Goal: Task Accomplishment & Management: Complete application form

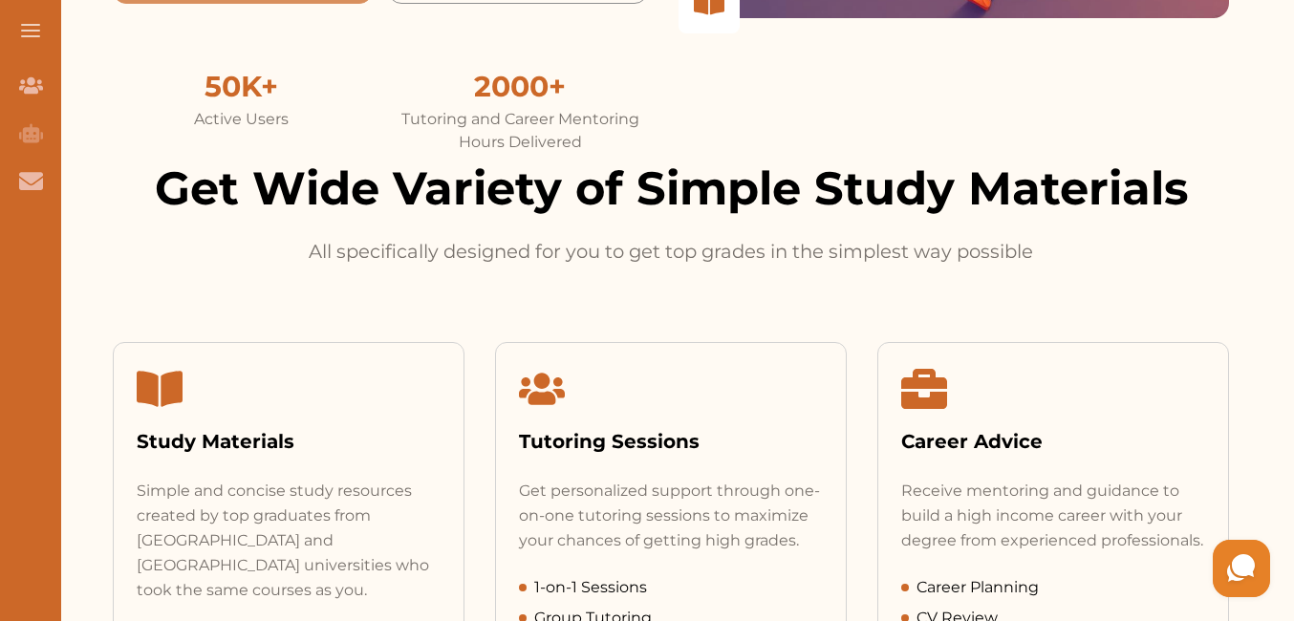
scroll to position [96, 0]
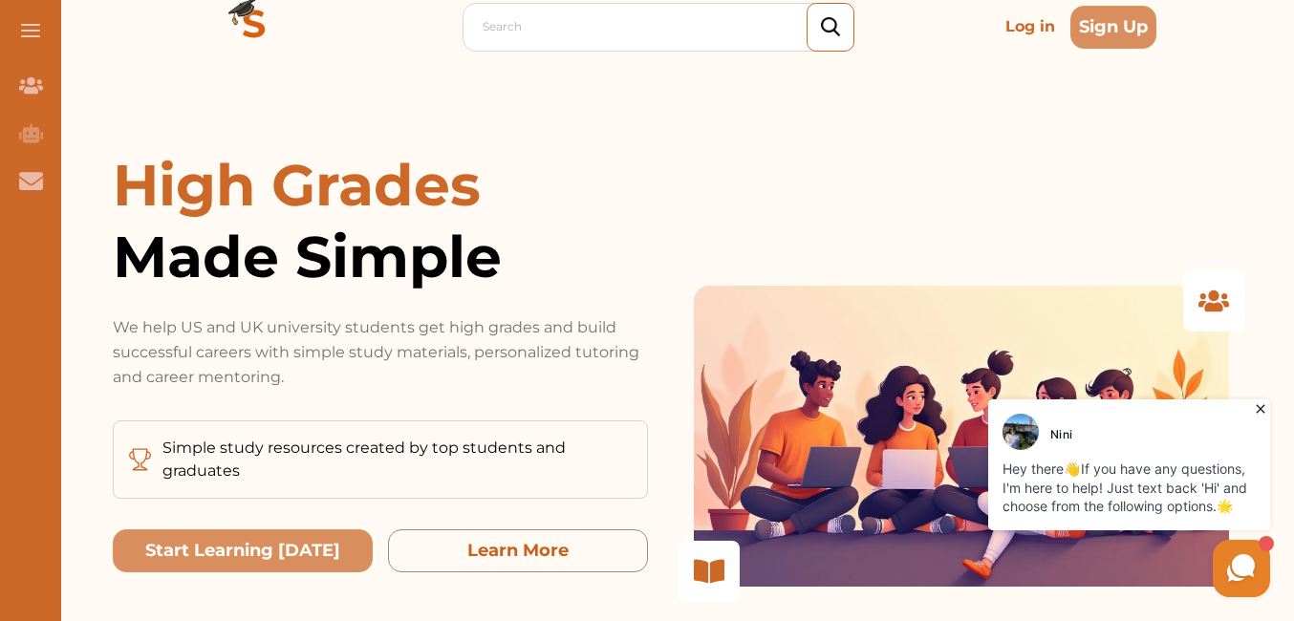
click at [40, 24] on button at bounding box center [30, 30] width 61 height 61
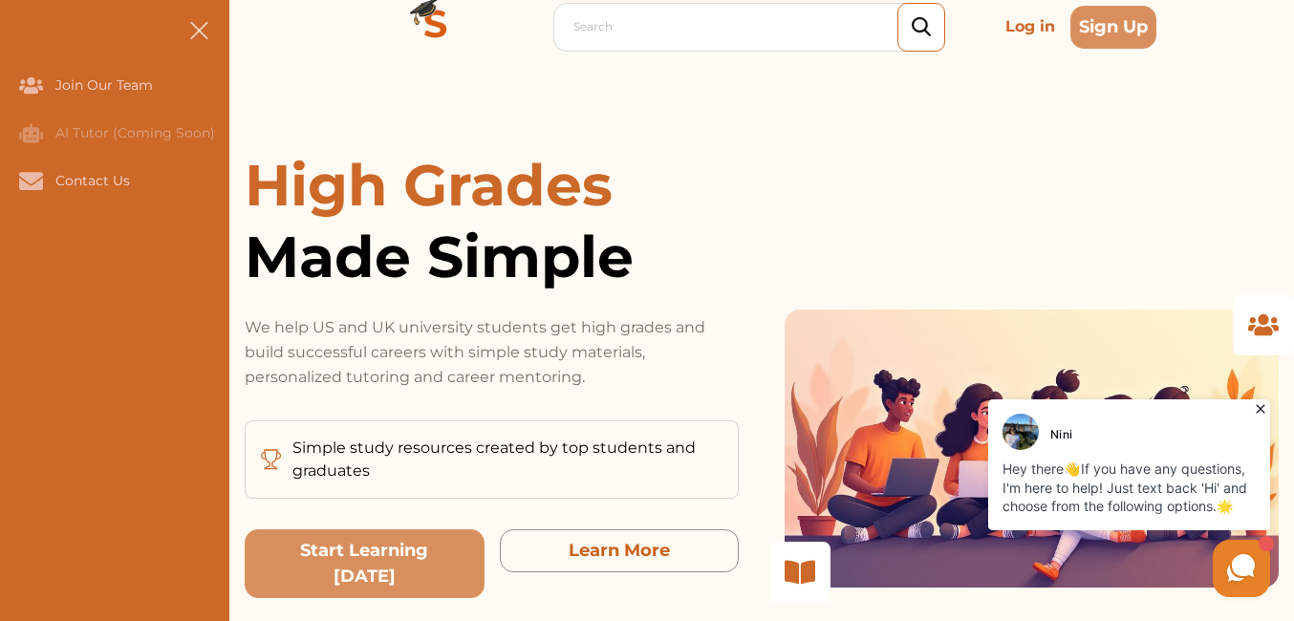
click at [1243, 583] on icon at bounding box center [1242, 569] width 36 height 36
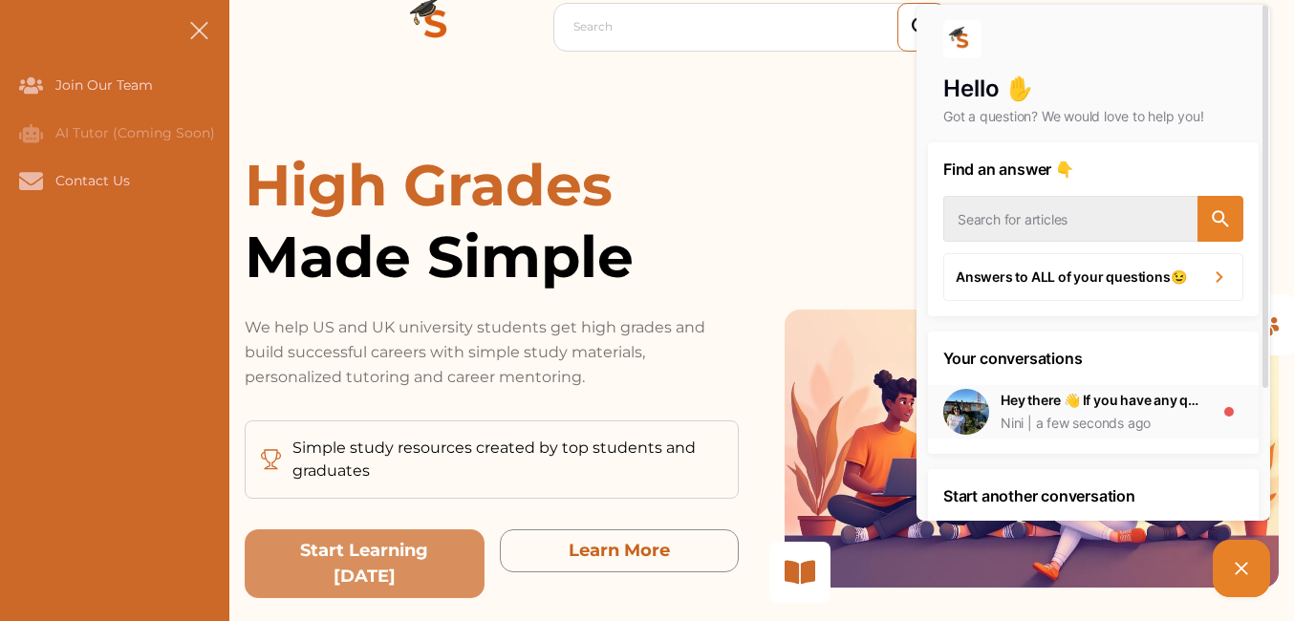
click at [1138, 422] on div "a few seconds ago" at bounding box center [1087, 423] width 127 height 19
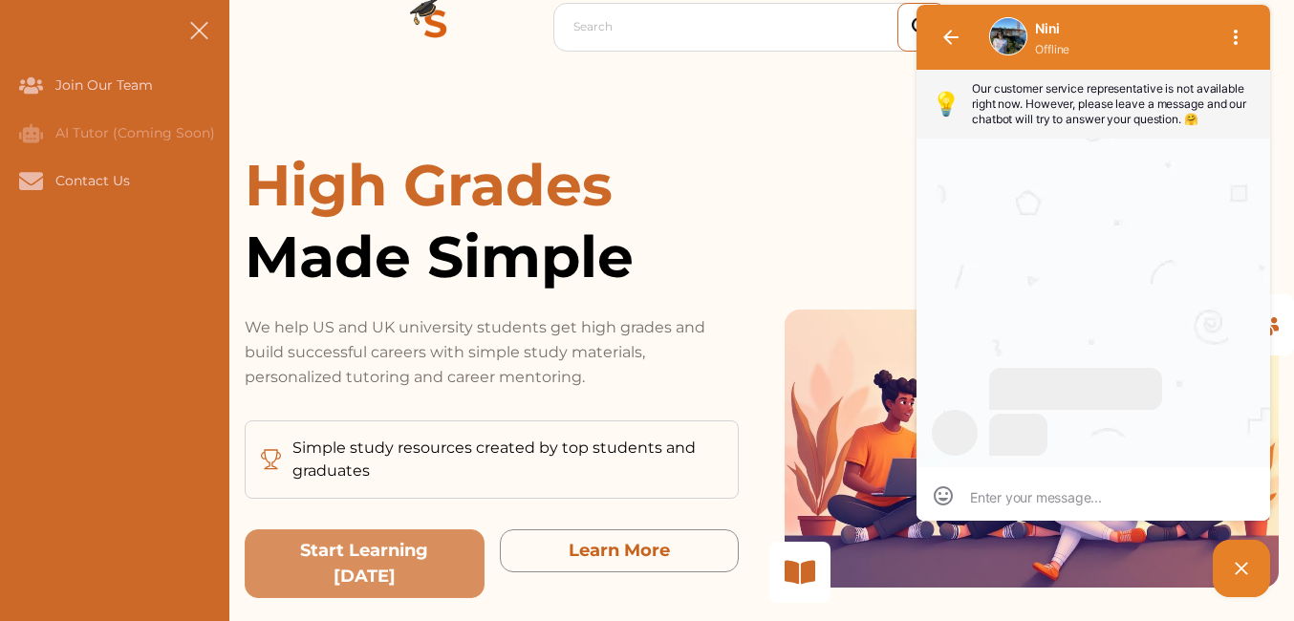
scroll to position [1, 0]
type textarea "i"
type textarea "is"
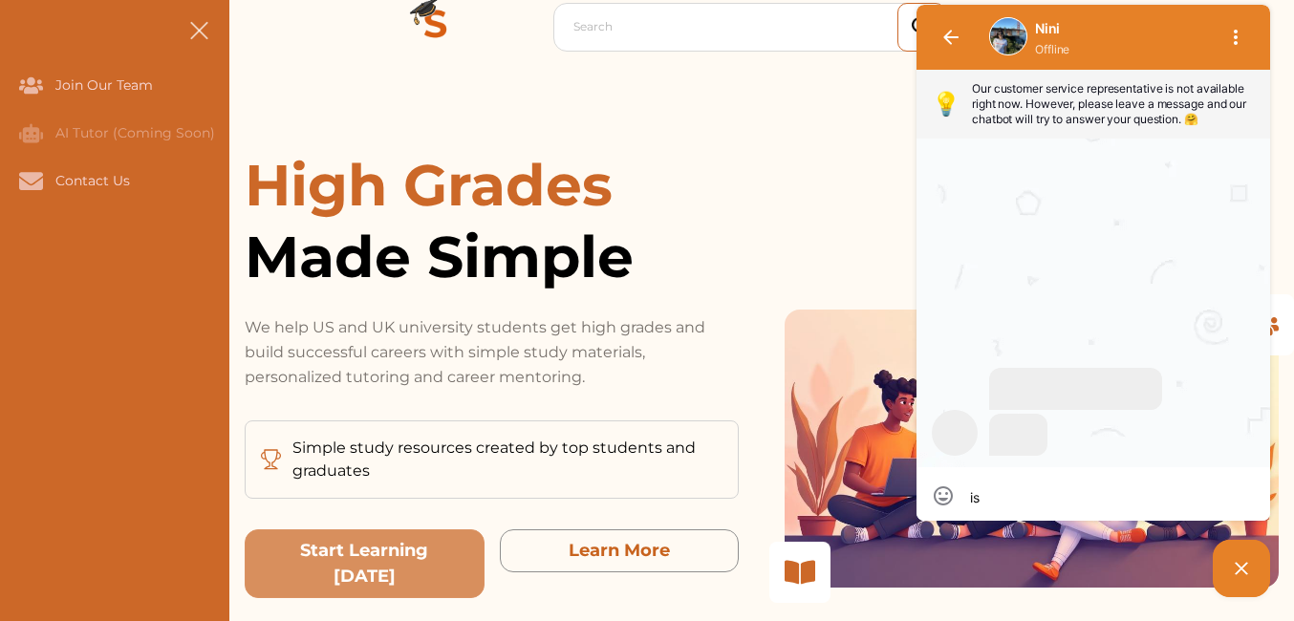
type textarea "is"
type textarea "is t"
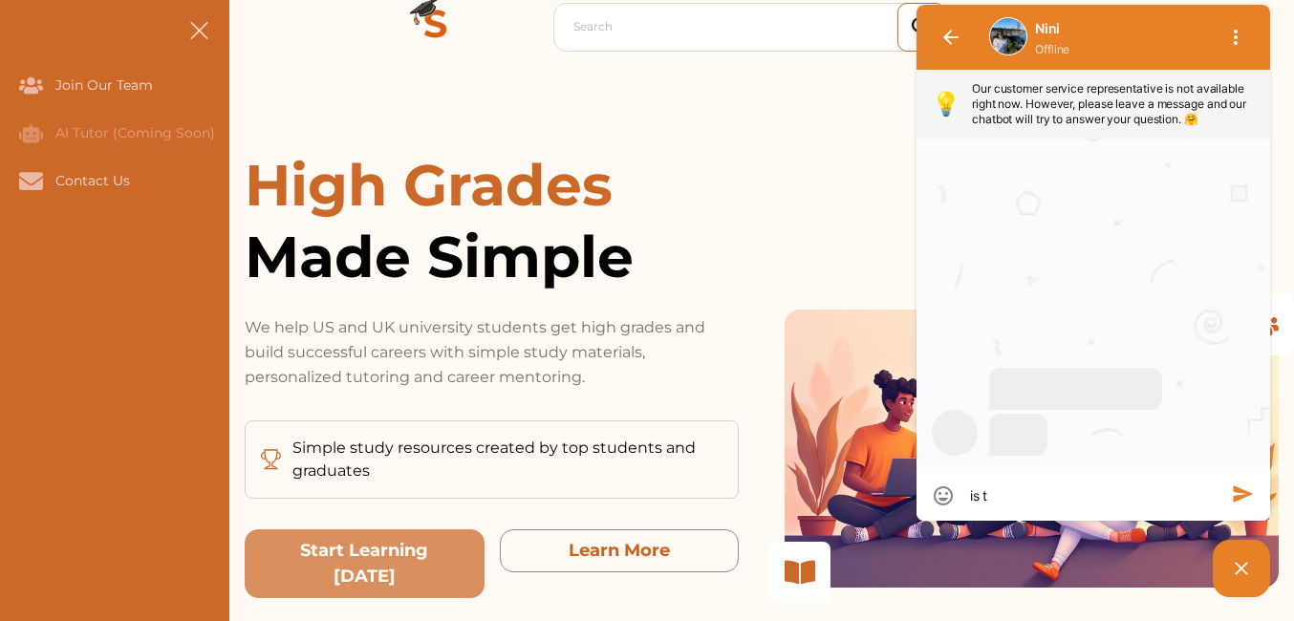
type textarea "is th"
type textarea "is thi"
type textarea "is this"
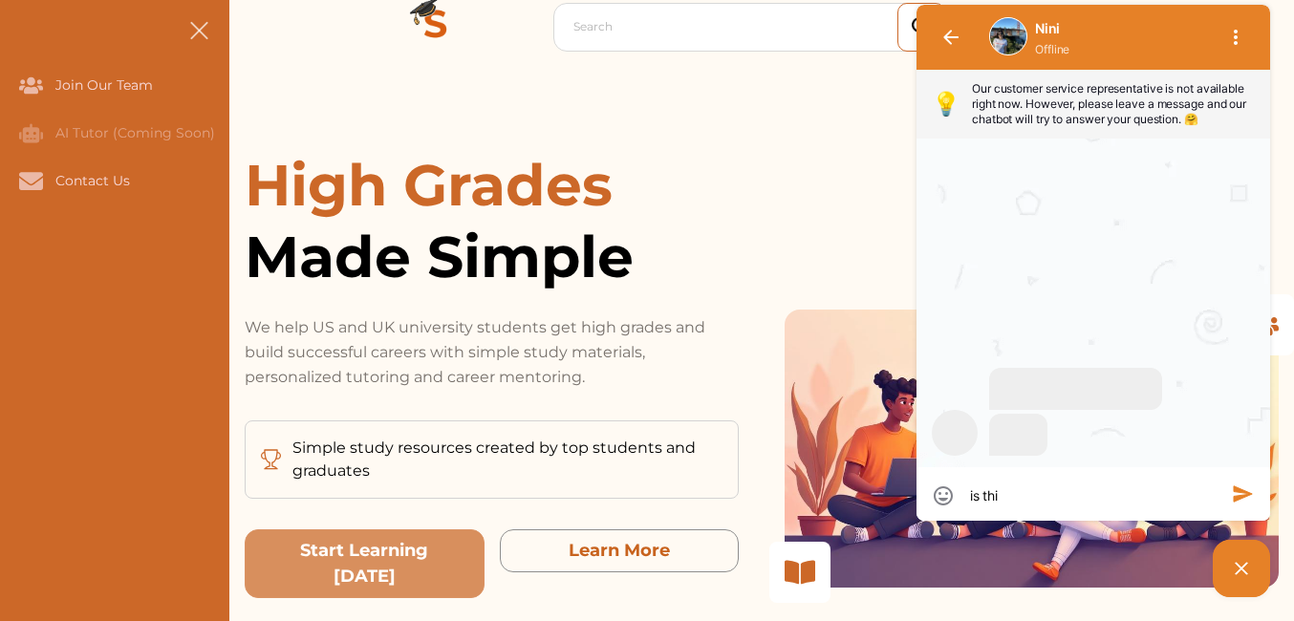
type textarea "is this"
type textarea "is this A"
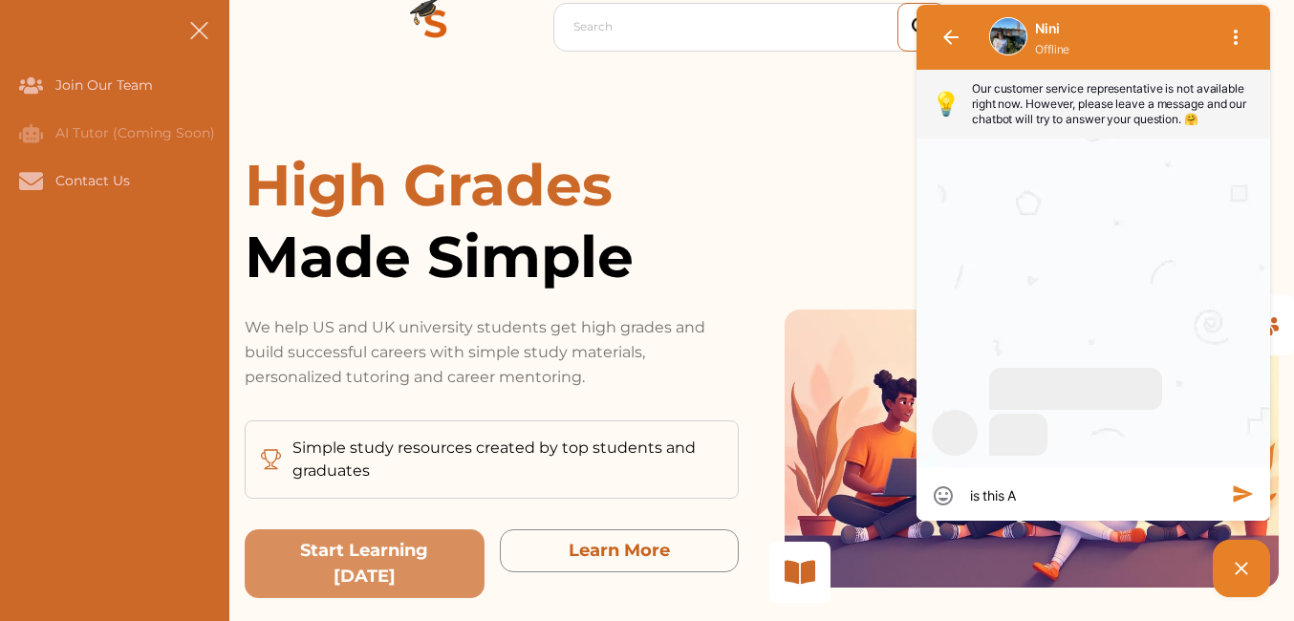
type textarea "is this AQ"
type textarea "is this AQA"
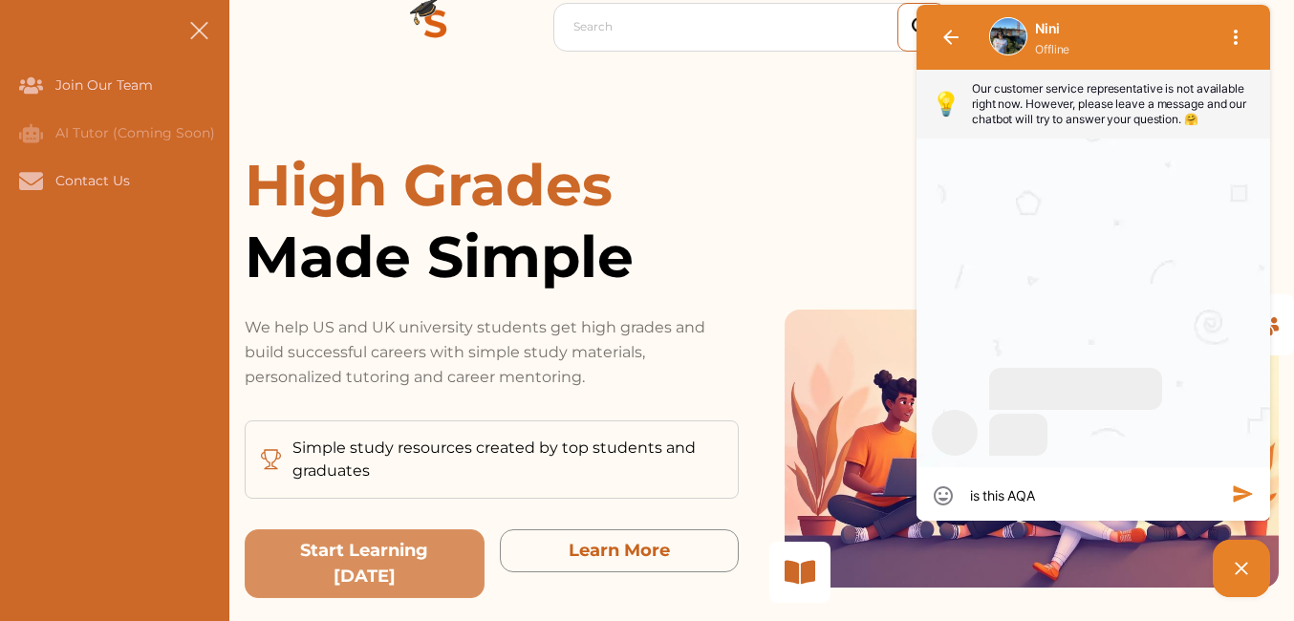
type textarea "is this AQA"
type textarea "is this AQA o"
type textarea "is this AQA or"
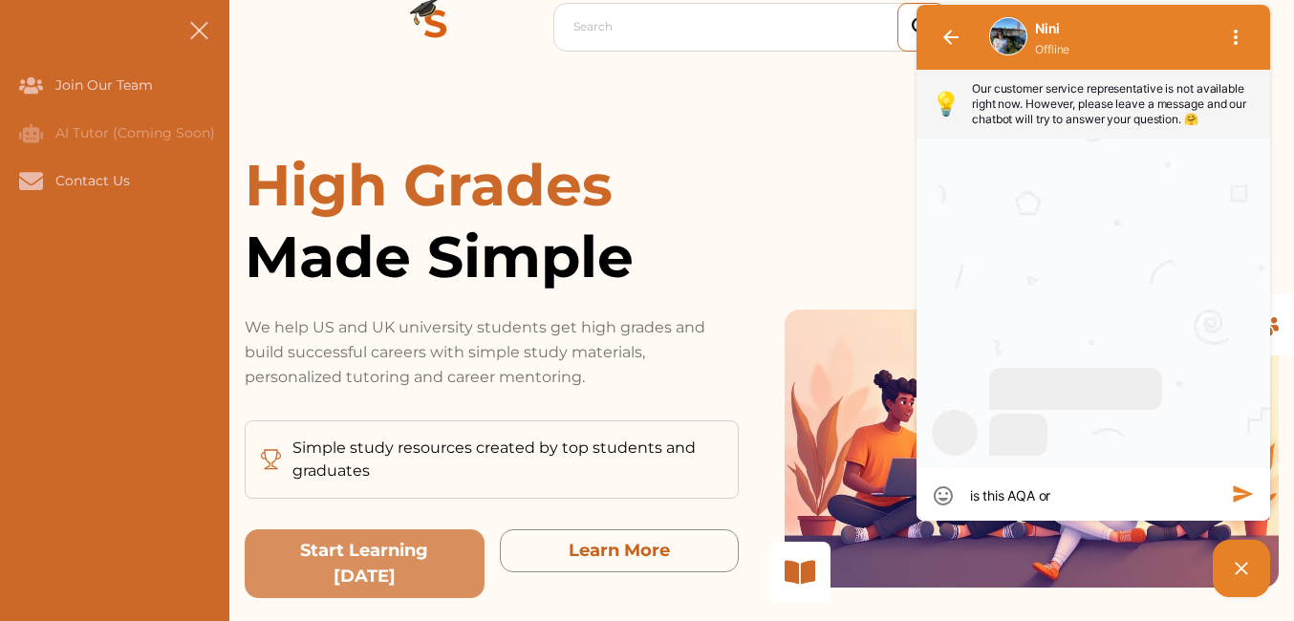
type textarea "is this AQA or"
type textarea "is this AQA or O"
type textarea "is this AQA or OC"
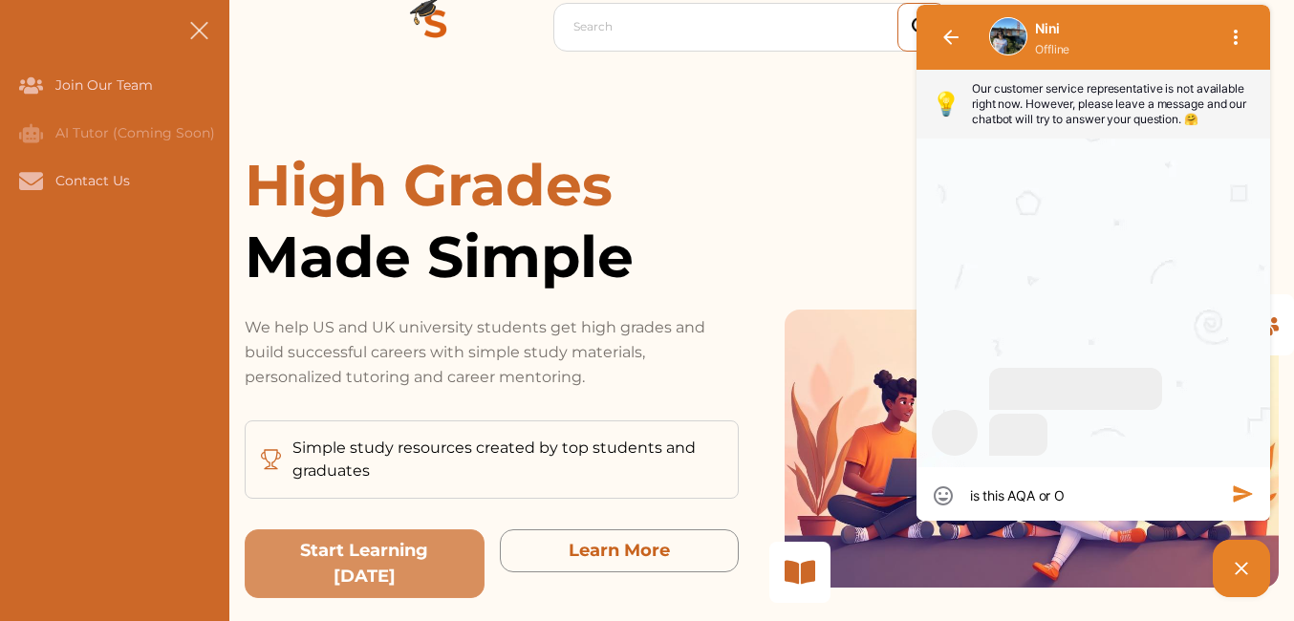
type textarea "is this AQA or OC"
type textarea "is this AQA or OCR"
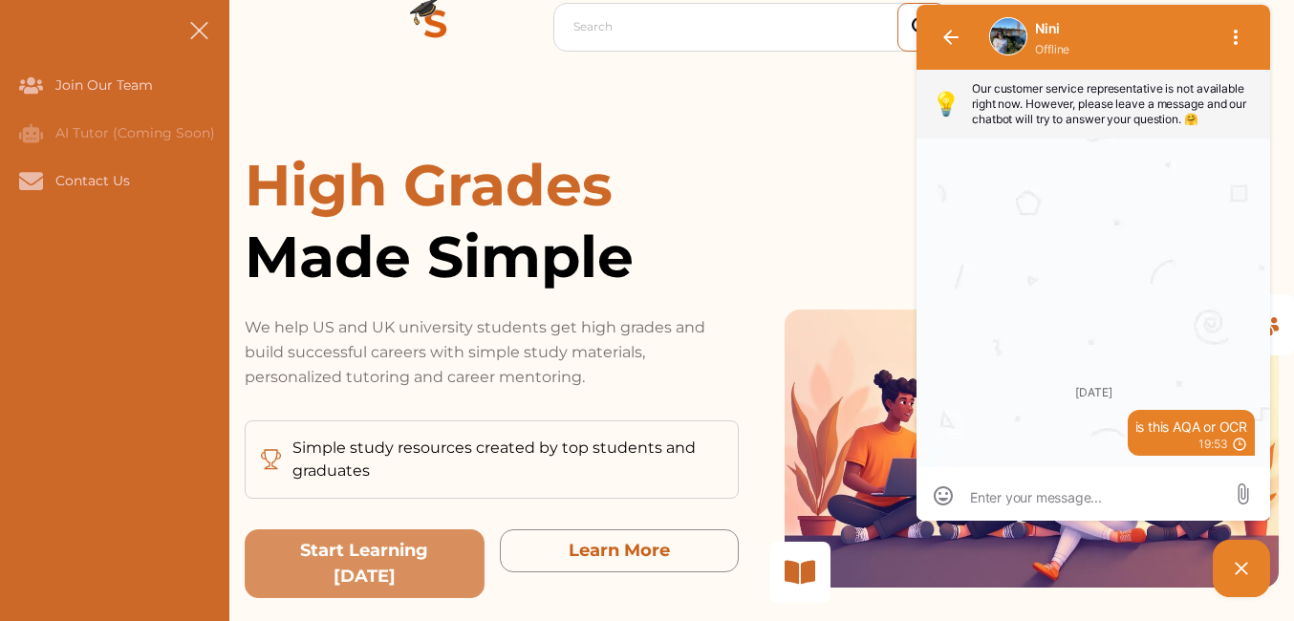
click at [1258, 325] on div "Today is this AQA or OCR 19:53 Reply Copy" at bounding box center [1094, 303] width 354 height 329
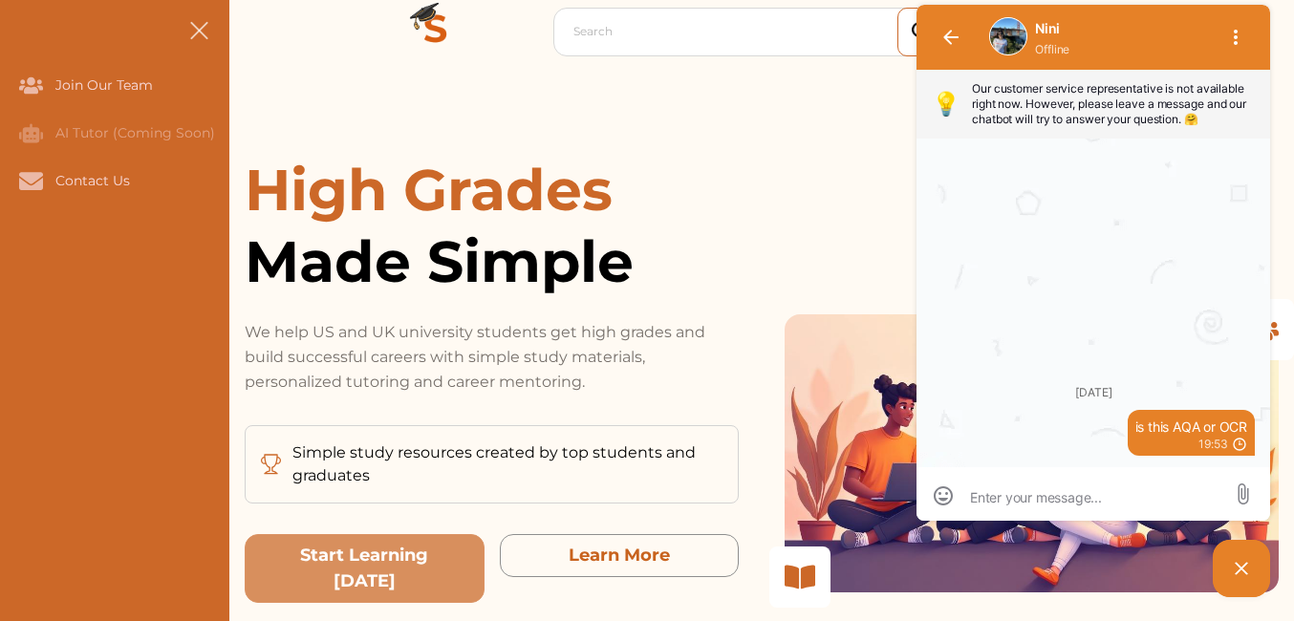
scroll to position [96, 0]
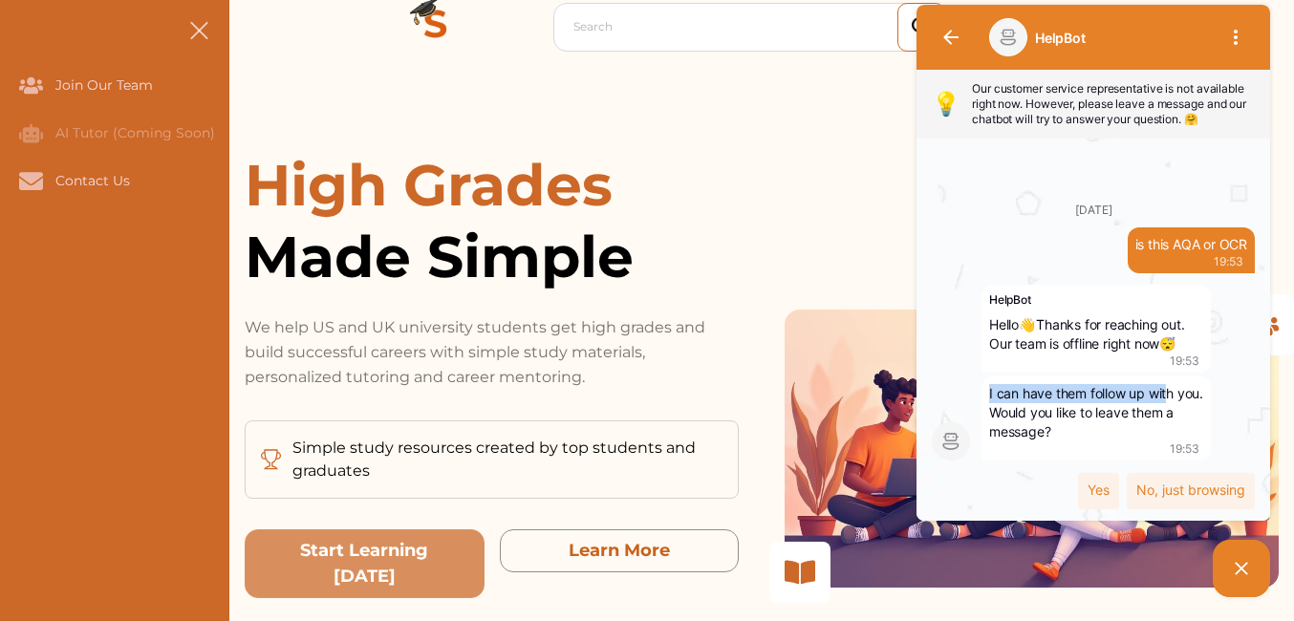
drag, startPoint x: 983, startPoint y: 395, endPoint x: 1170, endPoint y: 397, distance: 187.4
click at [1170, 397] on div "I can have them follow up with you. Would you like to leave them a message? 19:…" at bounding box center [1096, 419] width 229 height 84
click at [1170, 397] on span "I can have them follow up with you. Would you like to leave them a message?" at bounding box center [1098, 412] width 218 height 54
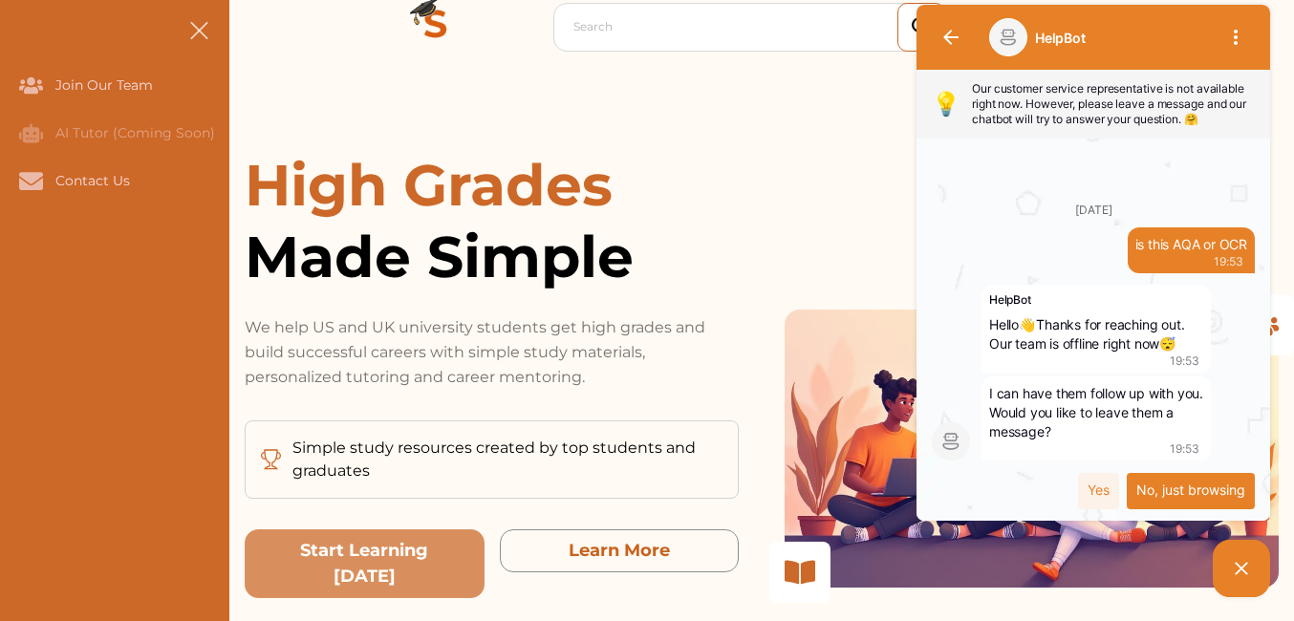
click at [1204, 473] on div "No, just browsing" at bounding box center [1191, 491] width 128 height 36
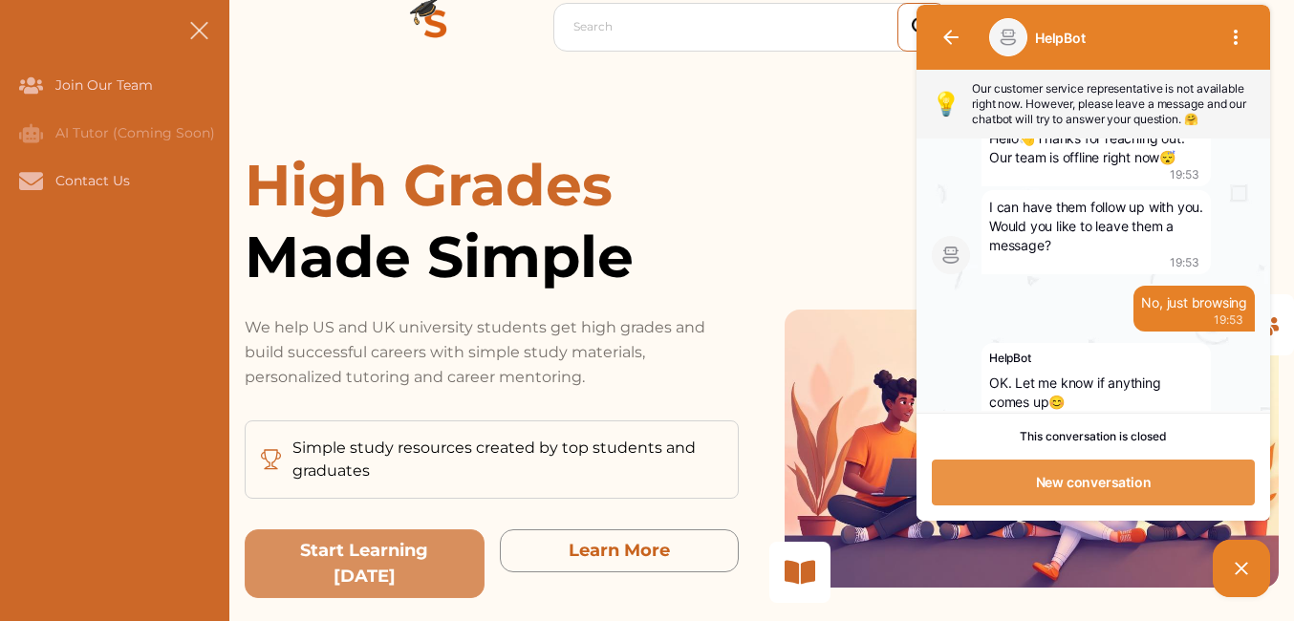
scroll to position [146, 0]
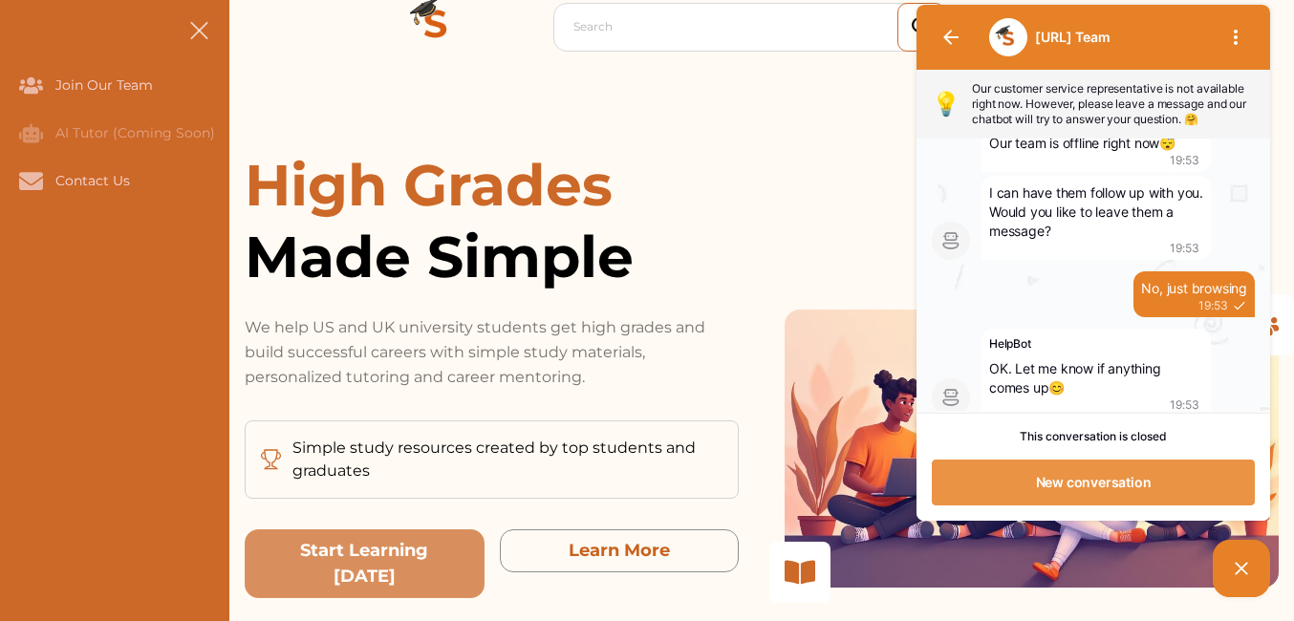
click at [1104, 472] on button "New conversation" at bounding box center [1093, 483] width 323 height 46
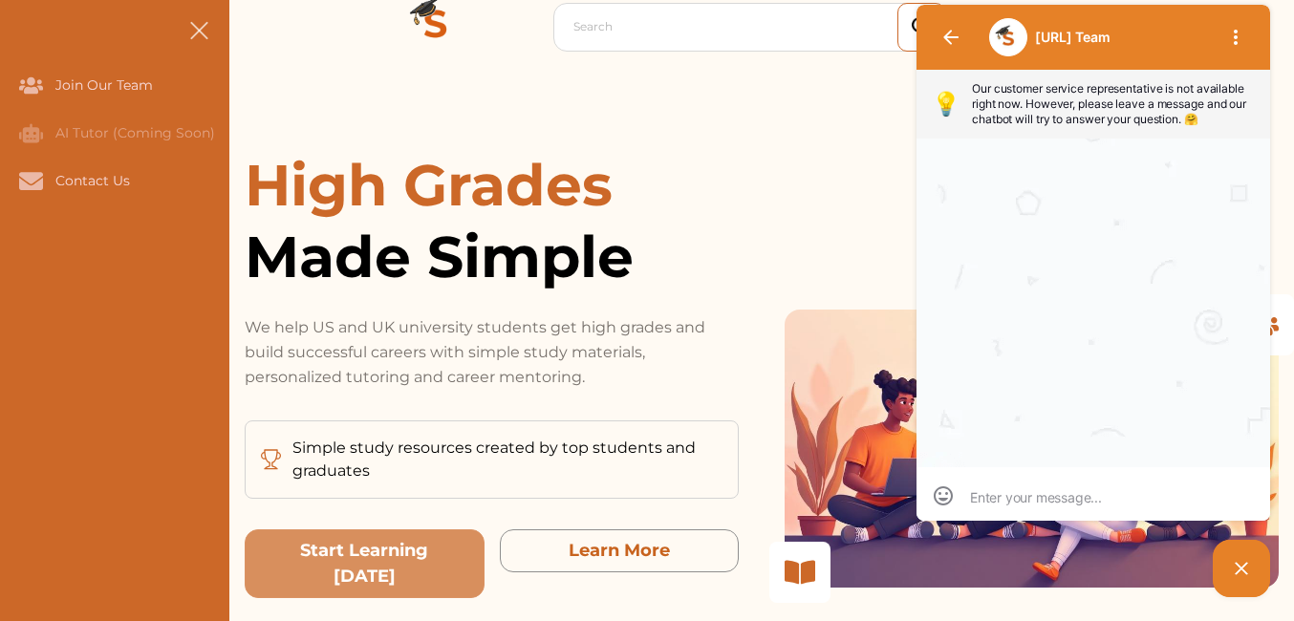
scroll to position [1, 0]
type textarea "D"
type textarea "Do"
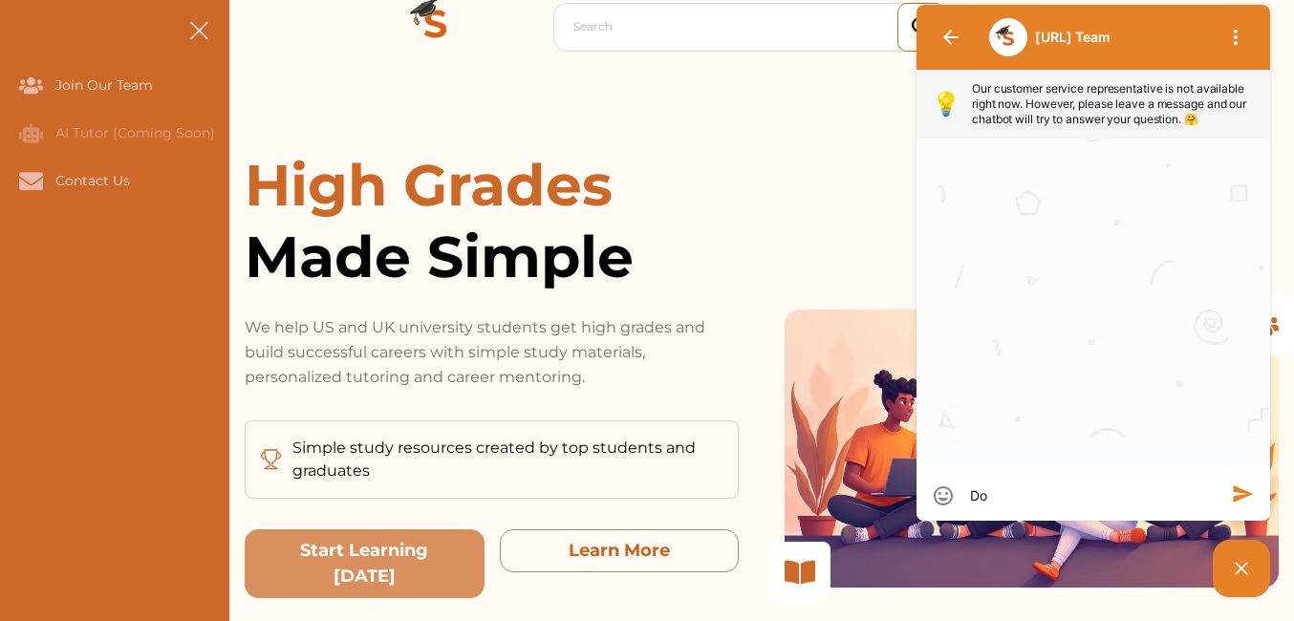
type textarea "Do"
type textarea "Do y"
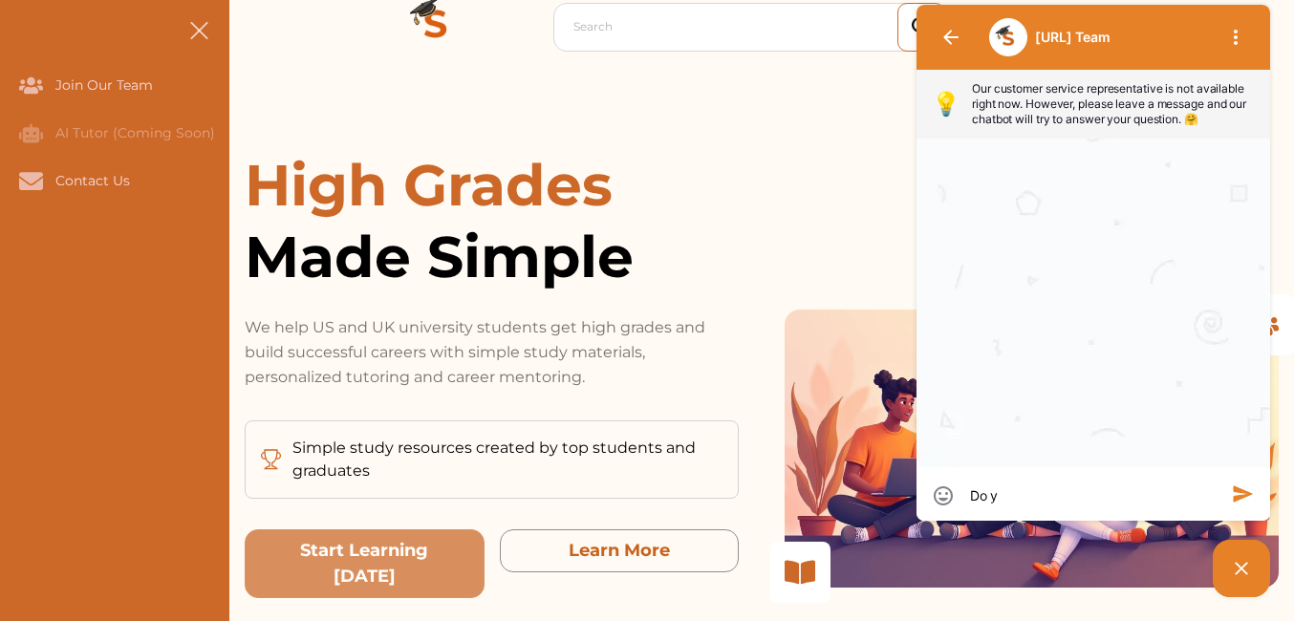
type textarea "Do yo"
type textarea "Do you"
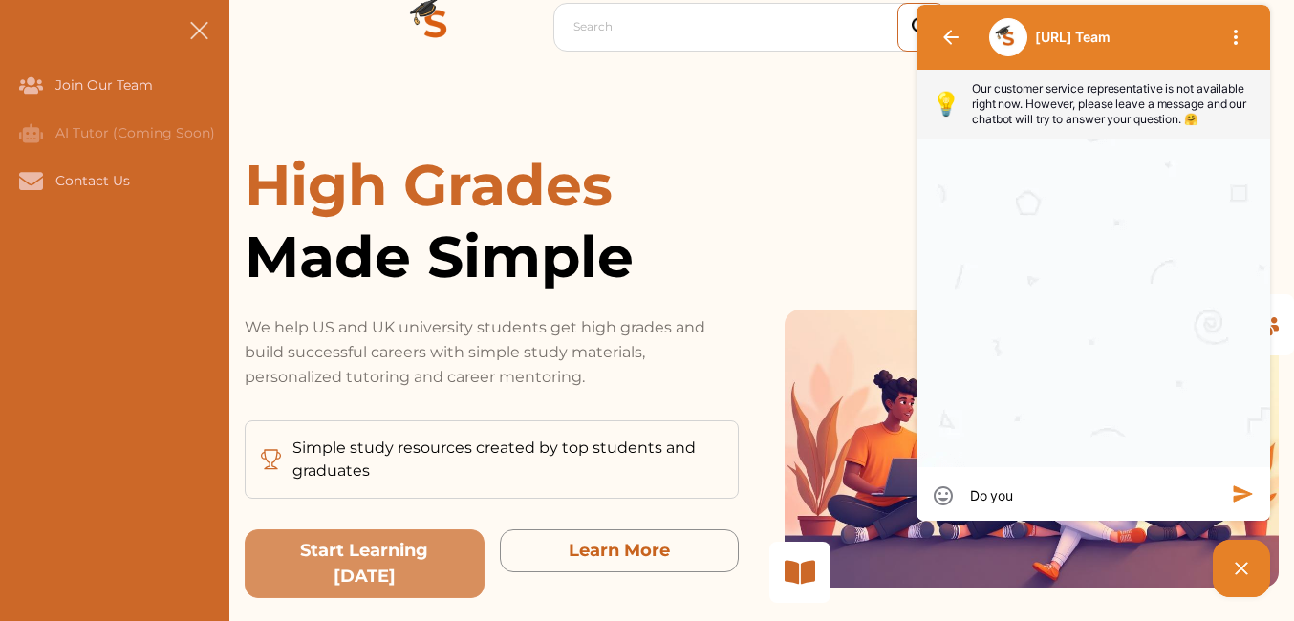
type textarea "Do you"
type textarea "Do you p"
type textarea "Do you pr"
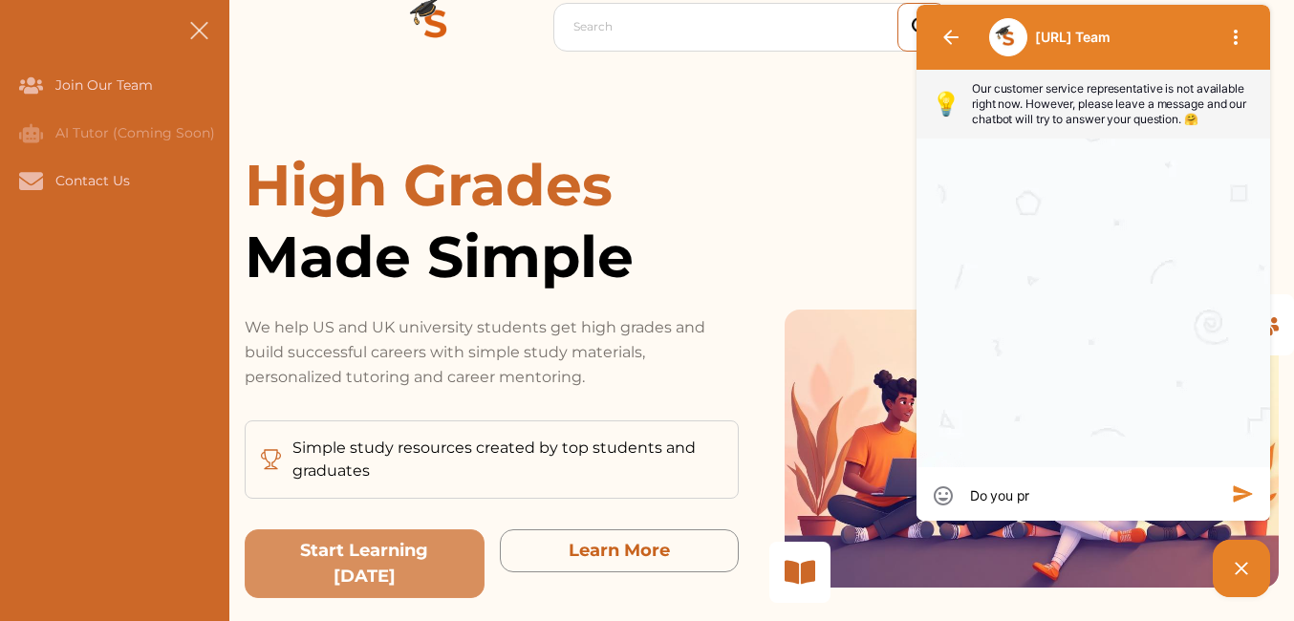
type textarea "Do you pri"
type textarea "Do you prim"
type textarea "Do you prima"
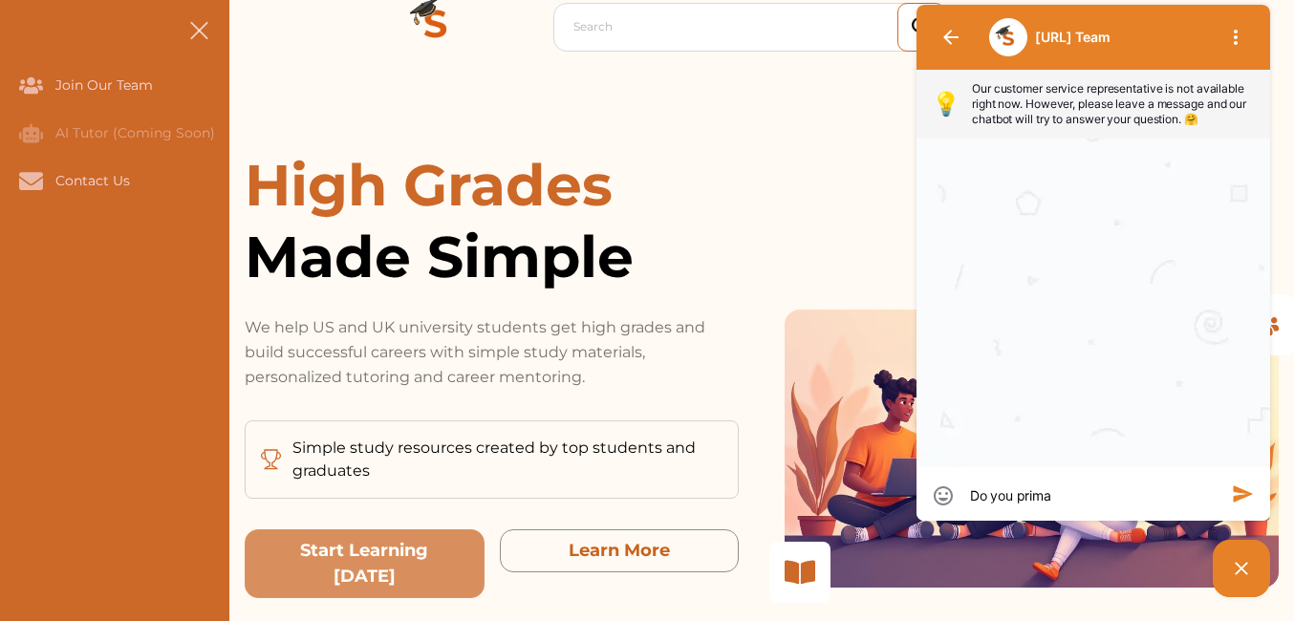
type textarea "Do you prima"
type textarea "Do you primar"
type textarea "Do you primari"
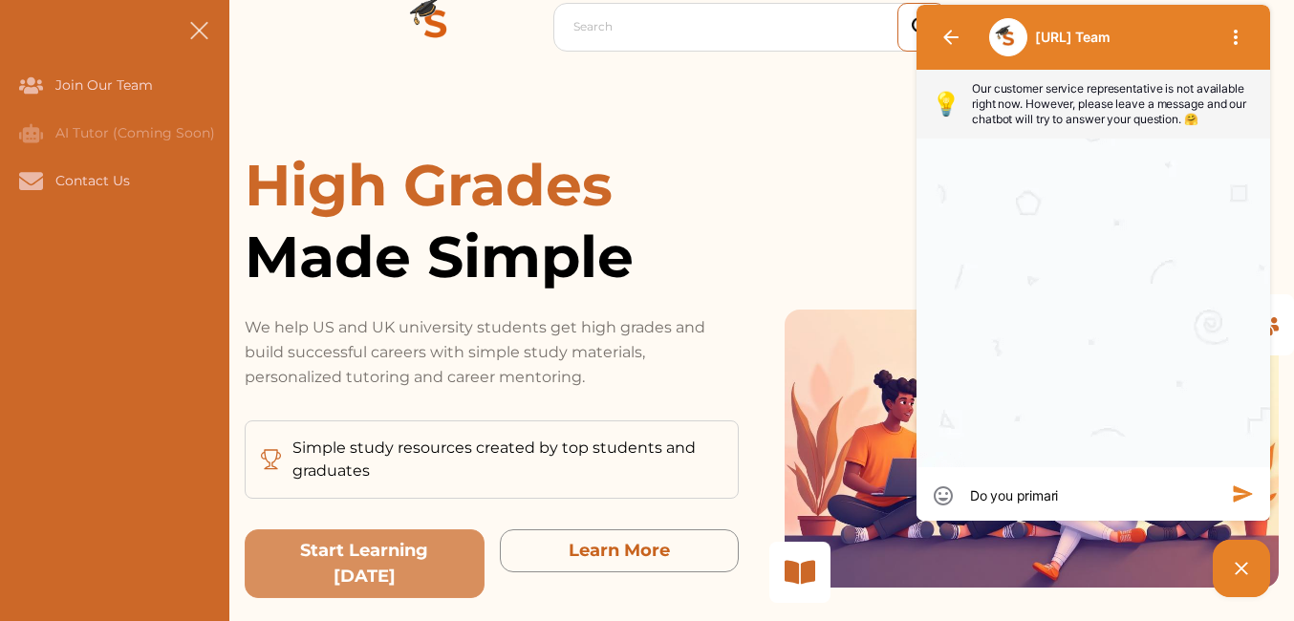
type textarea "Do you primaril"
type textarea "Do you primarily"
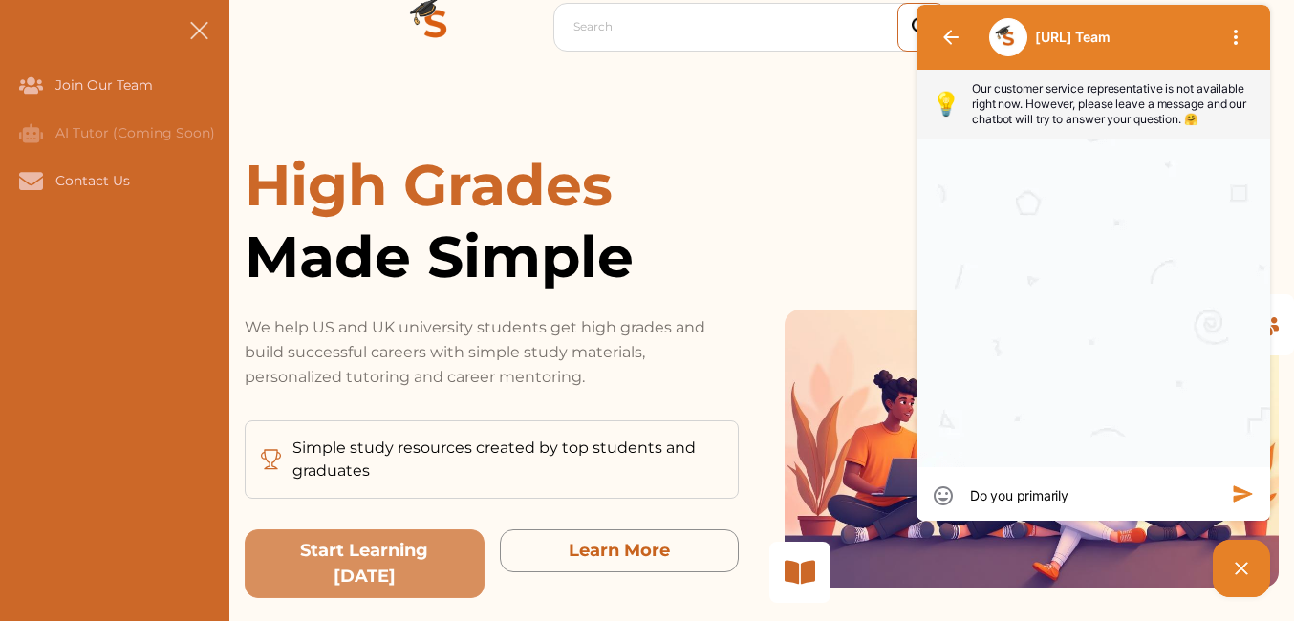
type textarea "Do you primarily"
type textarea "Do you primarily f"
type textarea "Do you primarily fo"
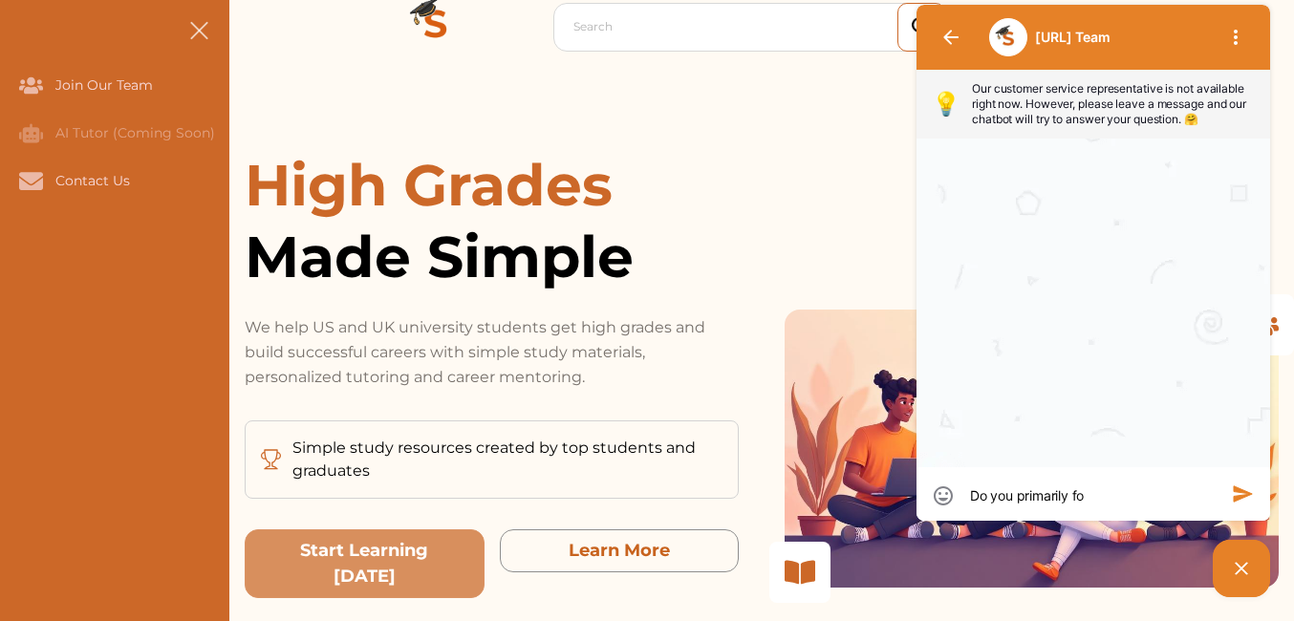
type textarea "Do you primarily foc"
type textarea "Do you primarily focu"
type textarea "Do you primarily focus"
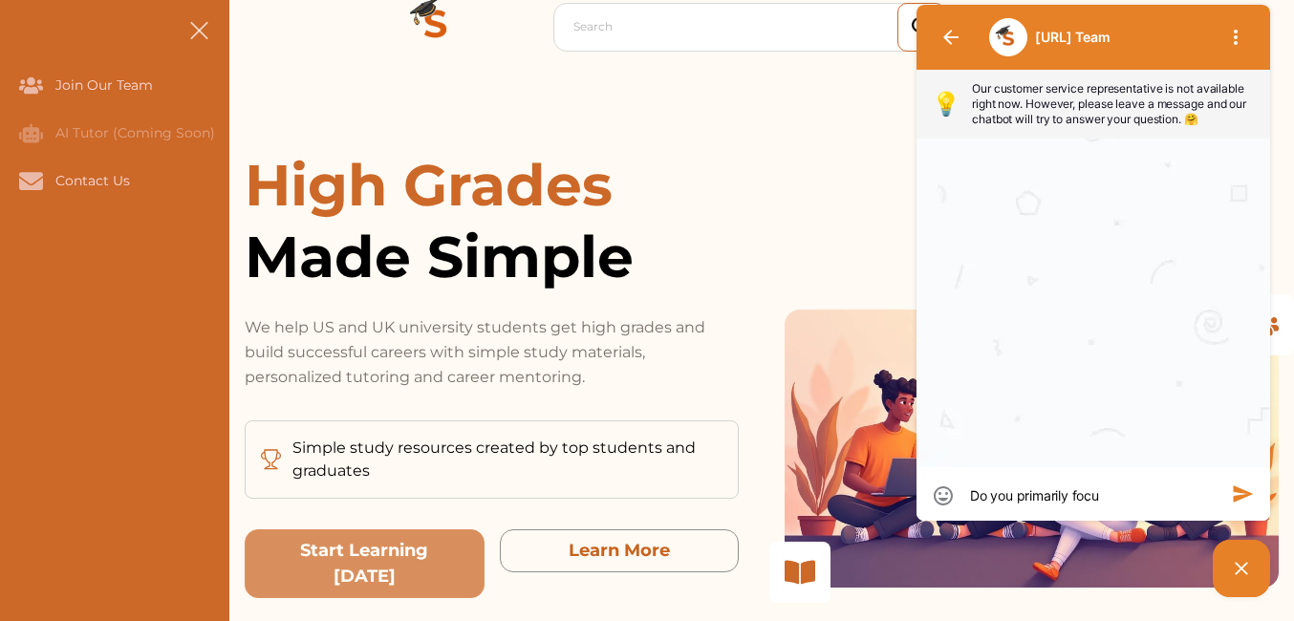
type textarea "Do you primarily focus"
type textarea "Do you primarily focus o"
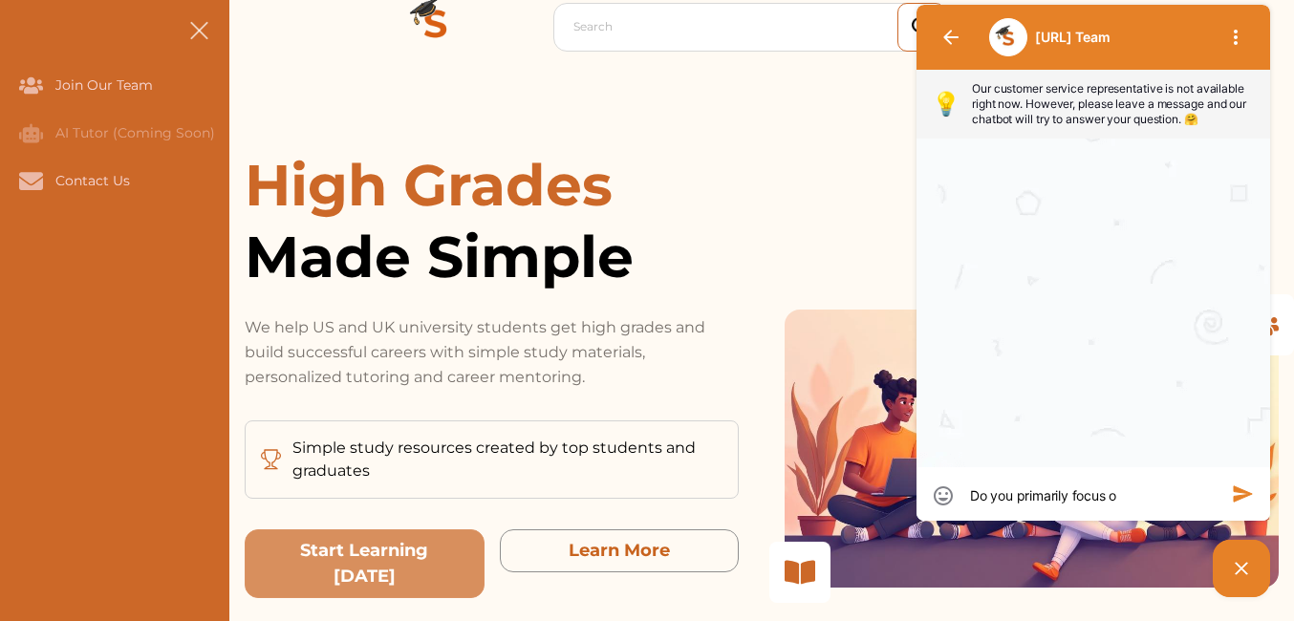
type textarea "Do you primarily focus on"
type textarea "Do you primarily focus on O"
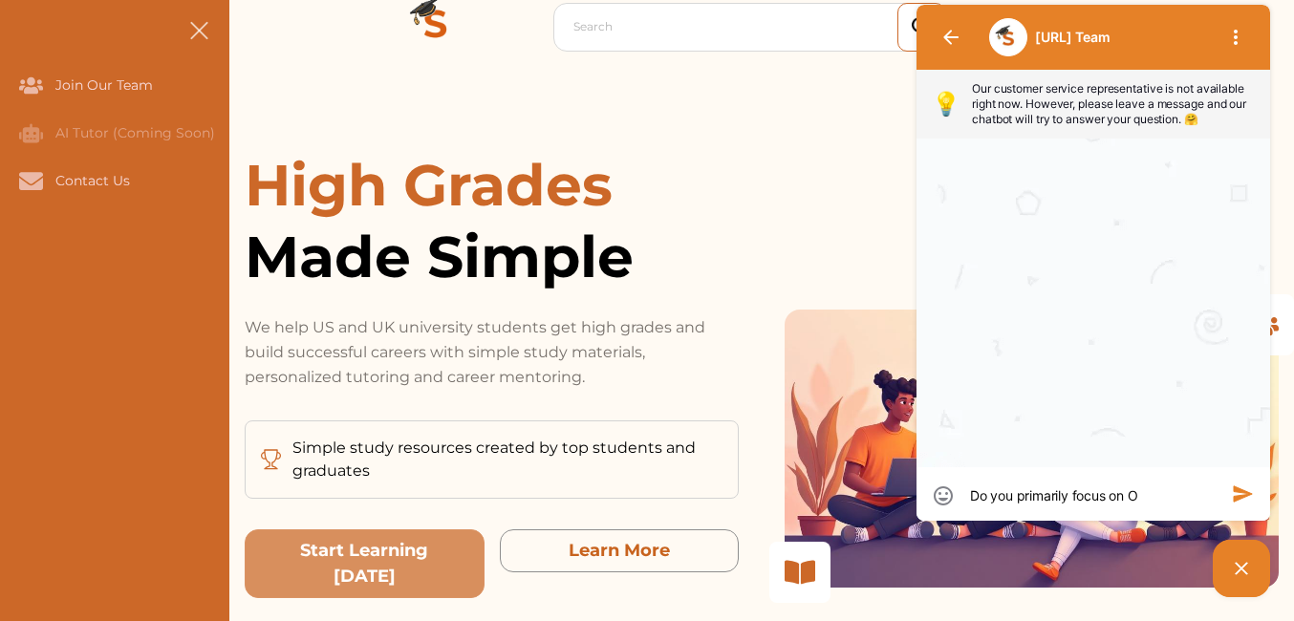
type textarea "Do you primarily focus on O"
type textarea "Do you primarily focus on OC"
type textarea "Do you primarily focus on OCR"
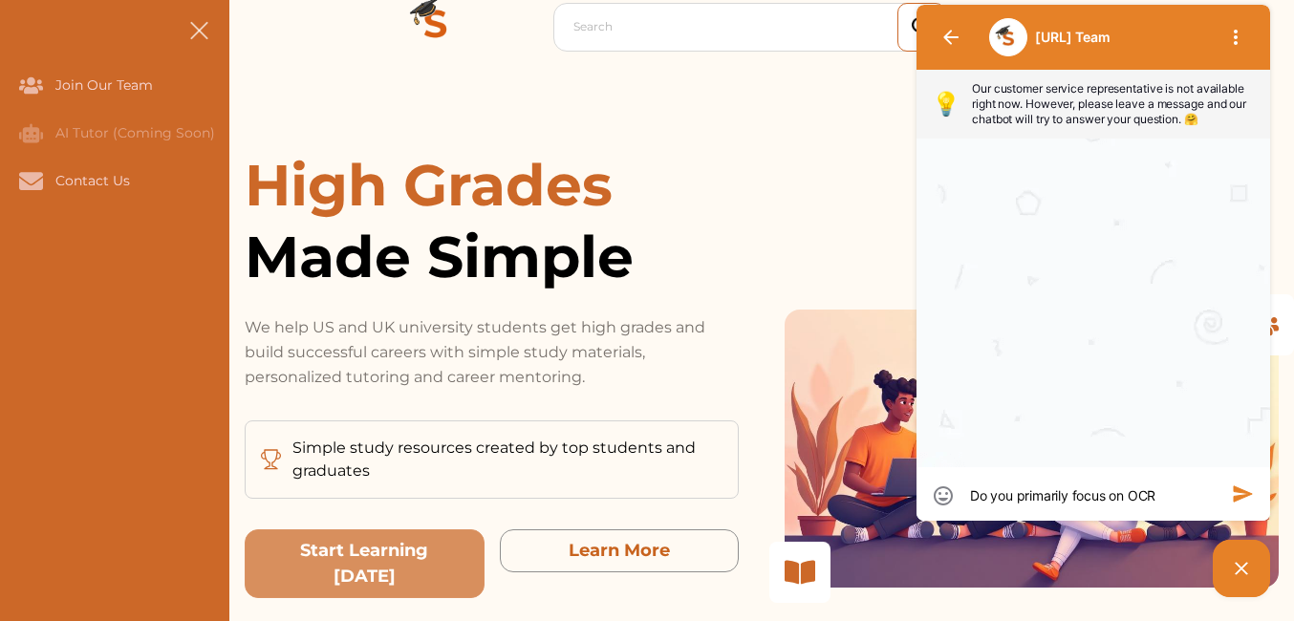
type textarea "Do you primarily focus on OCR"
type textarea "Do you primarily focus on OCR A"
type textarea "Do you primarily focus on OCR A-"
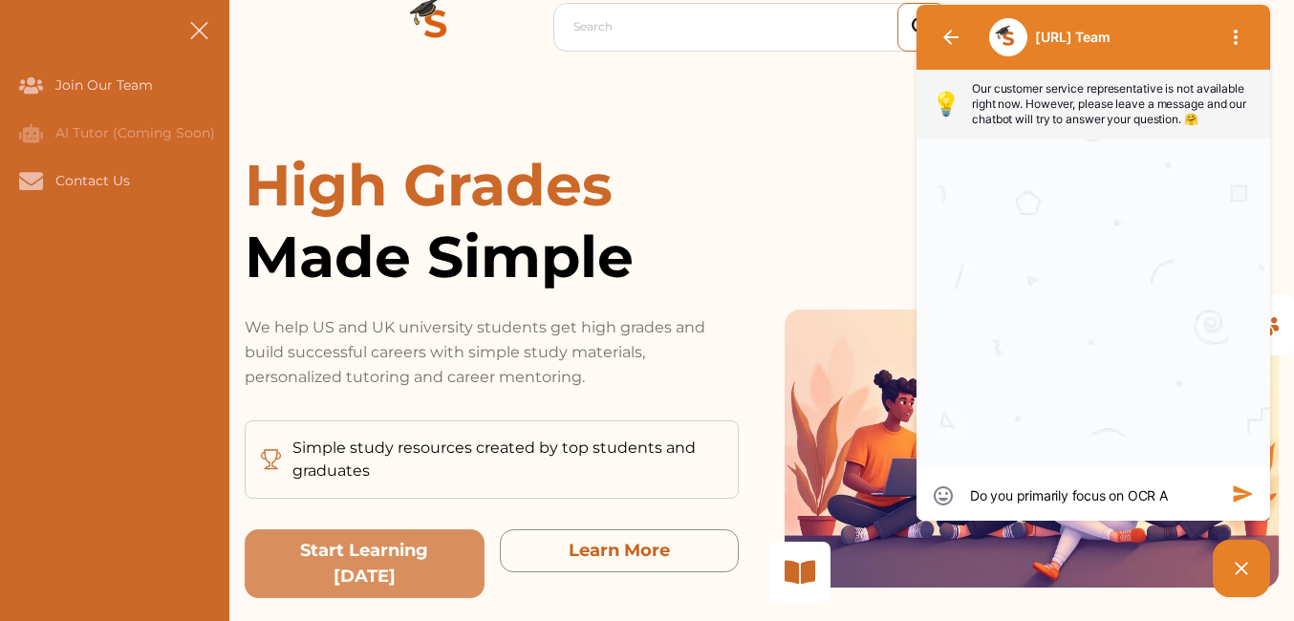
type textarea "Do you primarily focus on OCR A-"
type textarea "Do you primarily focus on OCR A-l"
type textarea "Do you primarily focus on OCR A-le"
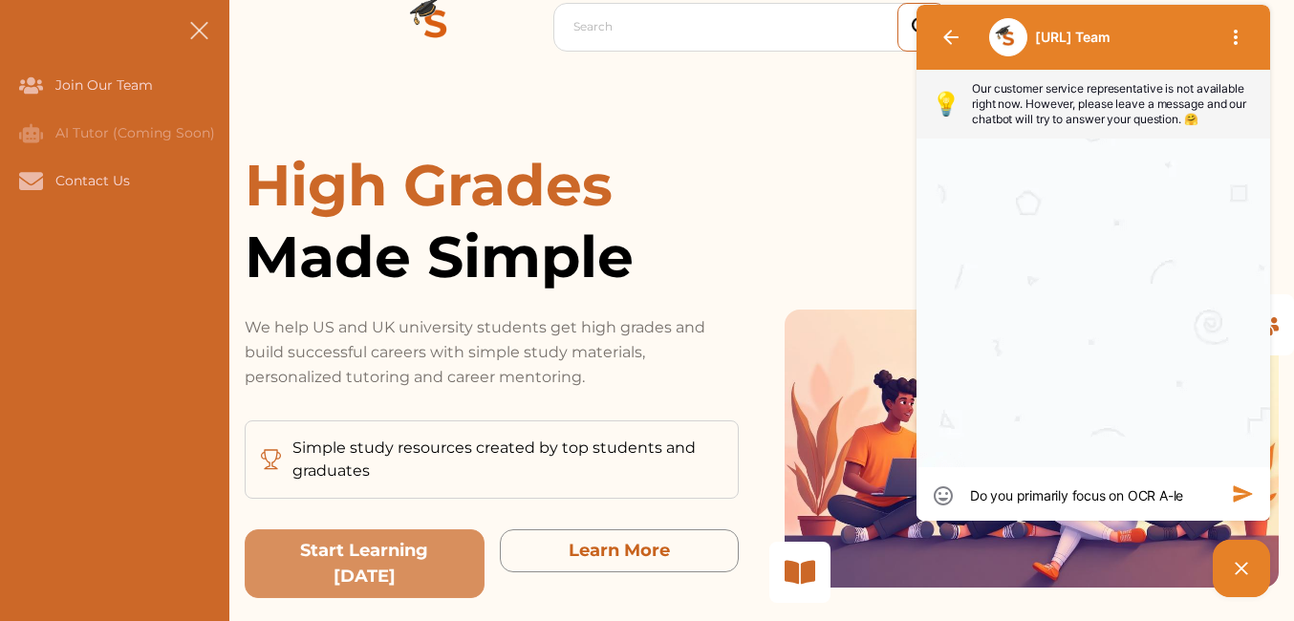
type textarea "Do you primarily focus on OCR A-lev"
type textarea "Do you primarily focus on OCR A-leve"
type textarea "Do you primarily focus on OCR A-level"
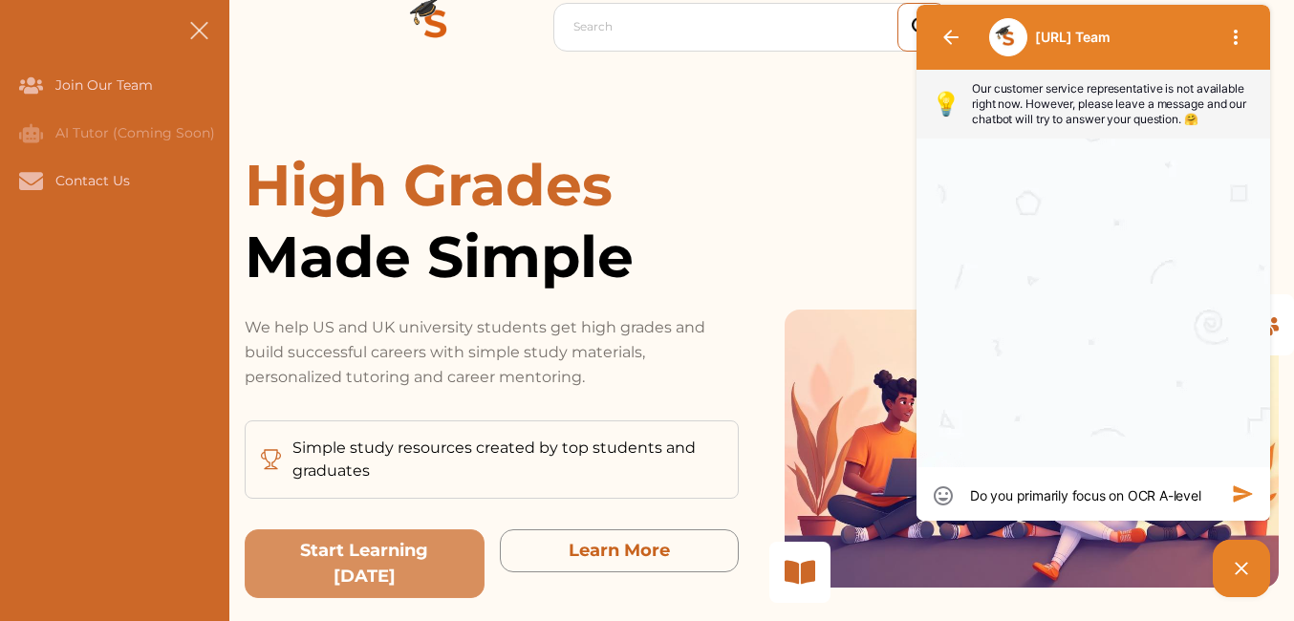
type textarea "Do you primarily focus on OCR A-level"
type textarea "Do you primarily focus on OCR A-level l"
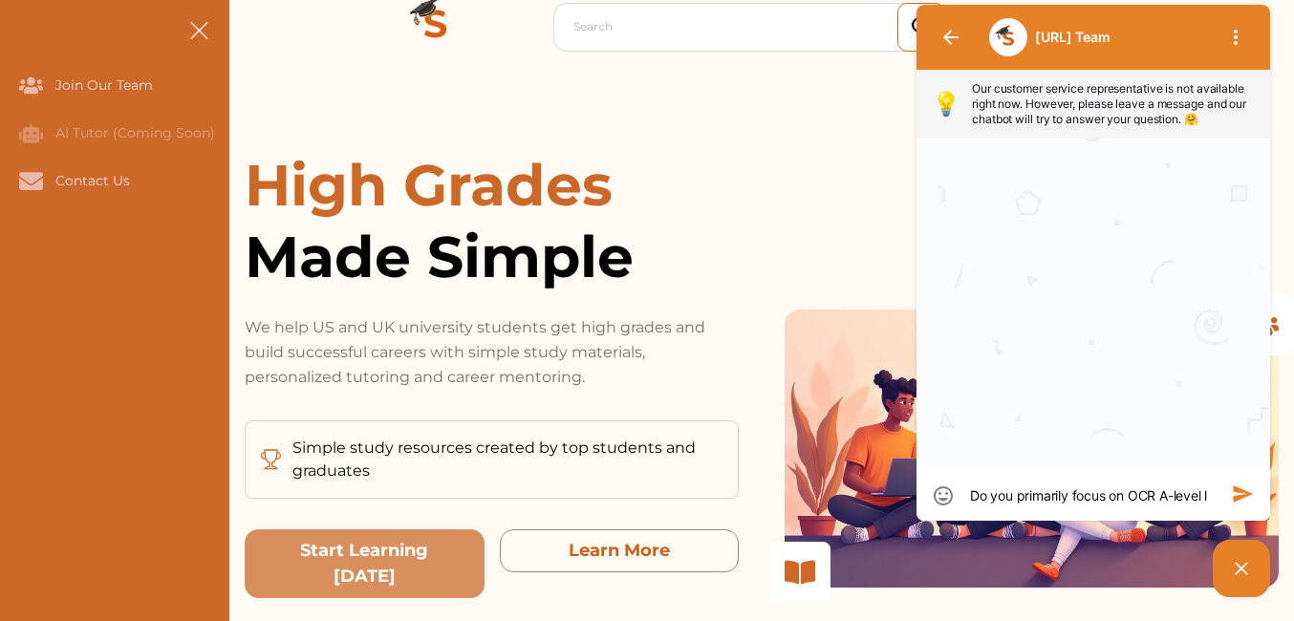
type textarea "Do you primarily focus on OCR A-level la"
type textarea "Do you primarily focus on OCR A-level law"
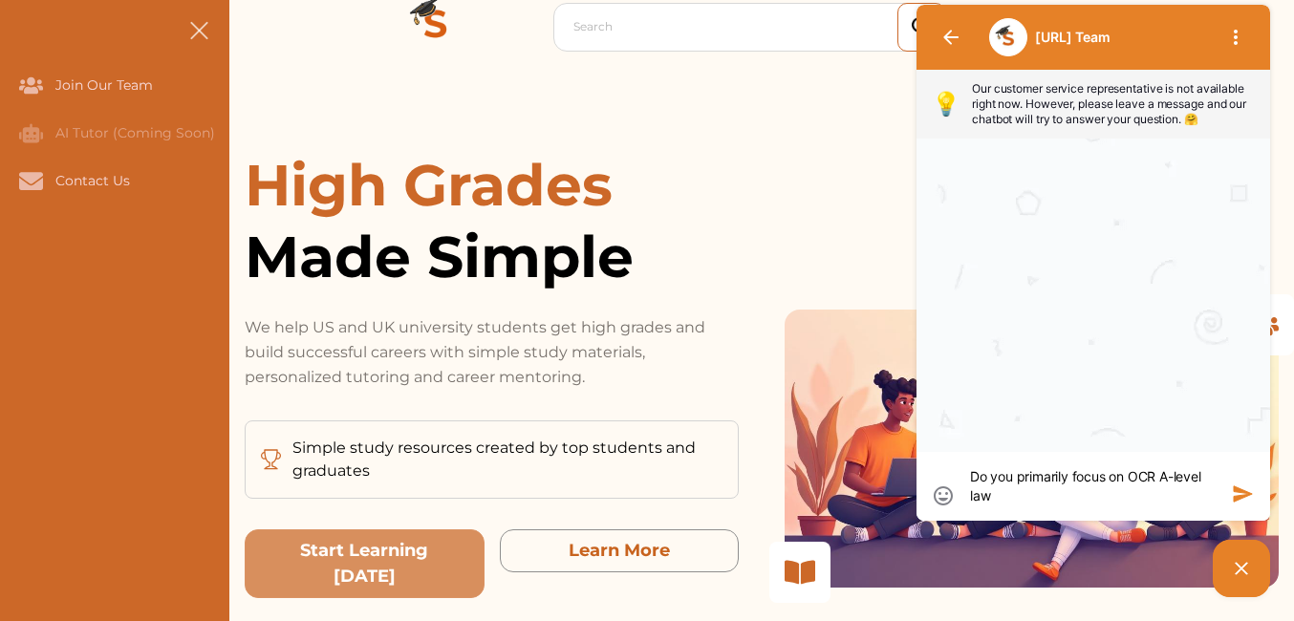
type textarea "Do you primarily focus on OCR A-level law"
type textarea "Do you primarily focus on OCR A-level law o"
type textarea "Do you primarily focus on OCR A-level law or"
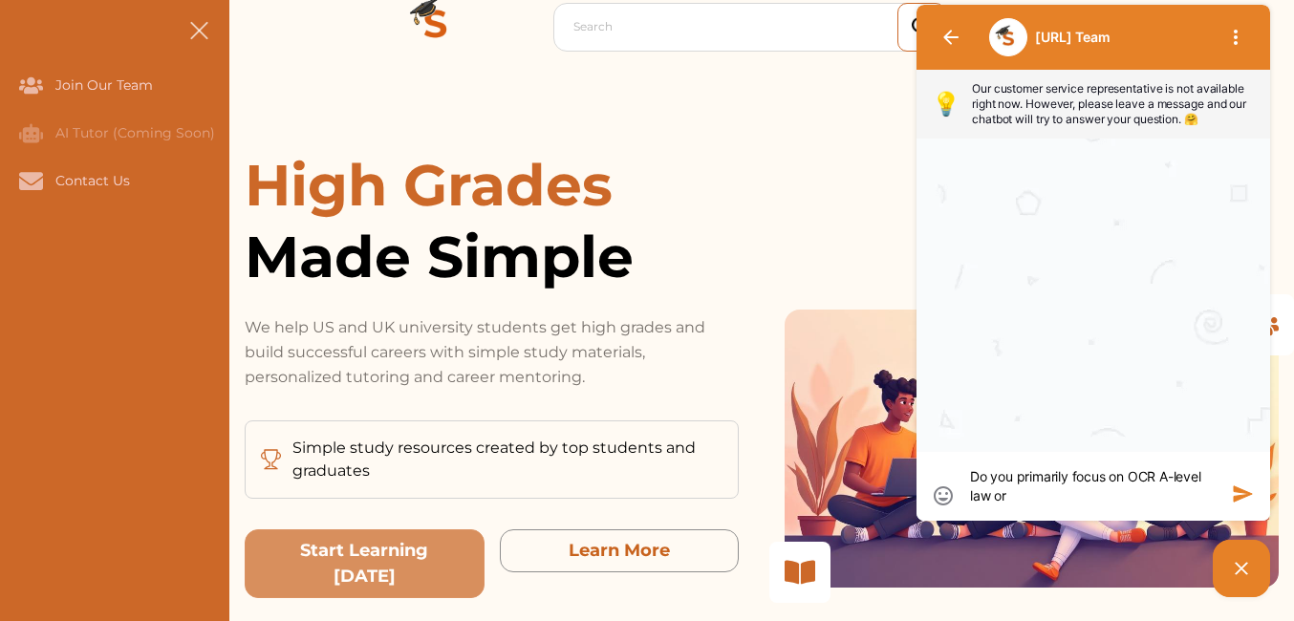
type textarea "Do you primarily focus on OCR A-level law or"
click at [1141, 478] on textarea "Do you primarily focus on OCR A-level law or" at bounding box center [1093, 486] width 247 height 38
type textarea "Do you primarily focus on A A-level law or"
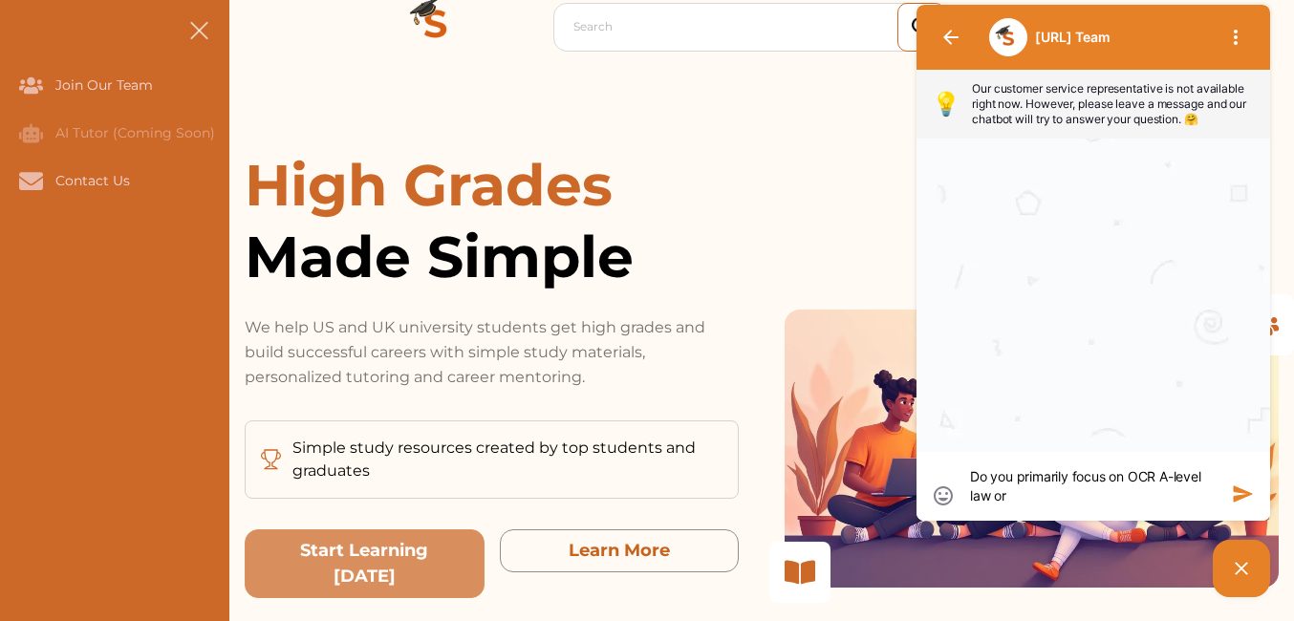
type textarea "Do you primarily focus on A A-level law or"
type textarea "Do you primarily focus on AQ A-level law or"
type textarea "Do you primarily focus on AQA A-level law or"
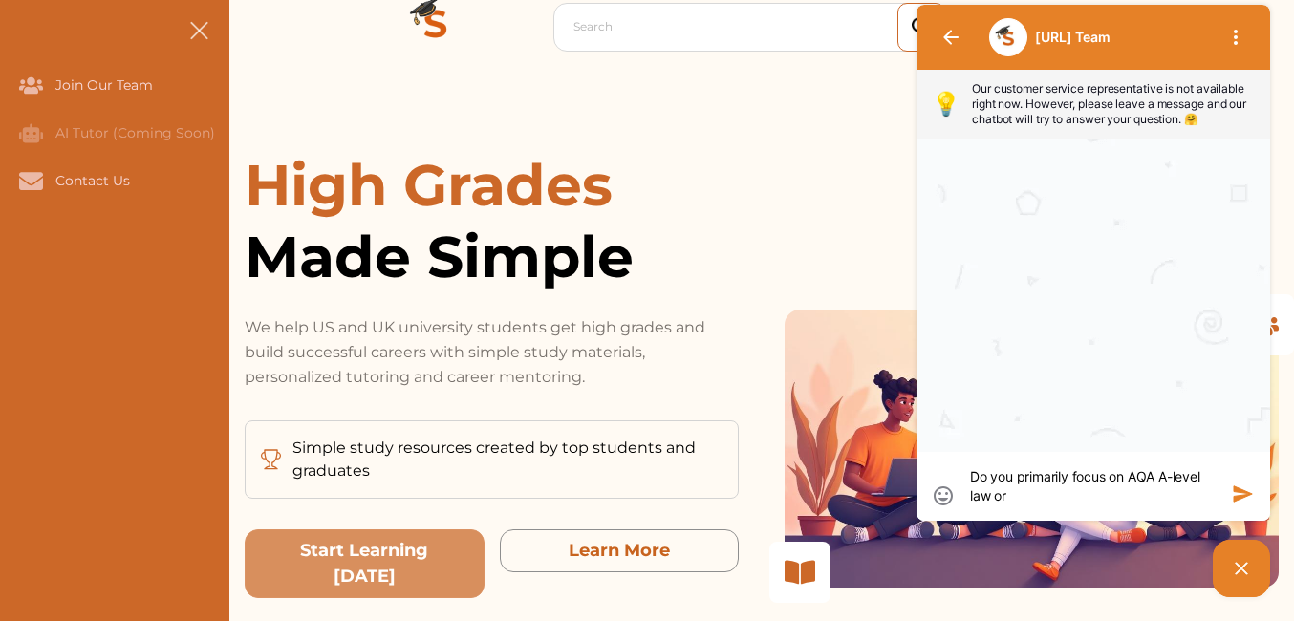
click at [1106, 500] on textarea "Do you primarily focus on AQA A-level law or" at bounding box center [1093, 486] width 247 height 38
type textarea "Do you primarily focus on AQA A-level law or j"
type textarea "Do you primarily focus on AQA A-level law or ju"
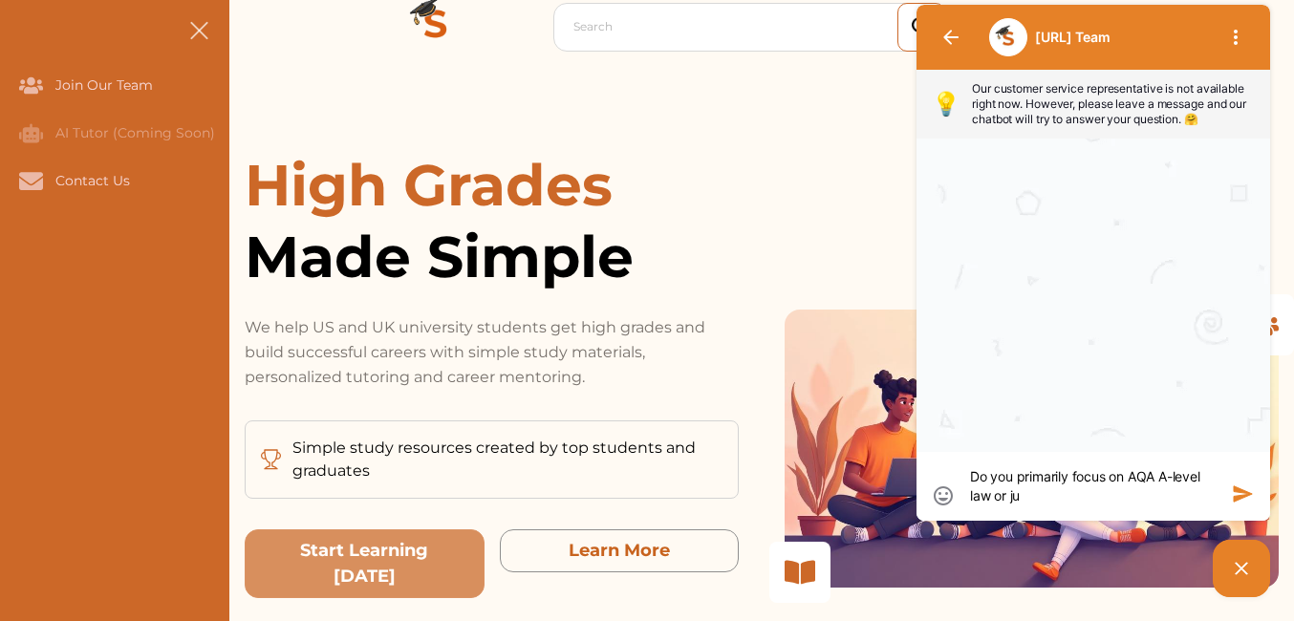
type textarea "Do you primarily focus on AQA A-level law or jus"
type textarea "Do you primarily focus on AQA A-level law or just"
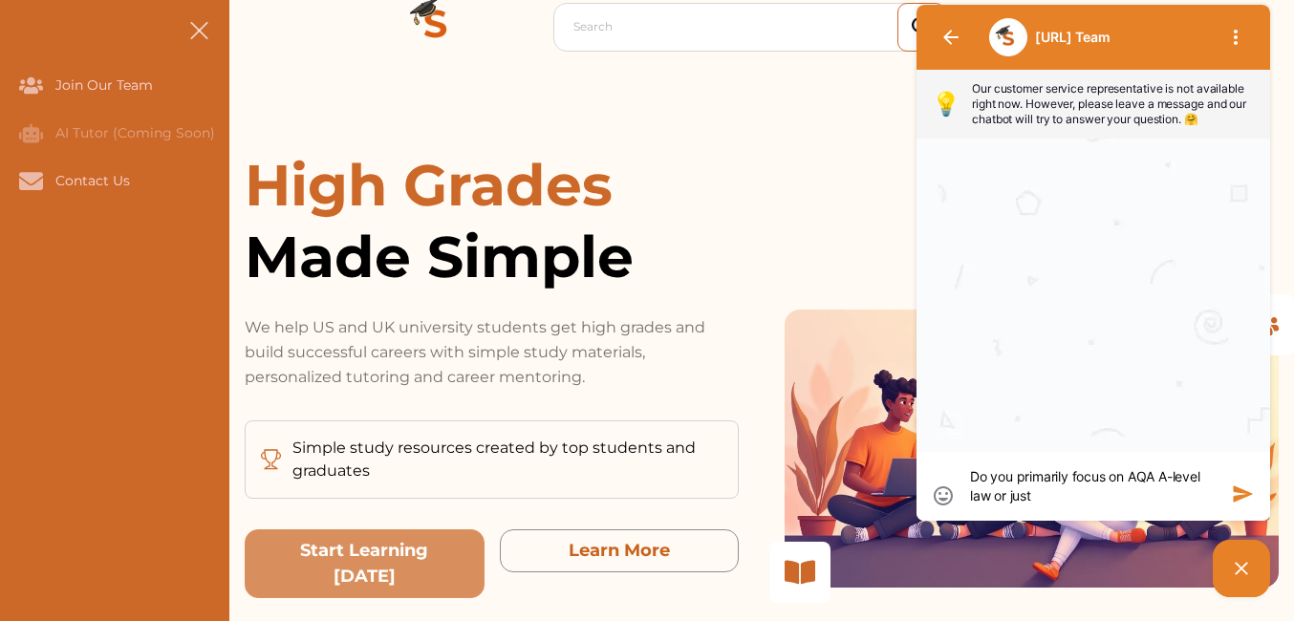
type textarea "Do you primarily focus on AQA A-level law or just"
type textarea "Do you primarily focus on AQA A-level law or jus"
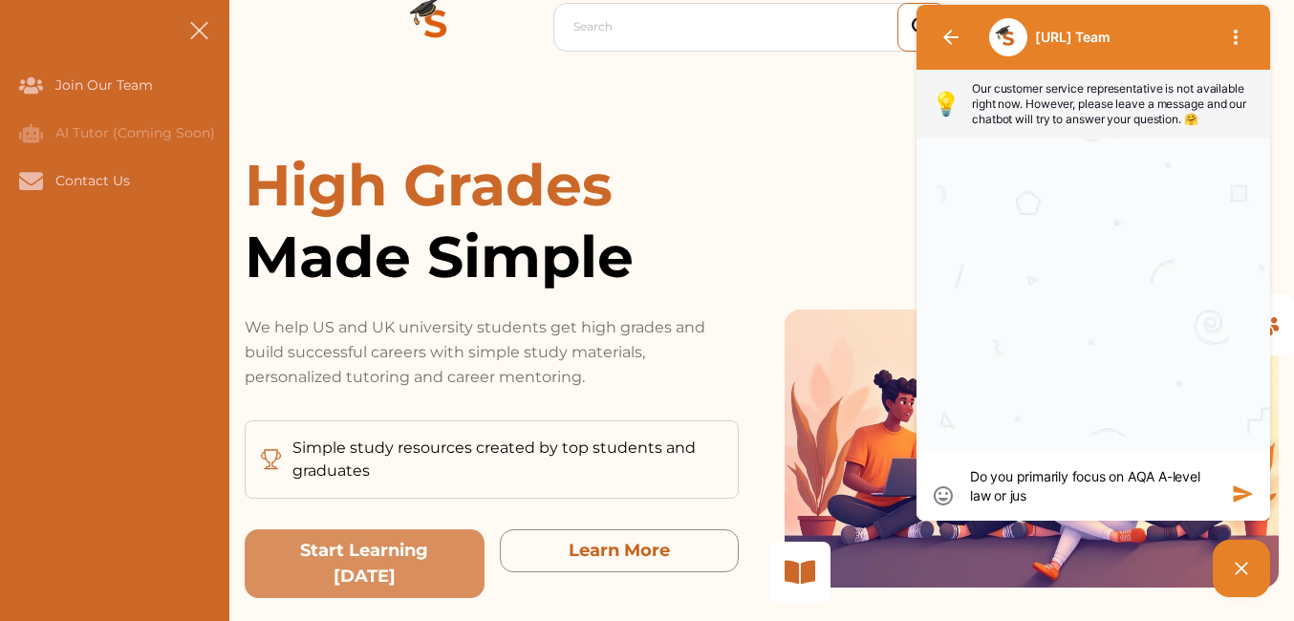
type textarea "Do you primarily focus on AQA A-level law or ju"
type textarea "Do you primarily focus on AQA A-level law or j"
type textarea "Do you primarily focus on AQA A-level law or"
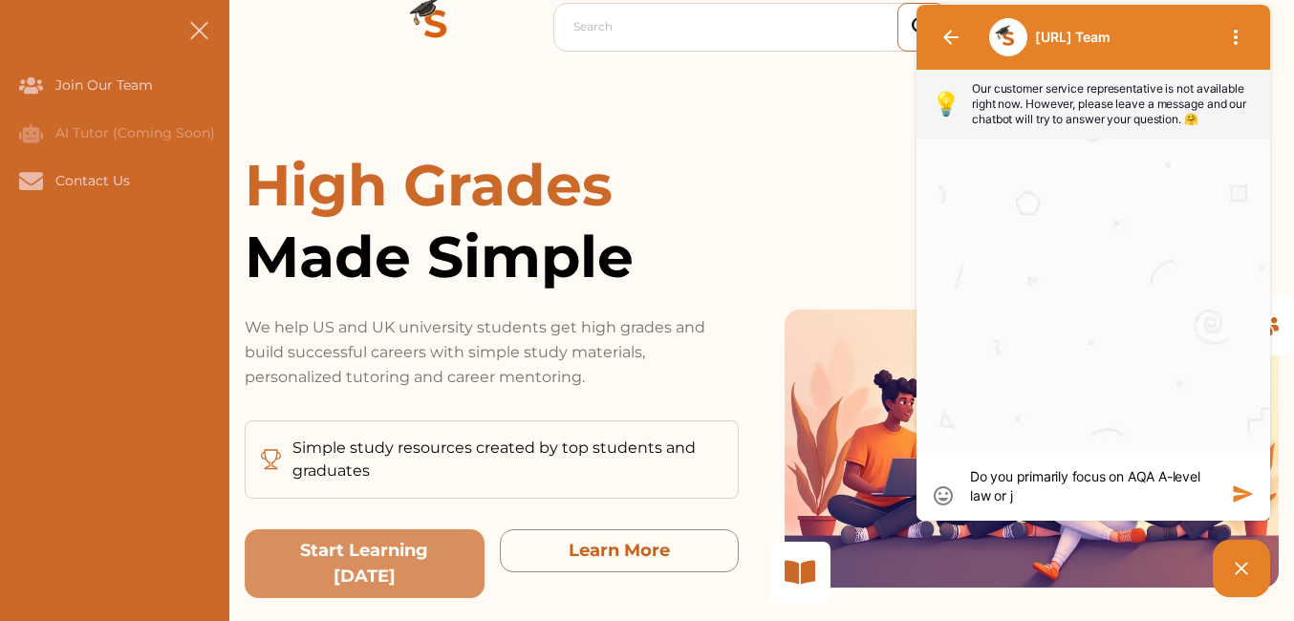
type textarea "Do you primarily focus on AQA A-level law or"
type textarea "Do you primarily focus on AQA A-level law or d"
type textarea "Do you primarily focus on AQA A-level law or do"
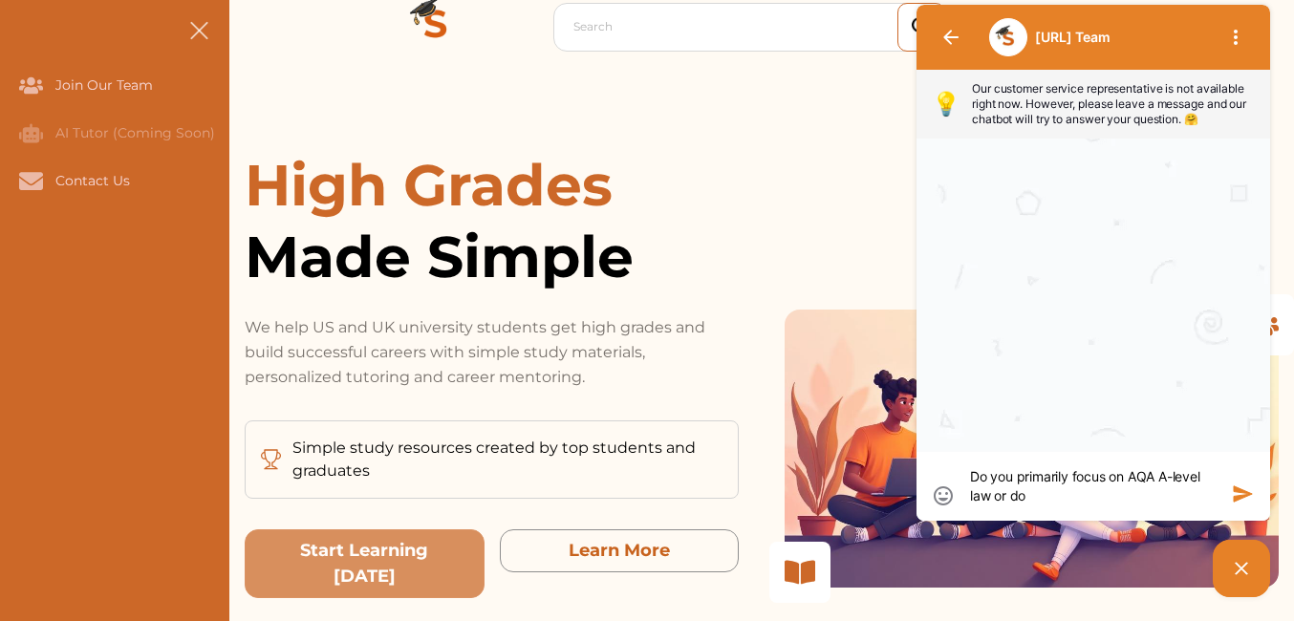
type textarea "Do you primarily focus on AQA A-level law or do"
type textarea "Do you primarily focus on AQA A-level law or do y"
type textarea "Do you primarily focus on AQA A-level law or do yo"
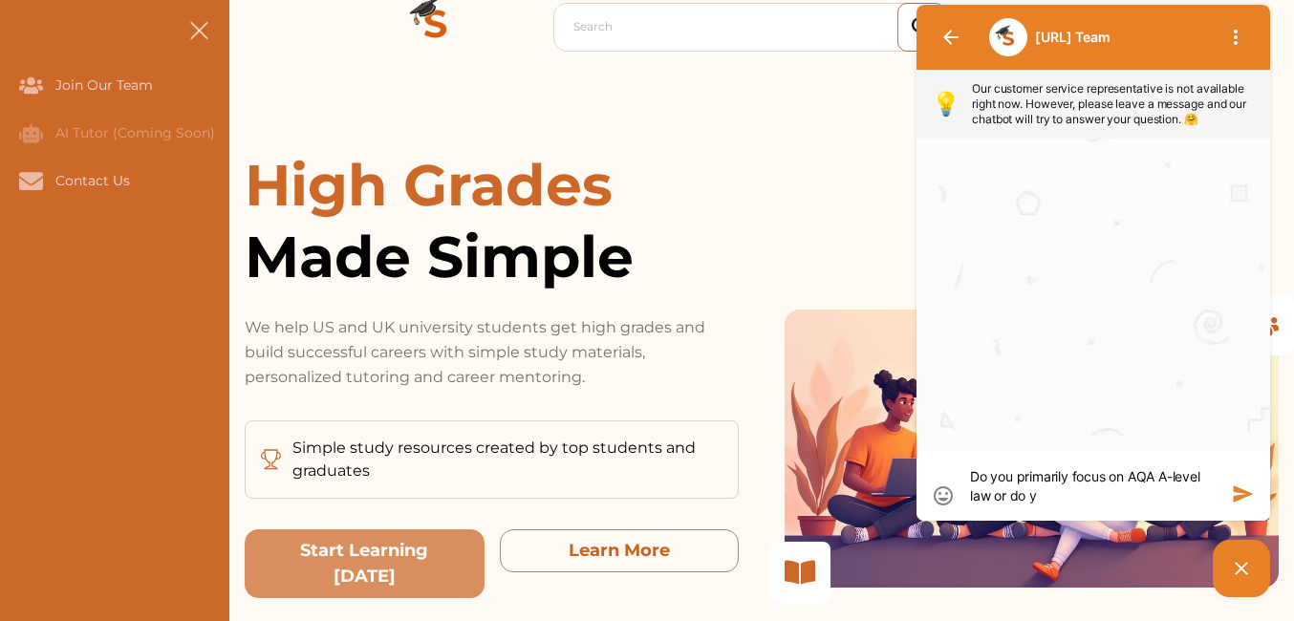
type textarea "Do you primarily focus on AQA A-level law or do yo"
type textarea "Do you primarily focus on AQA A-level law or do you"
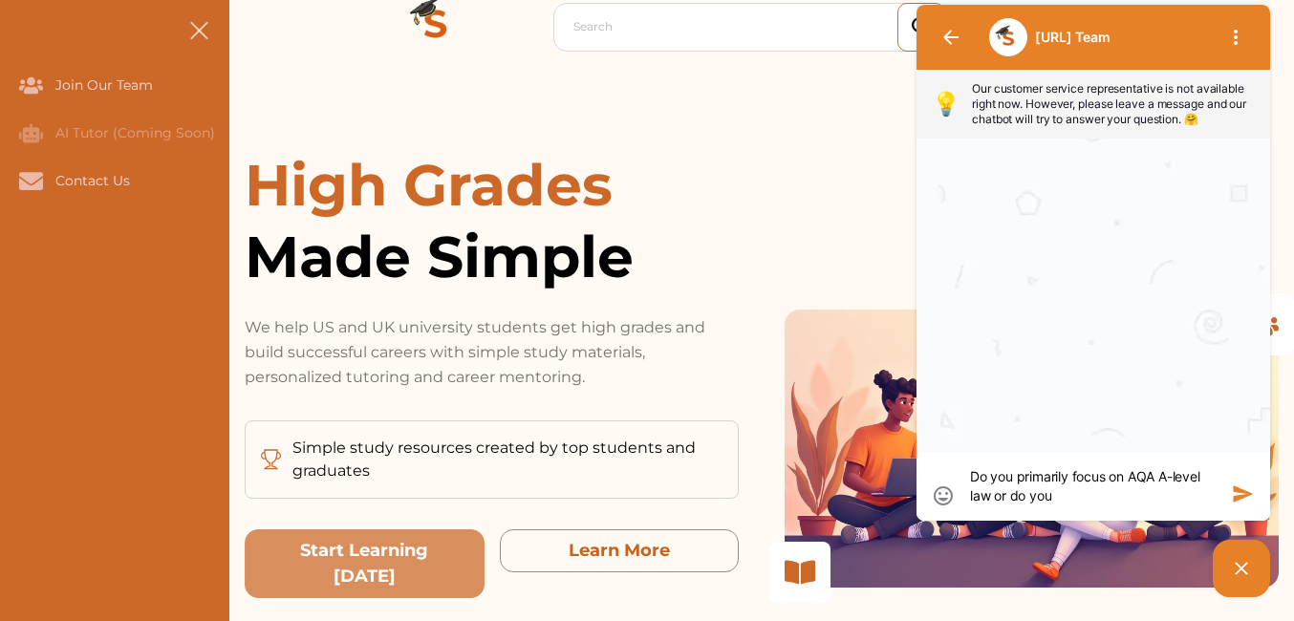
type textarea "Do you primarily focus on AQA A-level law or do you f"
type textarea "Do you primarily focus on AQA A-level law or do you fo"
type textarea "Do you primarily focus on AQA A-level law or do you fou"
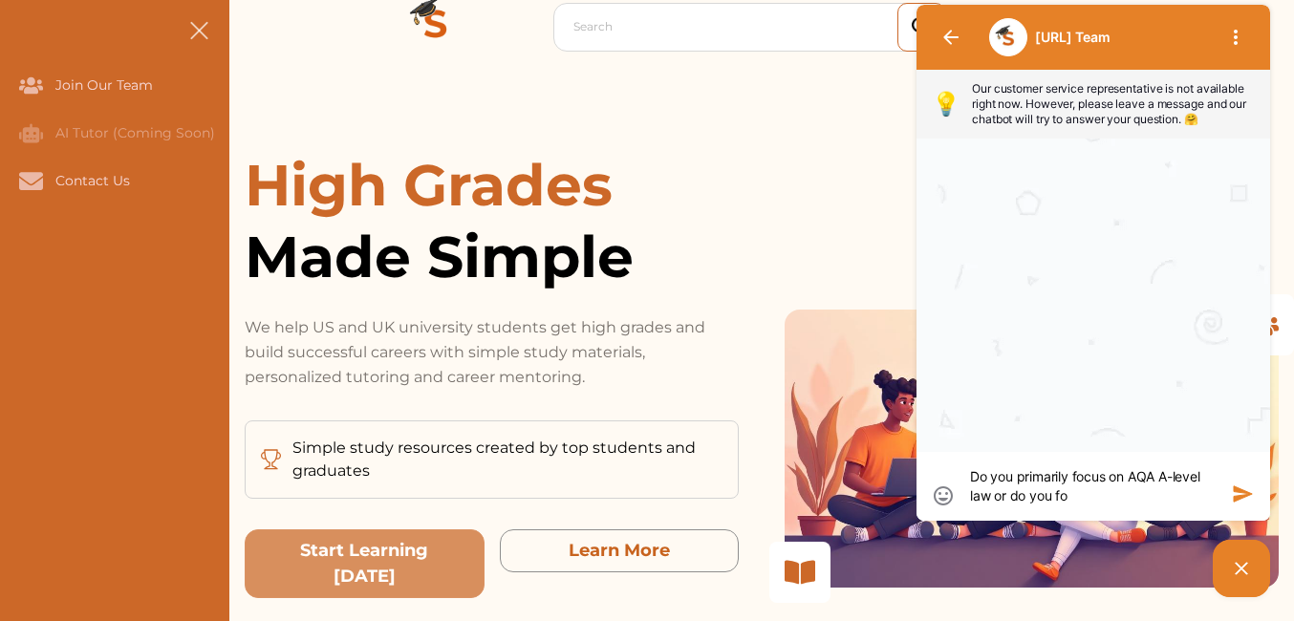
type textarea "Do you primarily focus on AQA A-level law or do you fou"
type textarea "Do you primarily focus on AQA A-level law or do you fous"
type textarea "Do you primarily focus on AQA A-level law or do you fou"
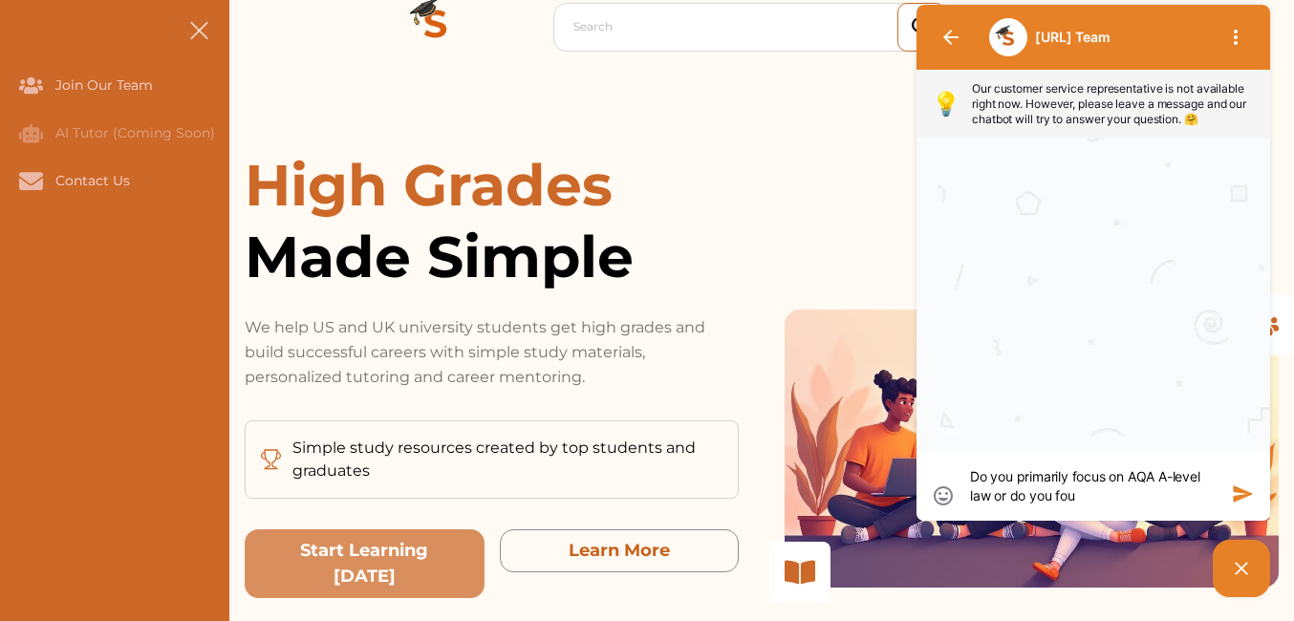
type textarea "Do you primarily focus on AQA A-level law or do you fo"
type textarea "Do you primarily focus on AQA A-level law or do you foc"
type textarea "Do you primarily focus on AQA A-level law or do you focu"
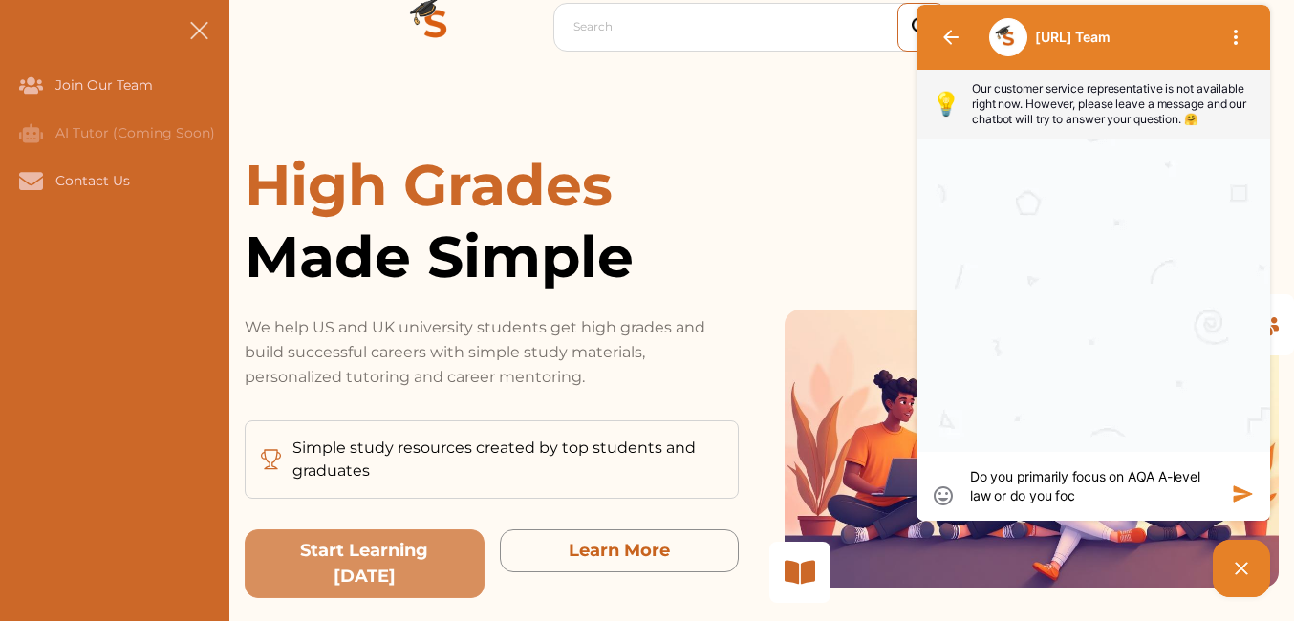
type textarea "Do you primarily focus on AQA A-level law or do you focu"
type textarea "Do you primarily focus on AQA A-level law or do you focus"
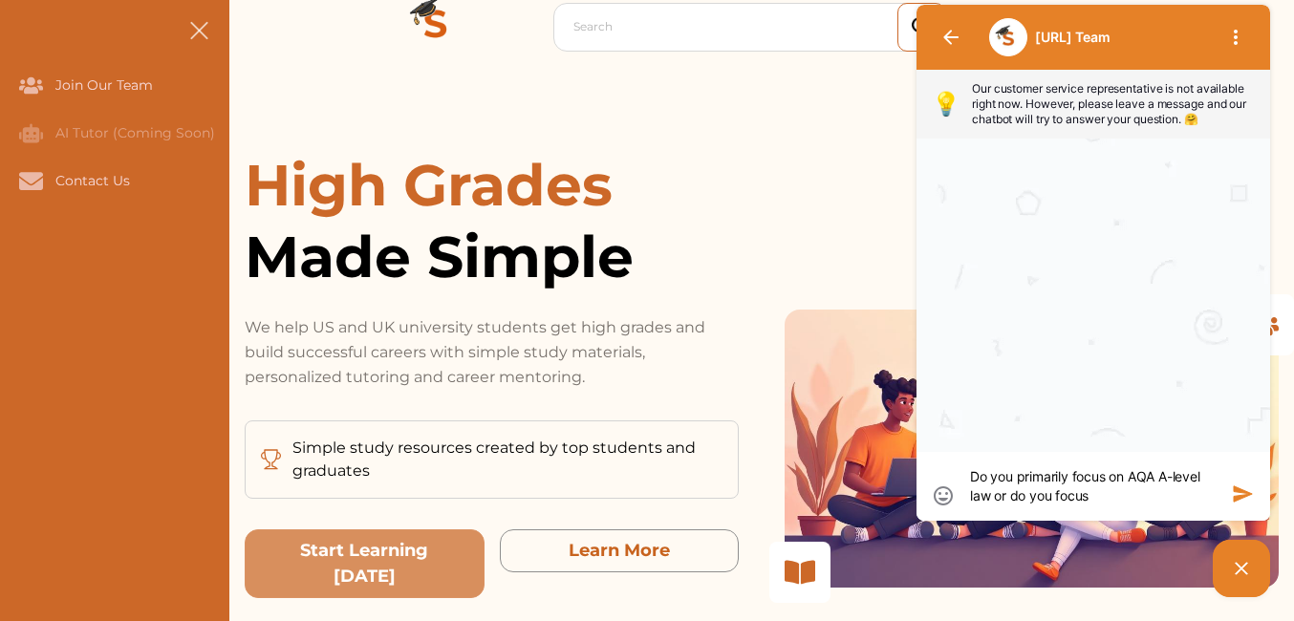
type textarea "Do you primarily focus on AQA A-level law or do you focus o"
type textarea "Do you primarily focus on AQA A-level law or do you focus on"
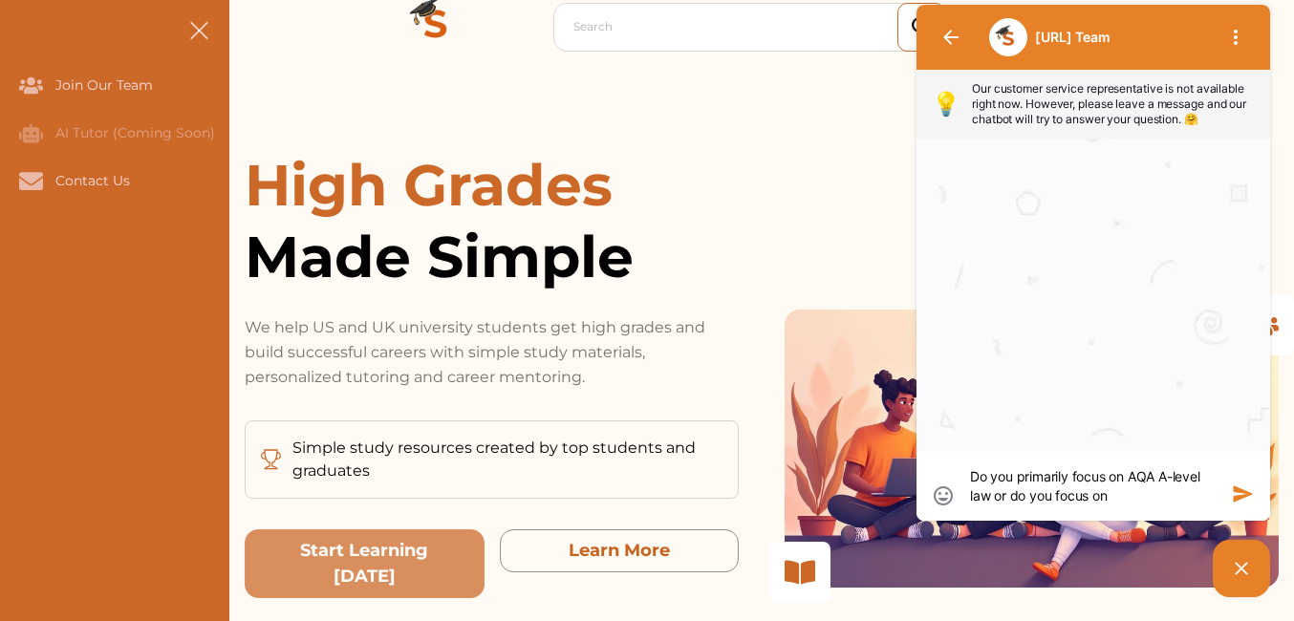
type textarea "Do you primarily focus on AQA A-level law or do you focus on"
type textarea "Do you primarily focus on AQA A-level law or do you focus on A"
type textarea "Do you primarily focus on AQA A-level law or do you focus on AQ"
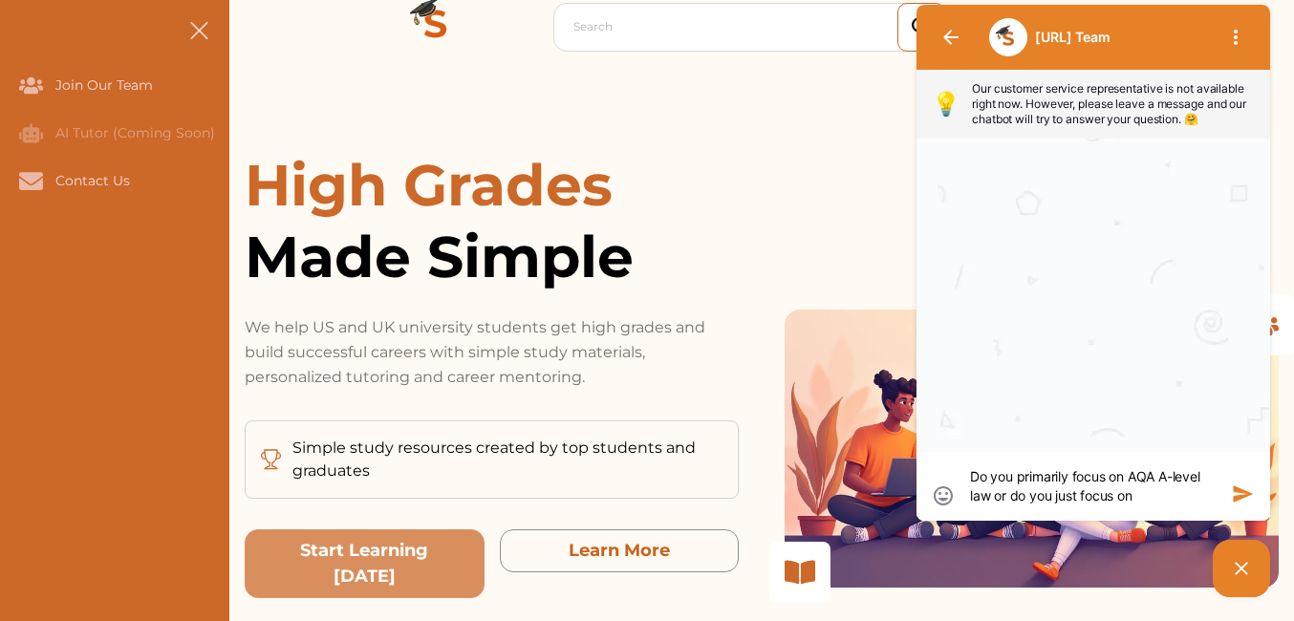
click at [1037, 476] on textarea "Do you primarily focus on AQA A-level law or do you just focus on" at bounding box center [1093, 486] width 247 height 38
click at [1121, 499] on textarea "Do you also focus on AQA A-level law or do you just focus on" at bounding box center [1093, 486] width 247 height 38
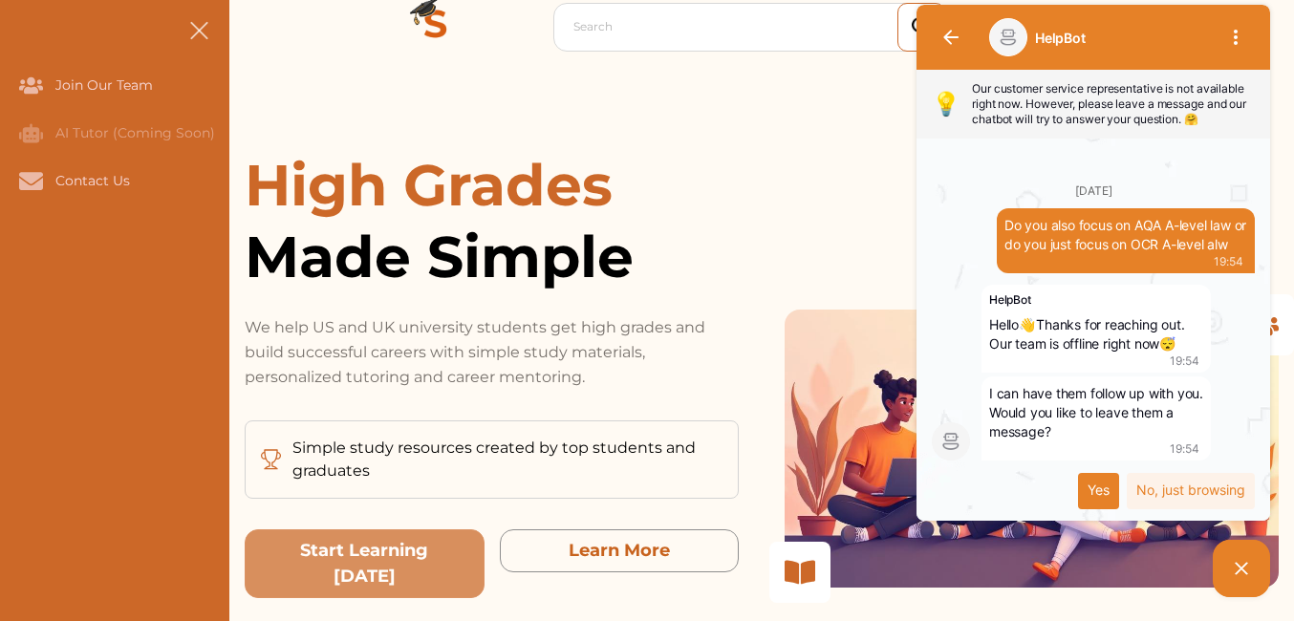
click at [1109, 494] on div "Yes" at bounding box center [1098, 491] width 41 height 36
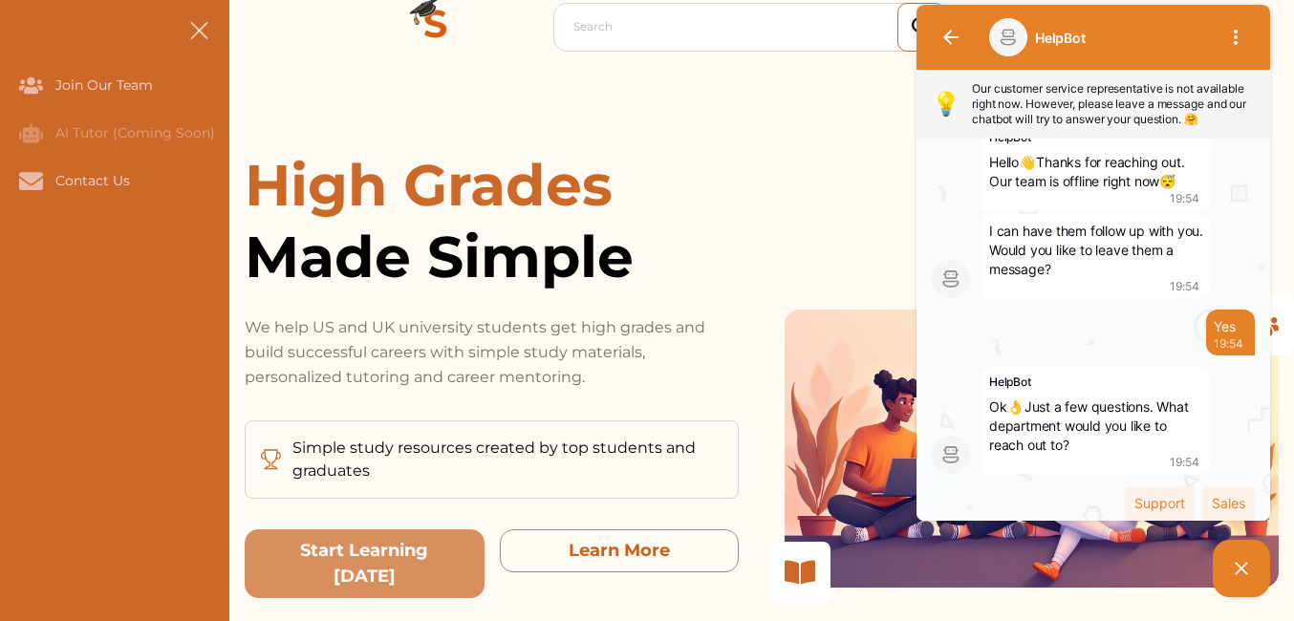
scroll to position [130, 0]
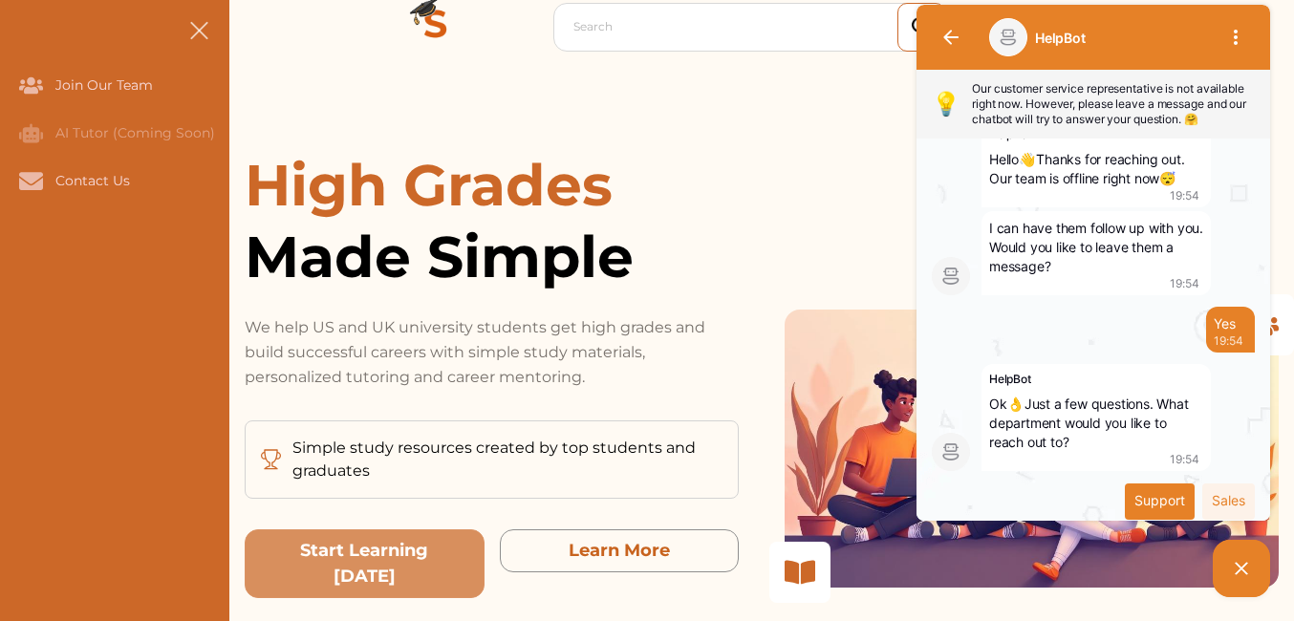
click at [1143, 493] on div "Support" at bounding box center [1160, 502] width 70 height 36
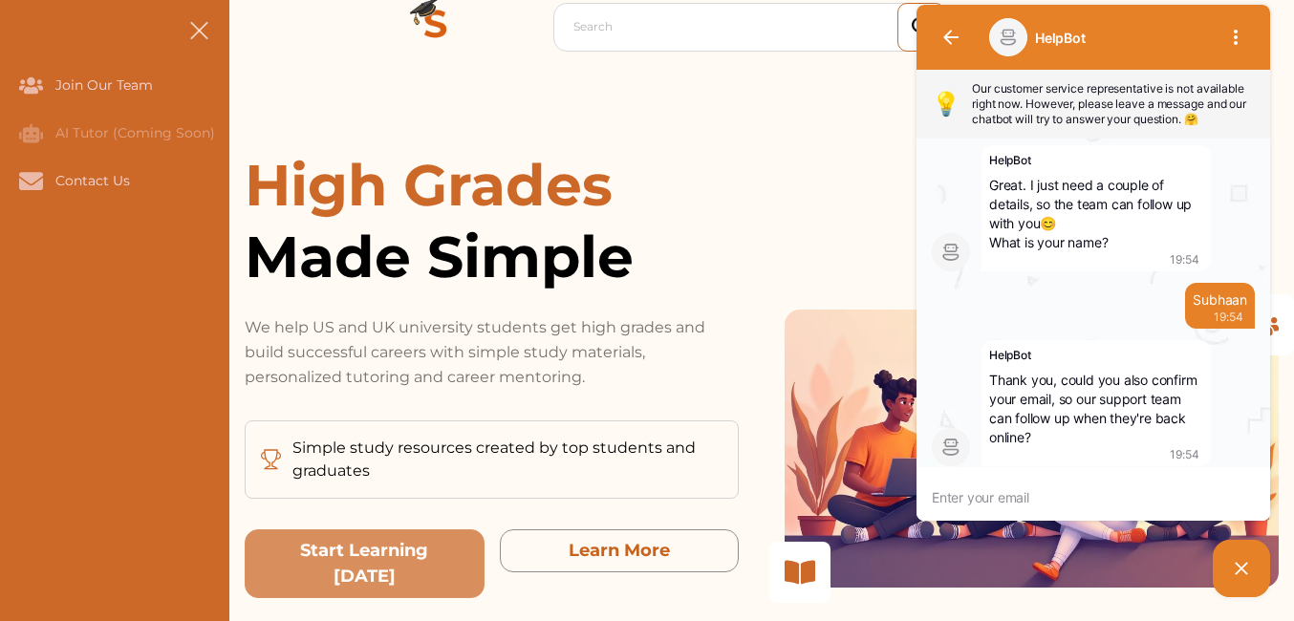
scroll to position [1, 0]
click at [1085, 489] on textarea at bounding box center [1074, 496] width 285 height 17
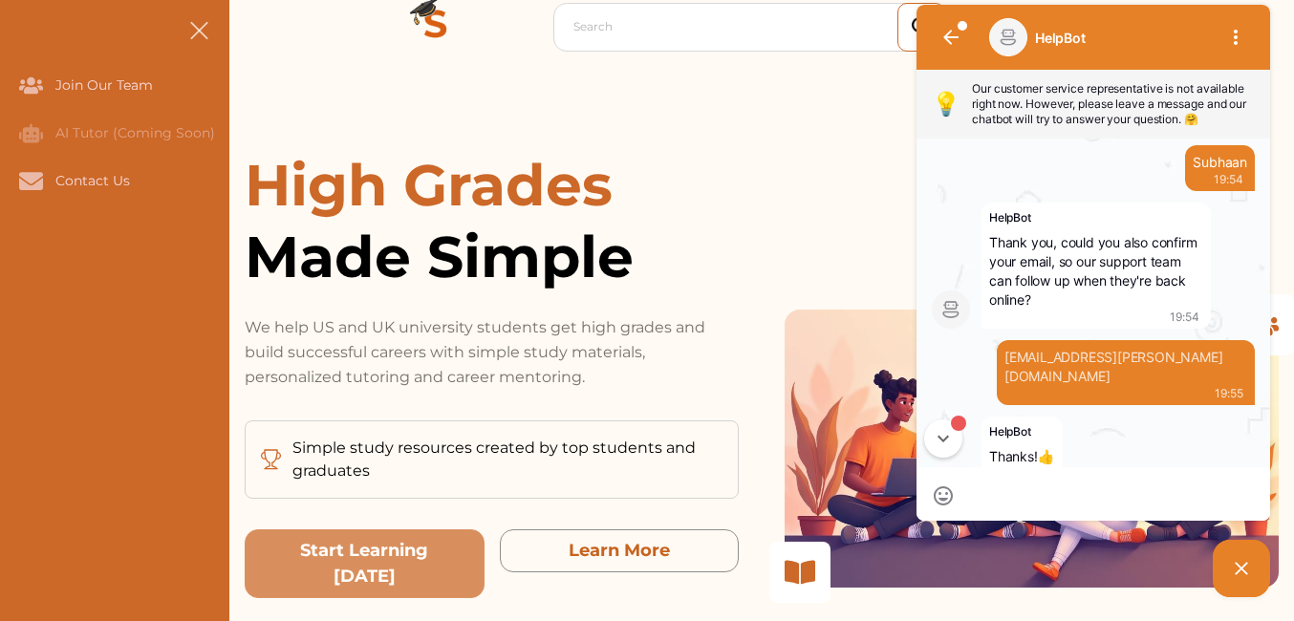
click at [948, 455] on button "1" at bounding box center [943, 439] width 38 height 38
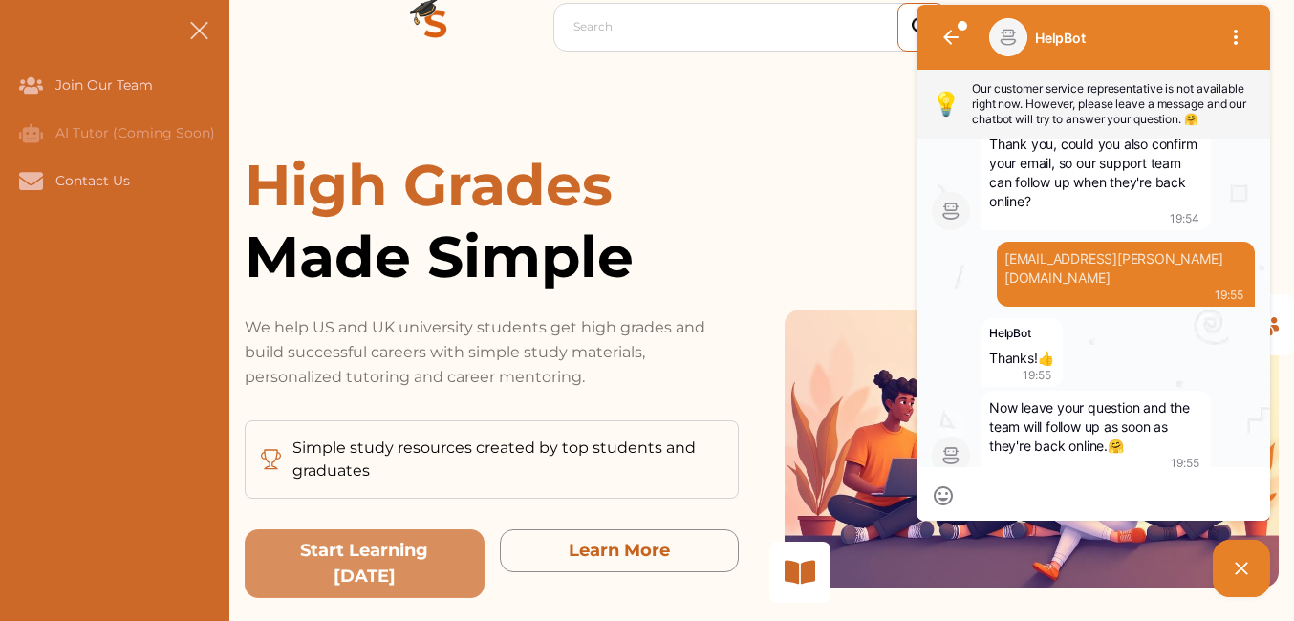
drag, startPoint x: 1049, startPoint y: 484, endPoint x: 1035, endPoint y: 496, distance: 18.3
click at [1035, 496] on div at bounding box center [1094, 494] width 354 height 54
click at [1035, 496] on textarea at bounding box center [1093, 496] width 247 height 17
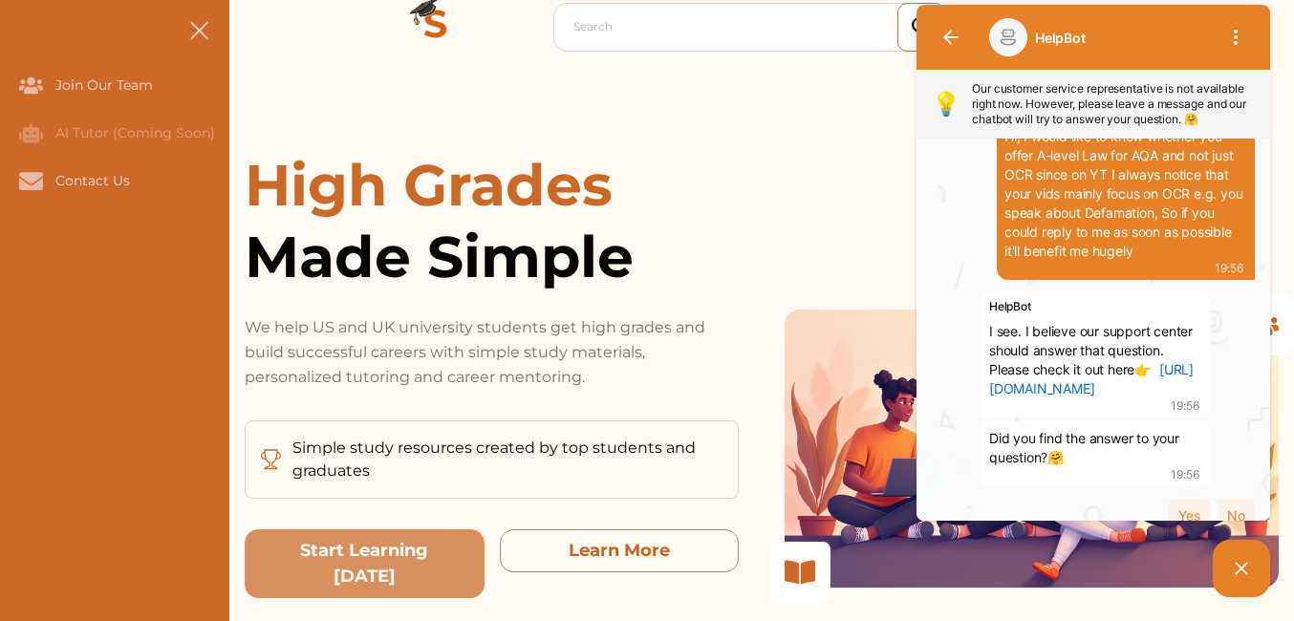
scroll to position [1162, 0]
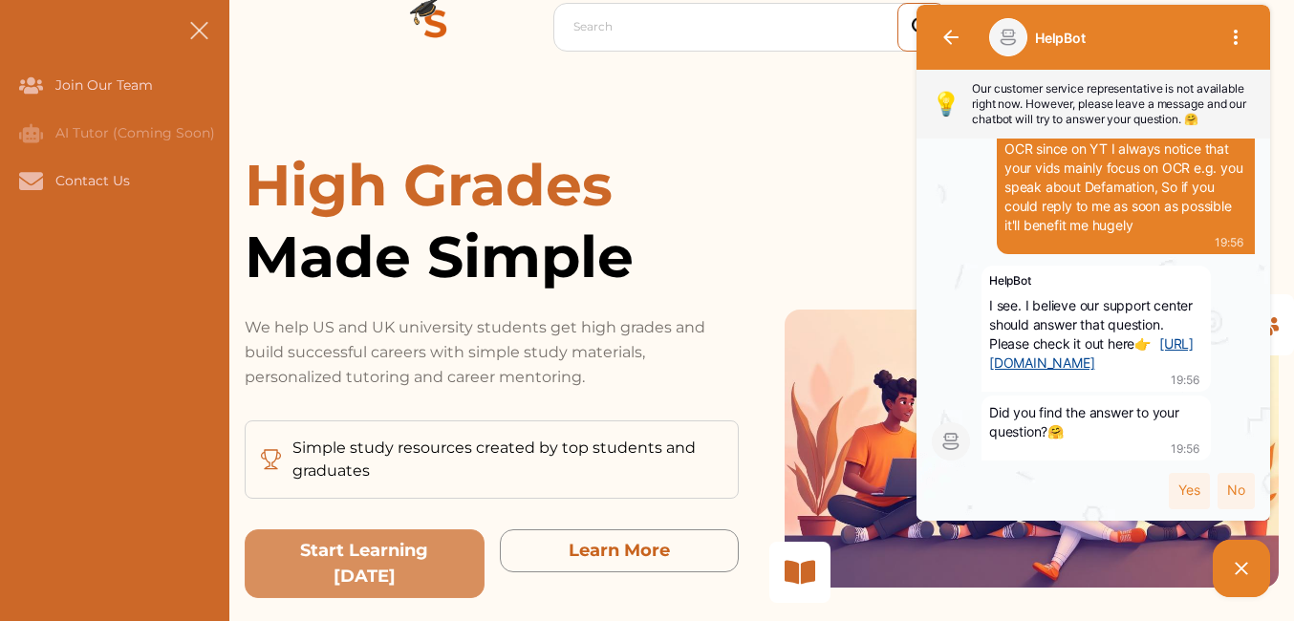
click at [1099, 348] on link "https://simplestudyinguk.crunch.help/en/answers-to-all-of-your-questions" at bounding box center [1091, 353] width 205 height 35
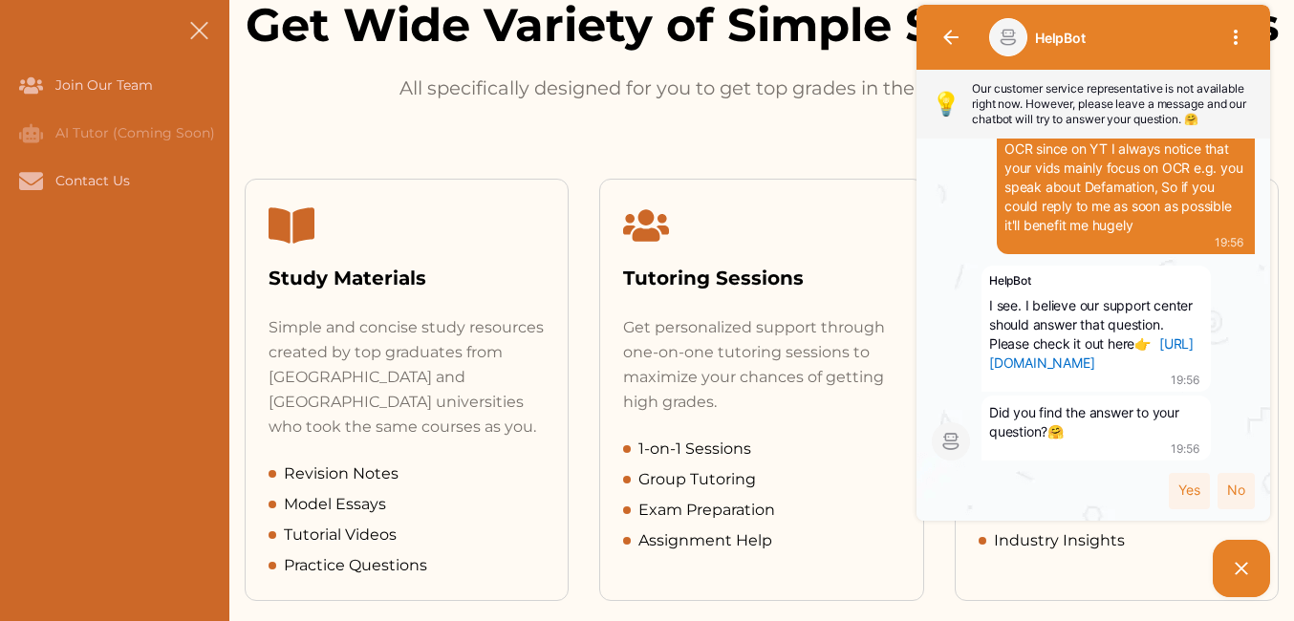
scroll to position [899, 0]
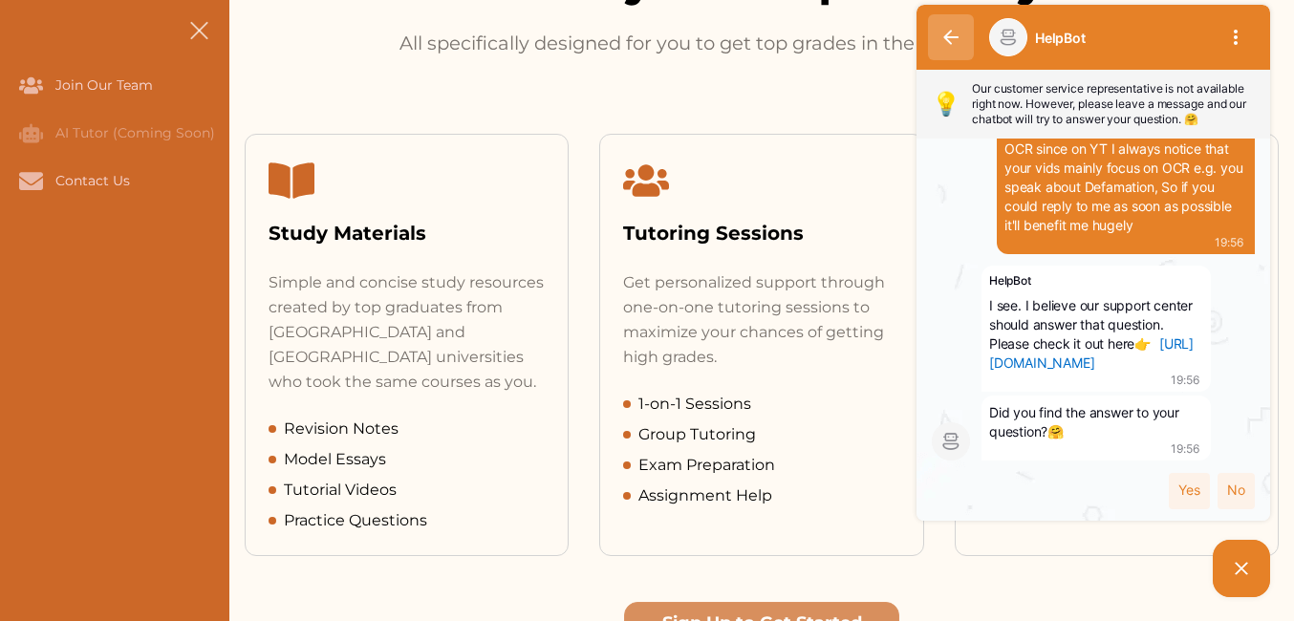
click at [953, 22] on button "button" at bounding box center [951, 37] width 46 height 46
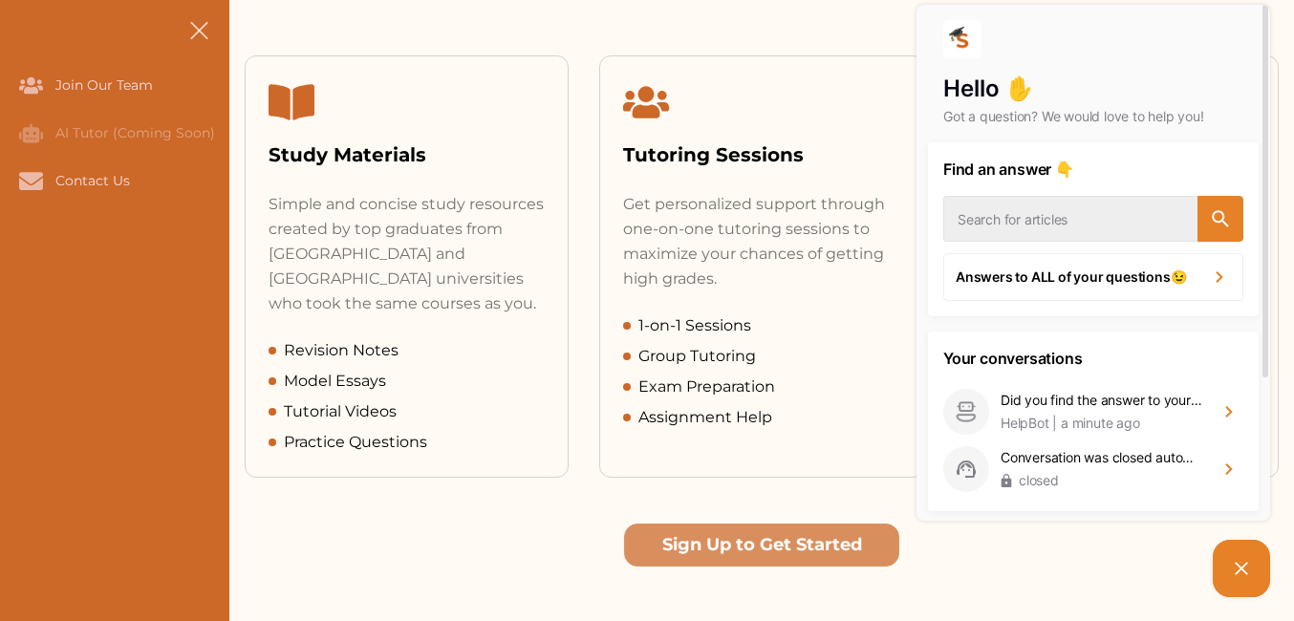
scroll to position [975, 0]
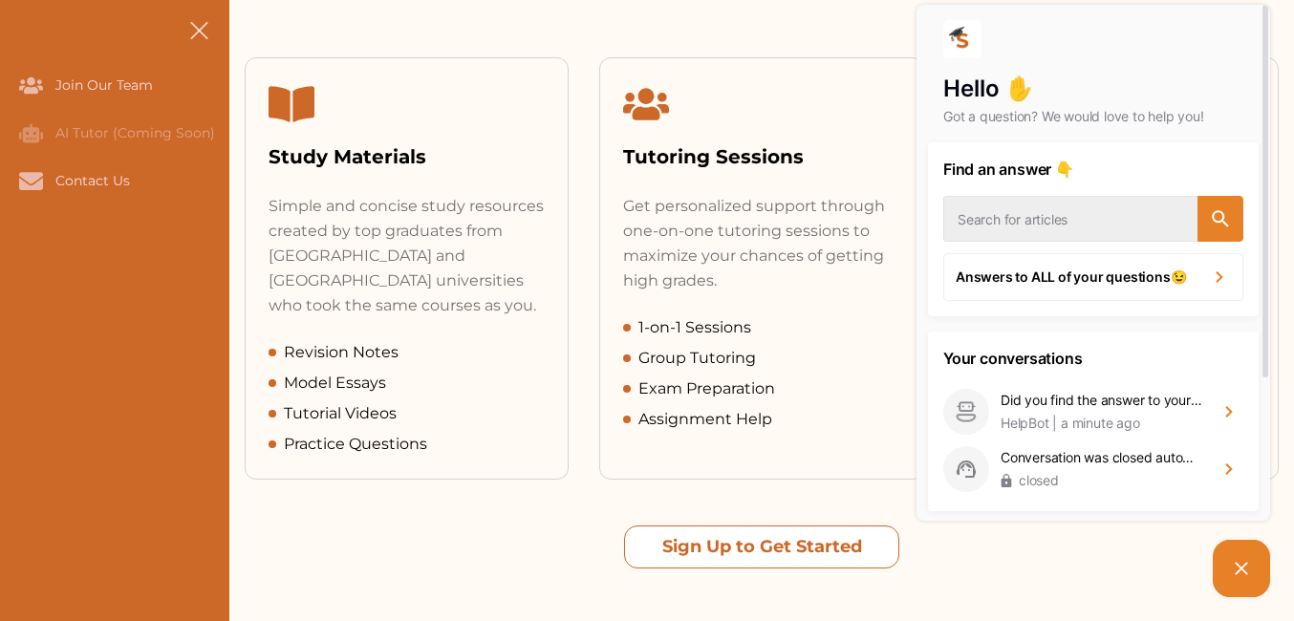
click at [749, 526] on button "Sign Up to Get Started" at bounding box center [761, 547] width 275 height 43
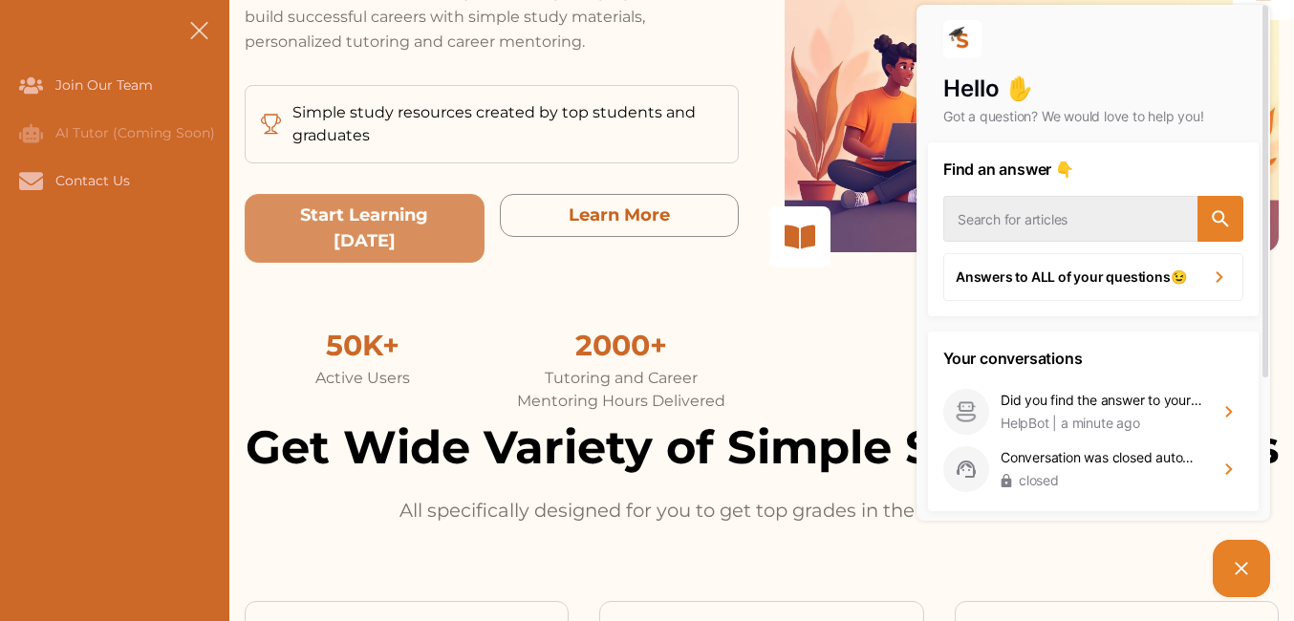
scroll to position [0, 0]
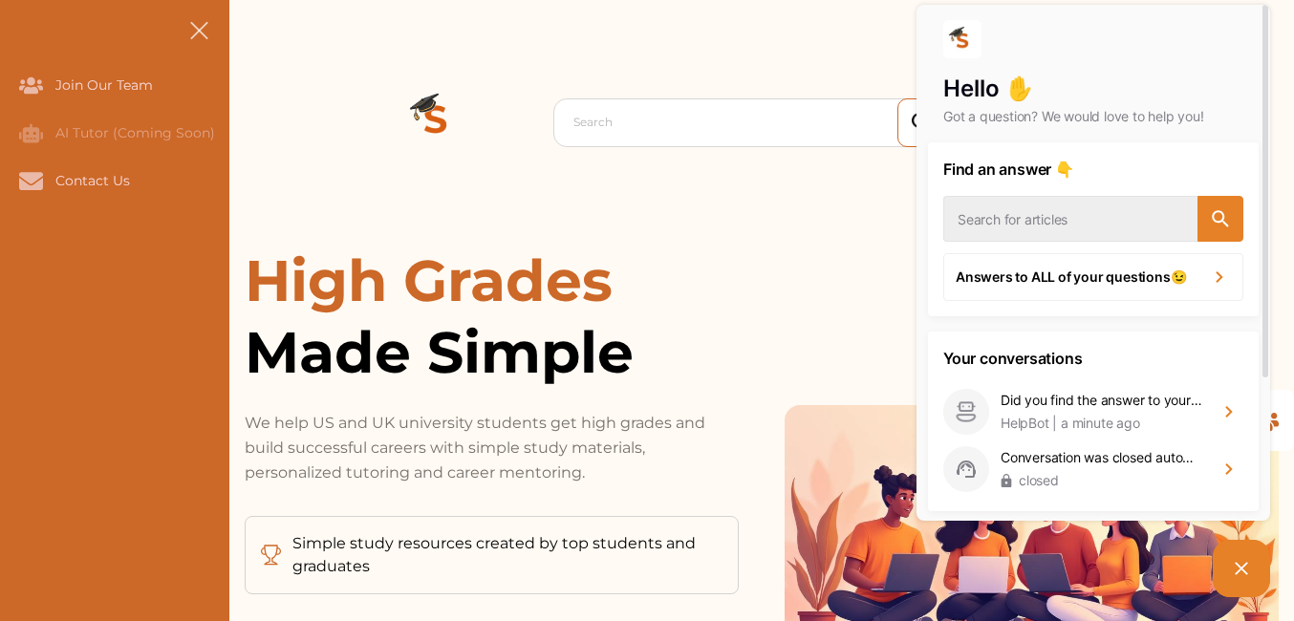
click at [737, 333] on span "Made Simple" at bounding box center [492, 352] width 494 height 72
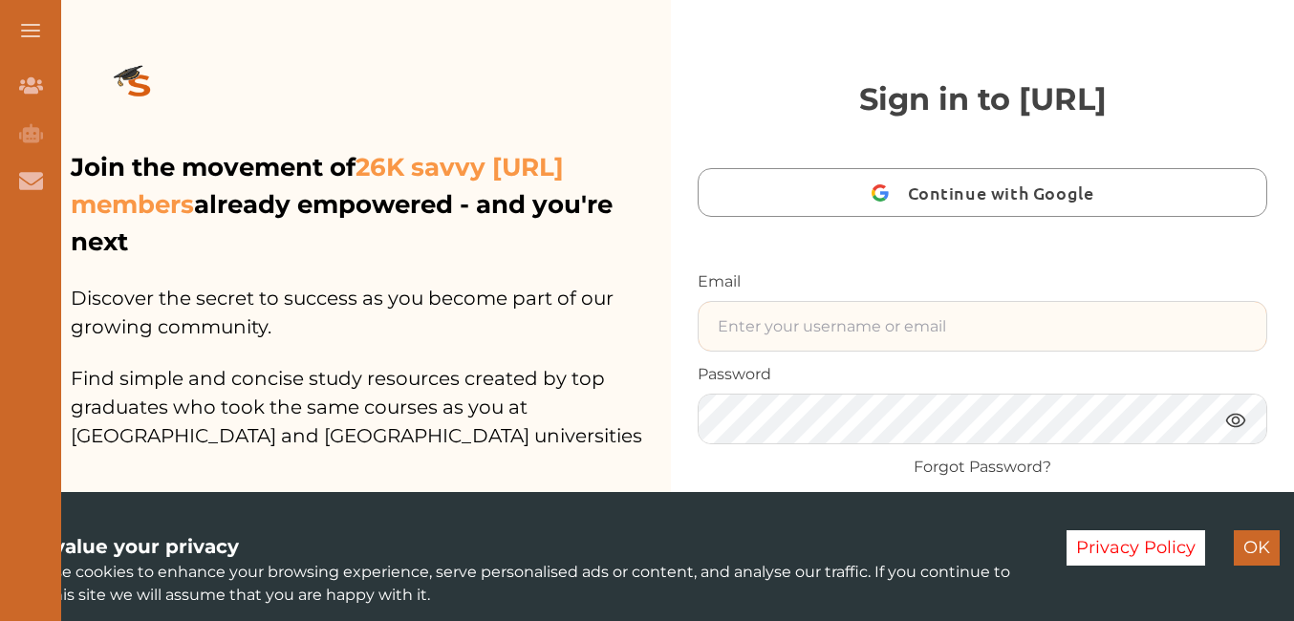
click at [927, 327] on input "text" at bounding box center [983, 326] width 568 height 49
drag, startPoint x: 1027, startPoint y: 327, endPoint x: 649, endPoint y: 328, distance: 377.6
click at [649, 328] on div "Join the movement of 26K savvy [URL] members already empowered - and you're nex…" at bounding box center [671, 498] width 1247 height 996
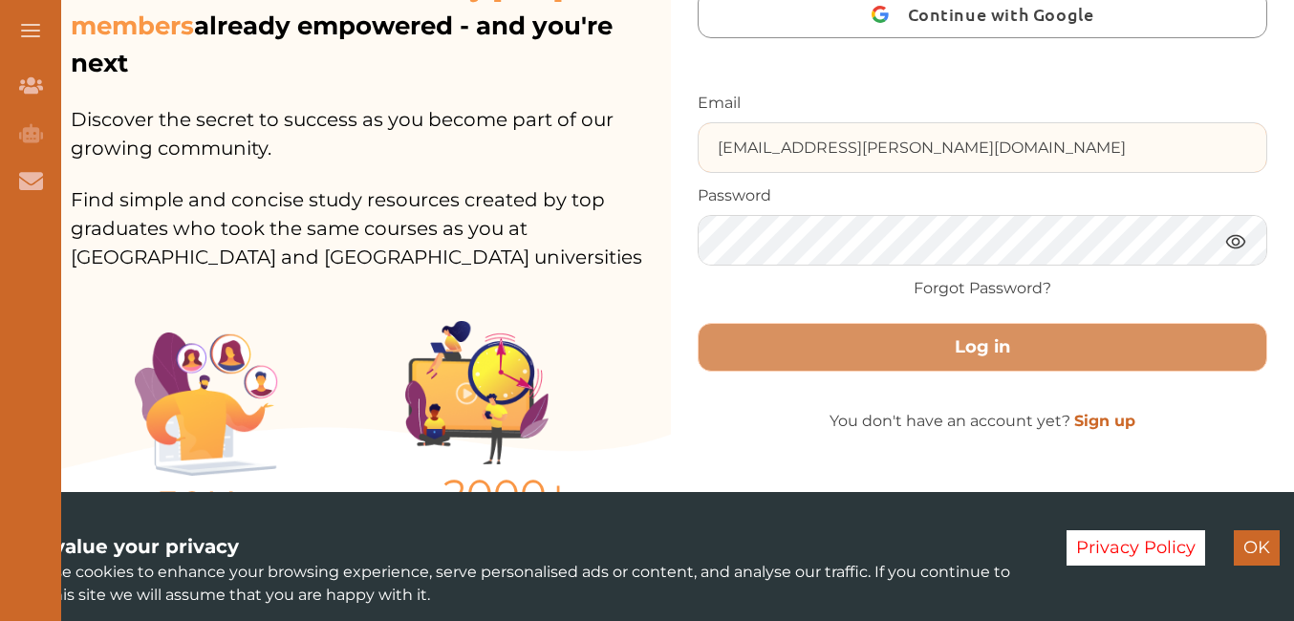
scroll to position [260, 0]
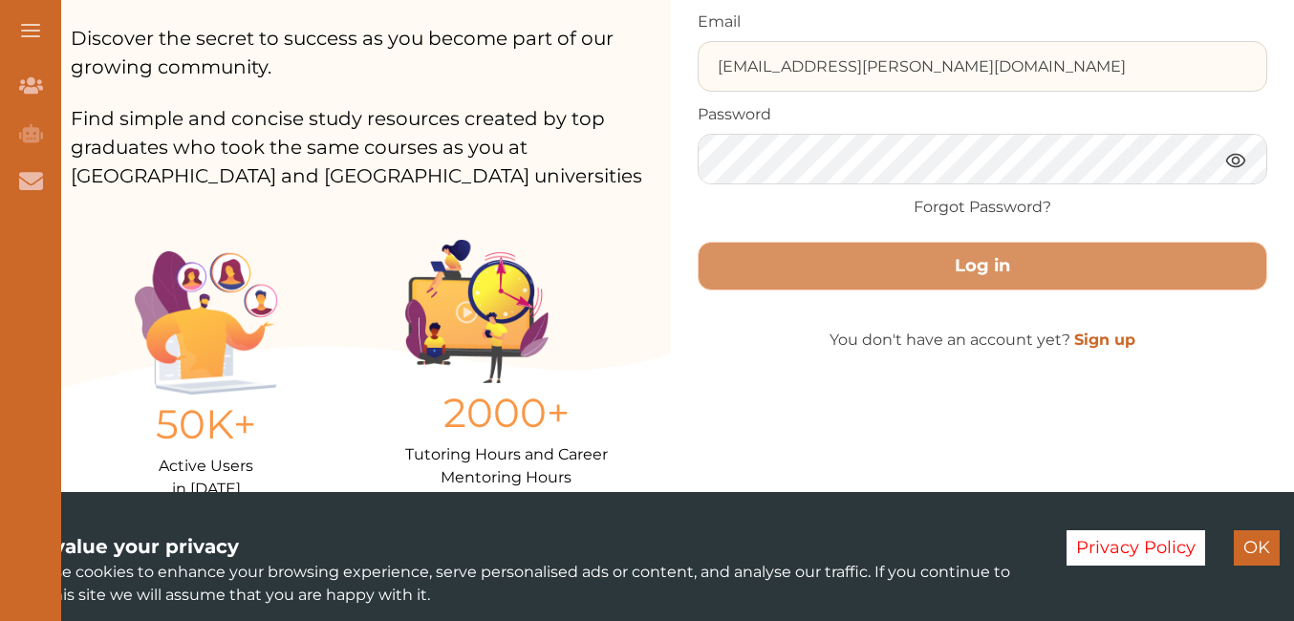
type input "19Subhaan.A@holte.bham.sch.uk"
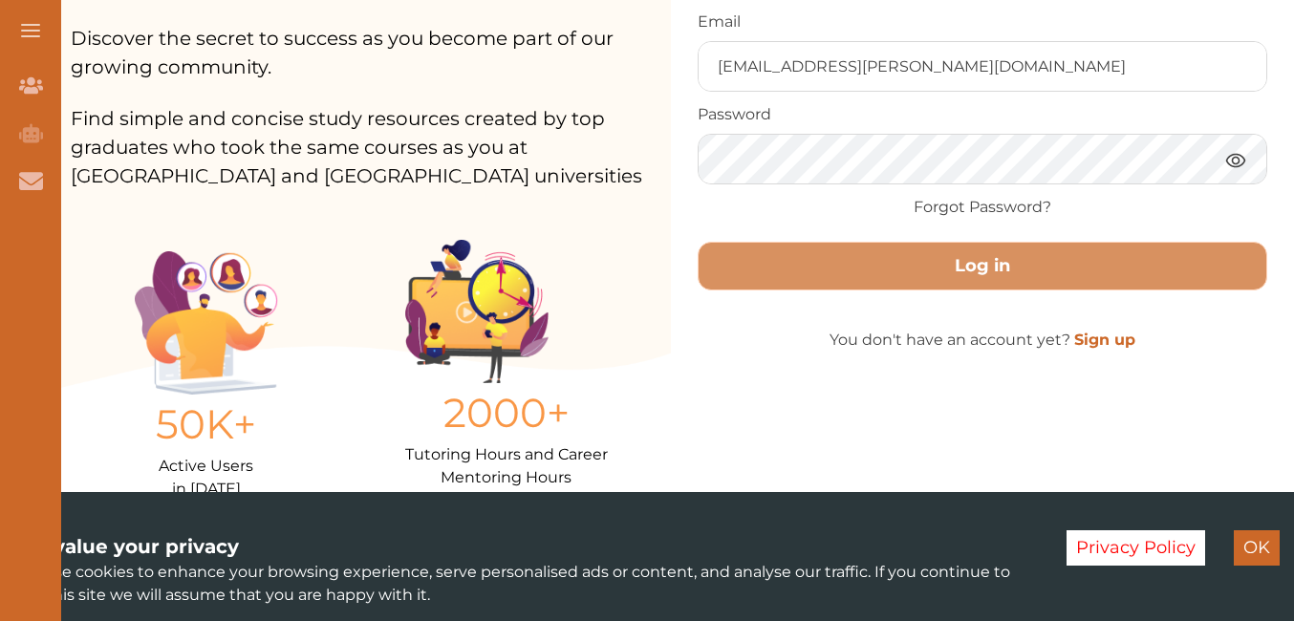
click at [1086, 341] on link "Sign up" at bounding box center [1105, 340] width 61 height 18
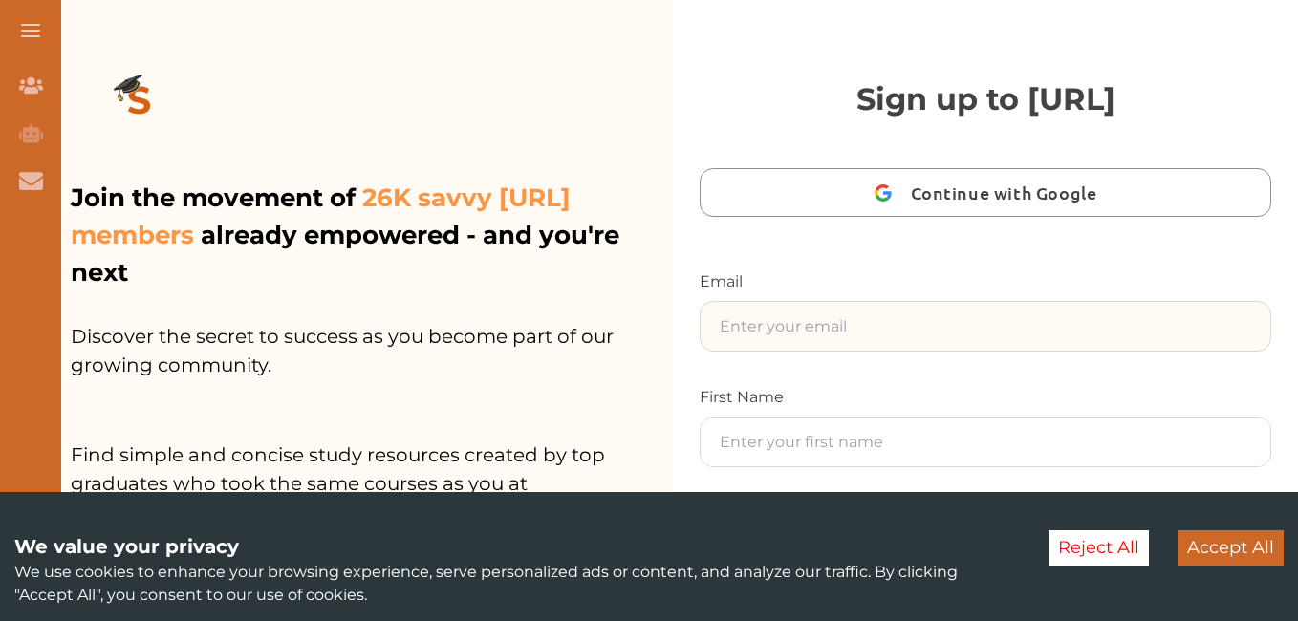
click at [906, 326] on input "text" at bounding box center [986, 326] width 570 height 49
paste input "19Subhaan.A@holte.bham.sch.uk"
type input "19Subhaan.A@holte.bham.sch.uk"
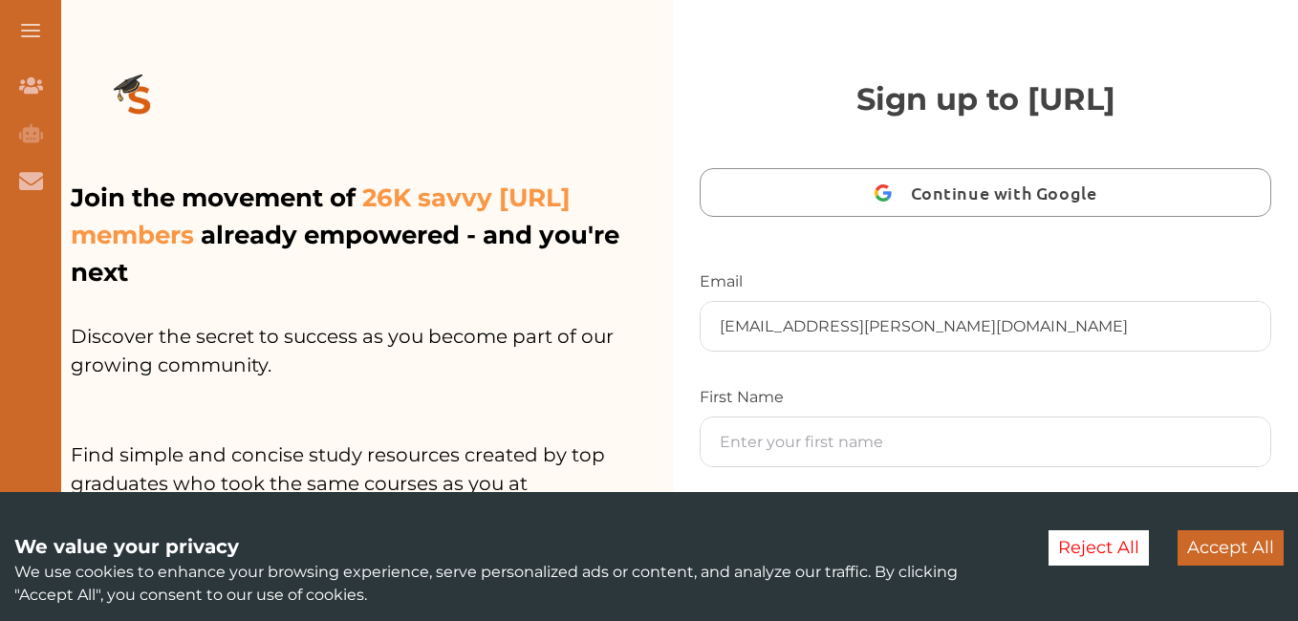
click at [1096, 410] on div "First Name" at bounding box center [986, 426] width 572 height 81
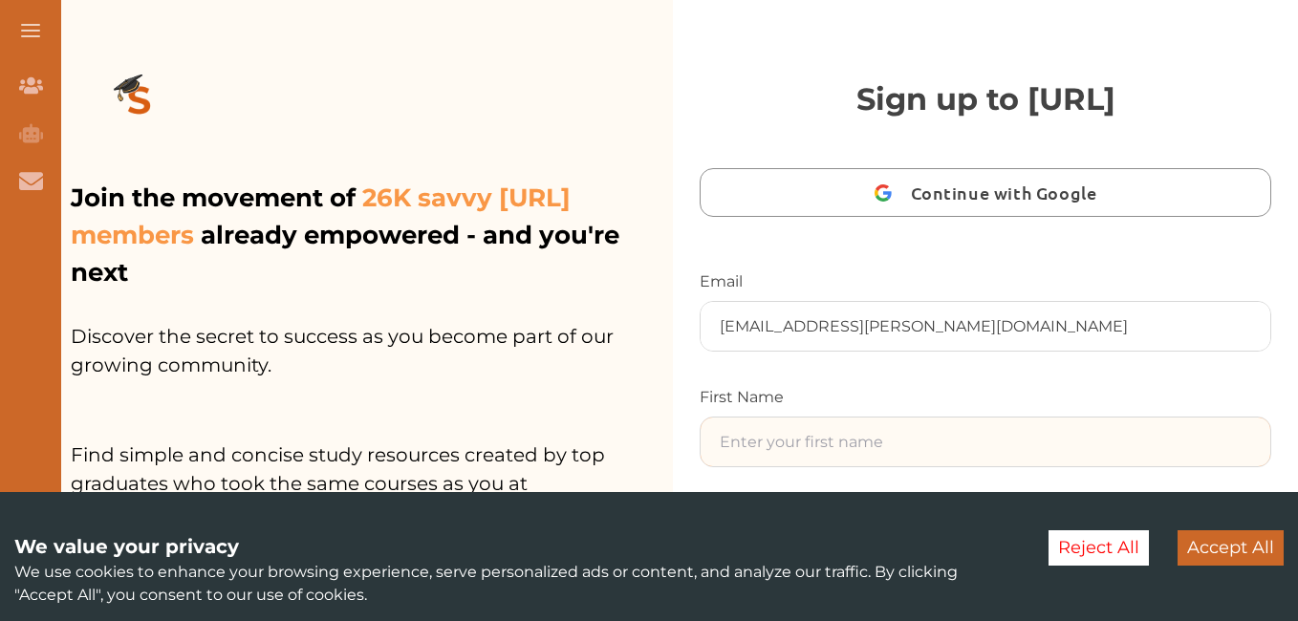
click at [1056, 445] on input "text" at bounding box center [986, 442] width 570 height 49
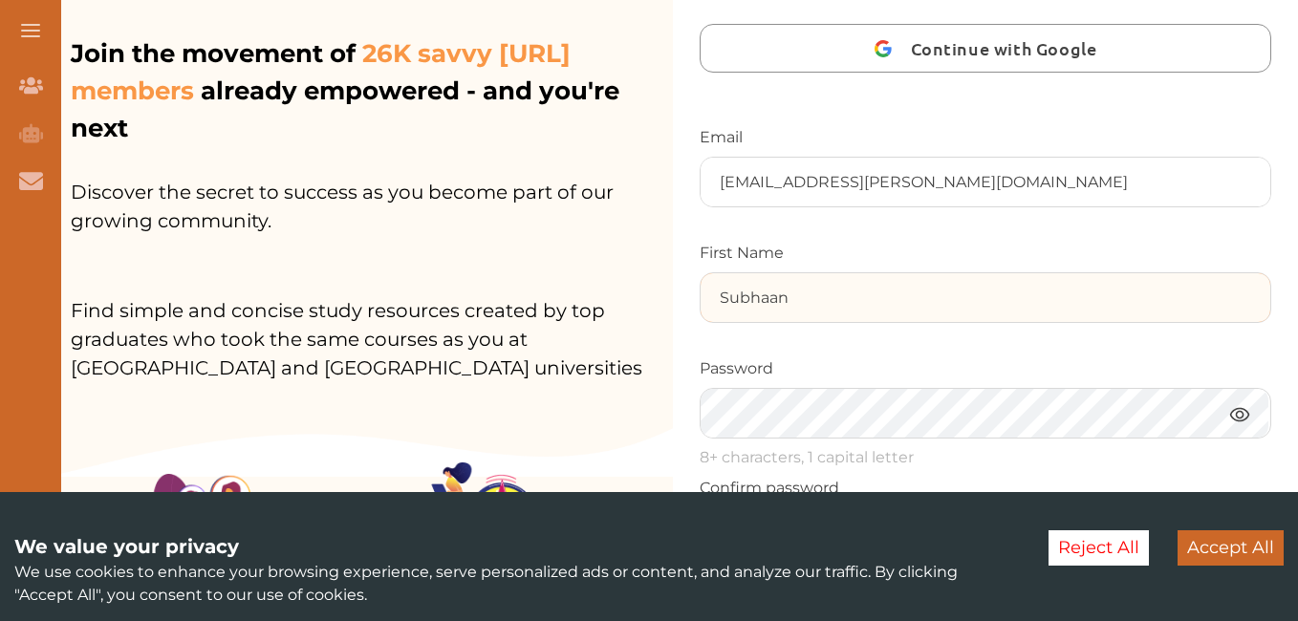
scroll to position [150, 0]
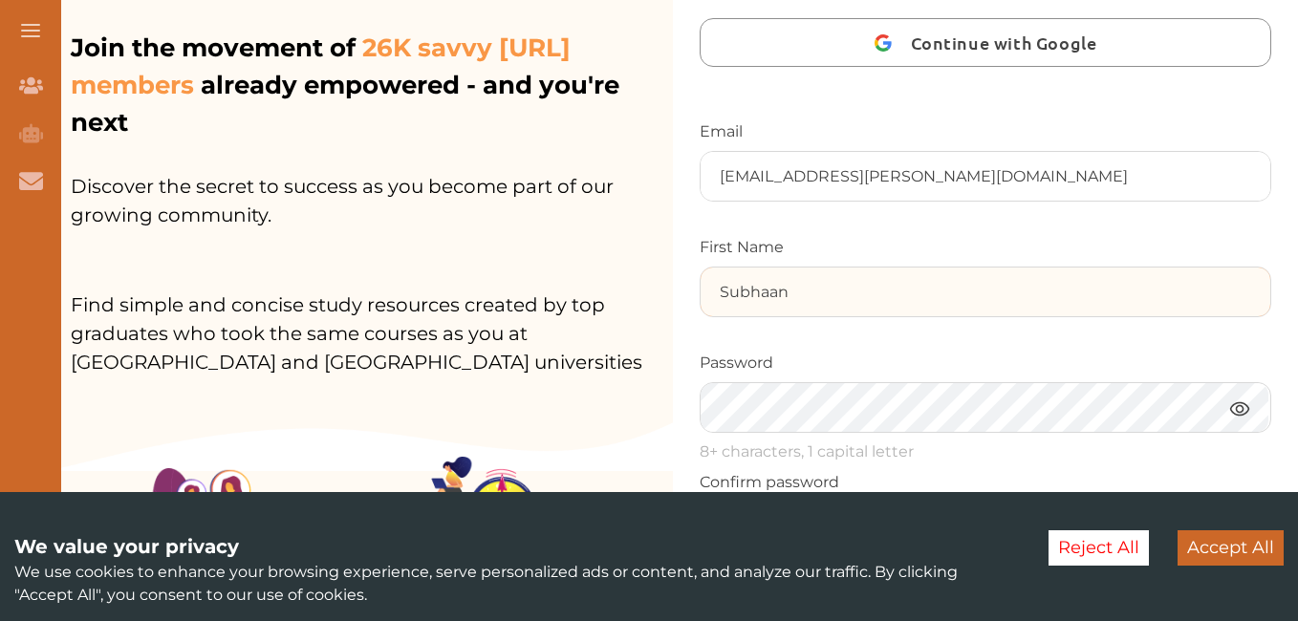
type input "Subhaan"
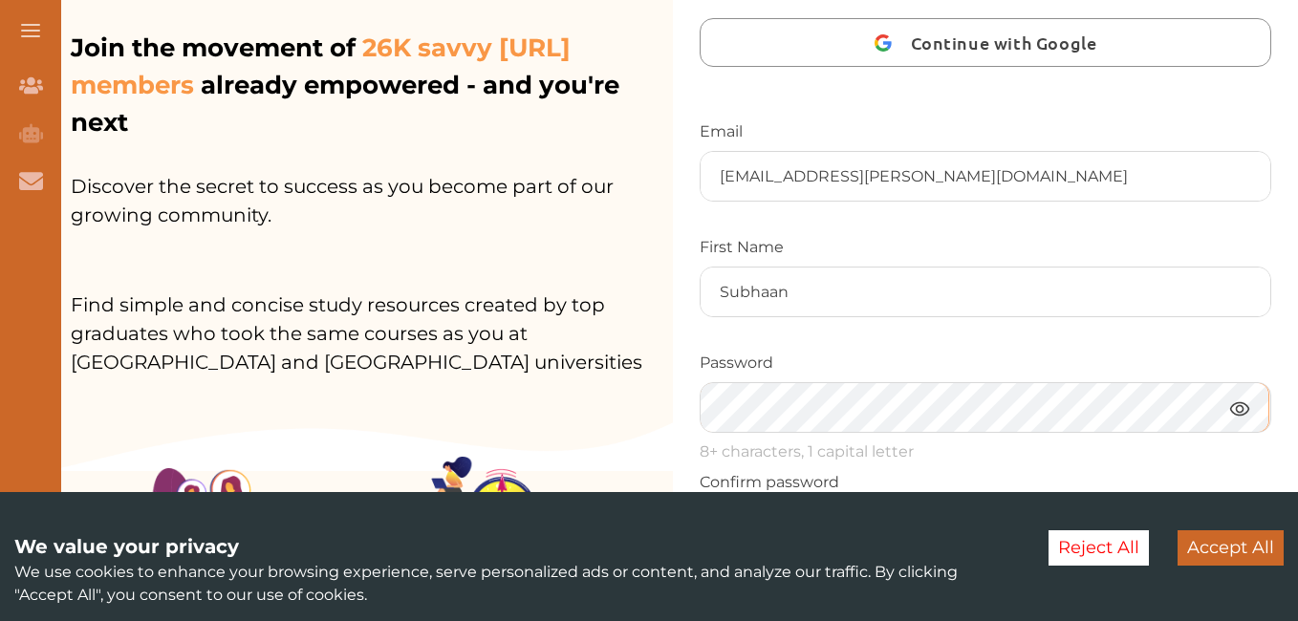
click at [618, 411] on div "Join the movement of 26K savvy StudyCrowd.AI members already empowered - and yo…" at bounding box center [673, 160] width 1250 height 621
click at [1087, 545] on button "Reject All" at bounding box center [1099, 548] width 100 height 35
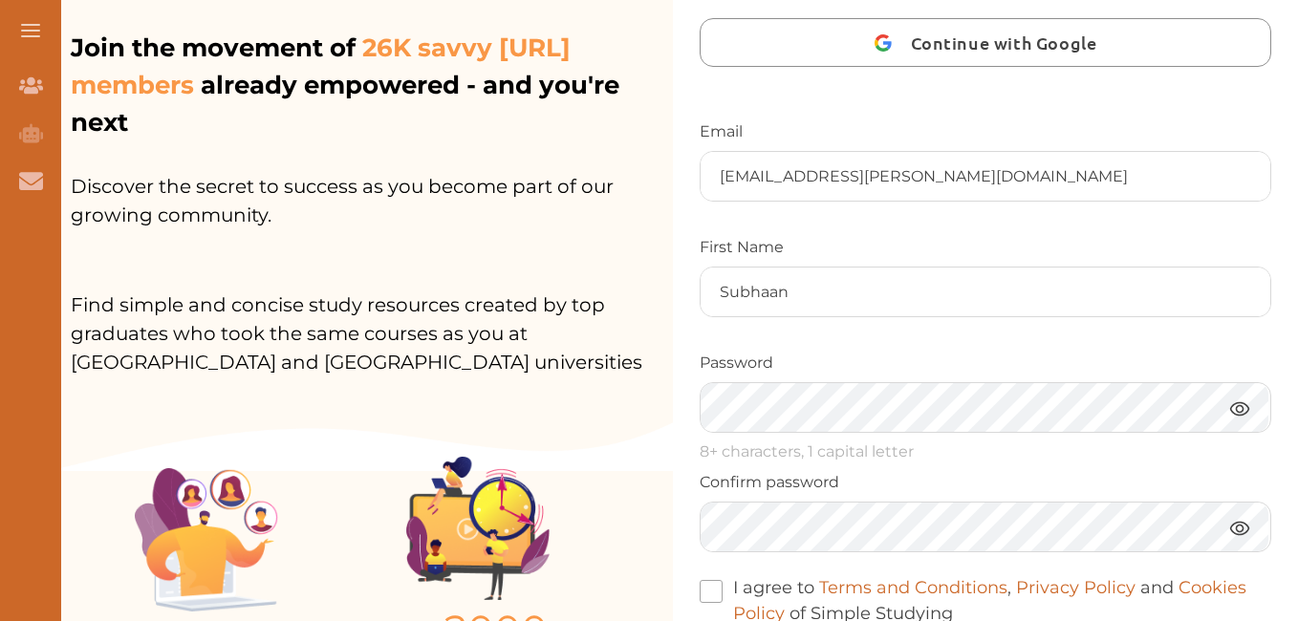
click at [756, 580] on label "I agree to Terms and Conditions , Privacy Policy and Cookies Policy of Simple S…" at bounding box center [986, 601] width 572 height 52
click at [953, 601] on input "I agree to Terms and Conditions , Privacy Policy and Cookies Policy of Simple S…" at bounding box center [953, 601] width 0 height 0
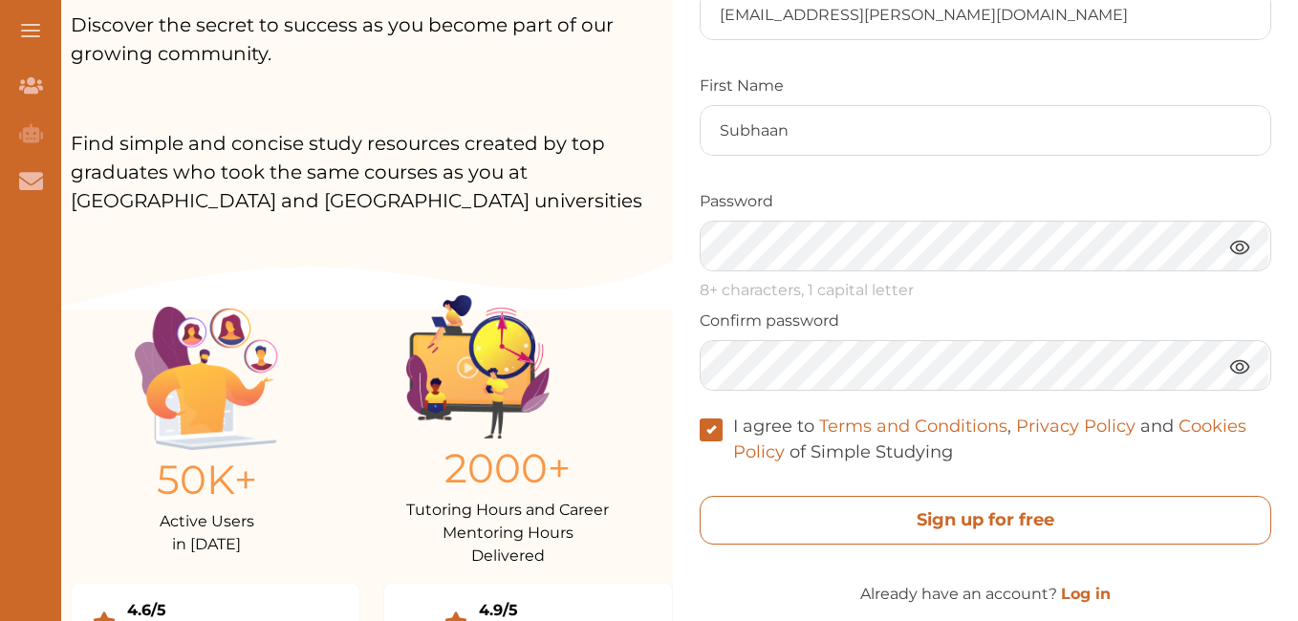
click at [945, 510] on free "Sign up for free" at bounding box center [986, 520] width 572 height 49
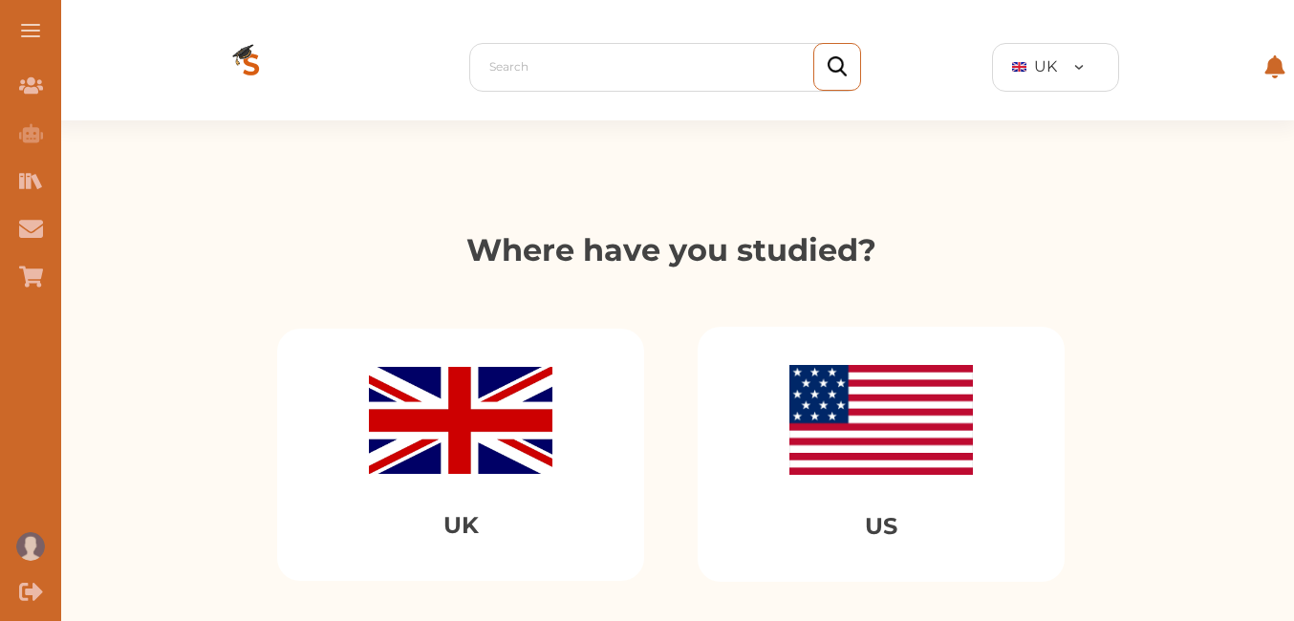
click at [486, 391] on img at bounding box center [461, 420] width 184 height 107
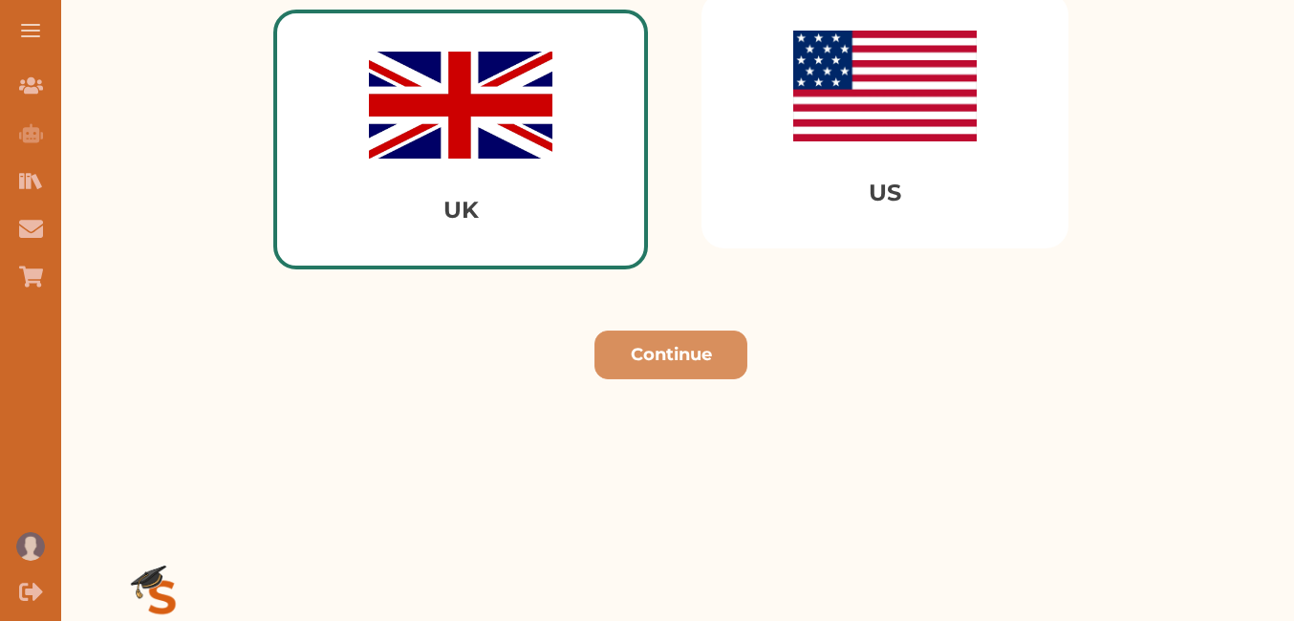
scroll to position [380, 0]
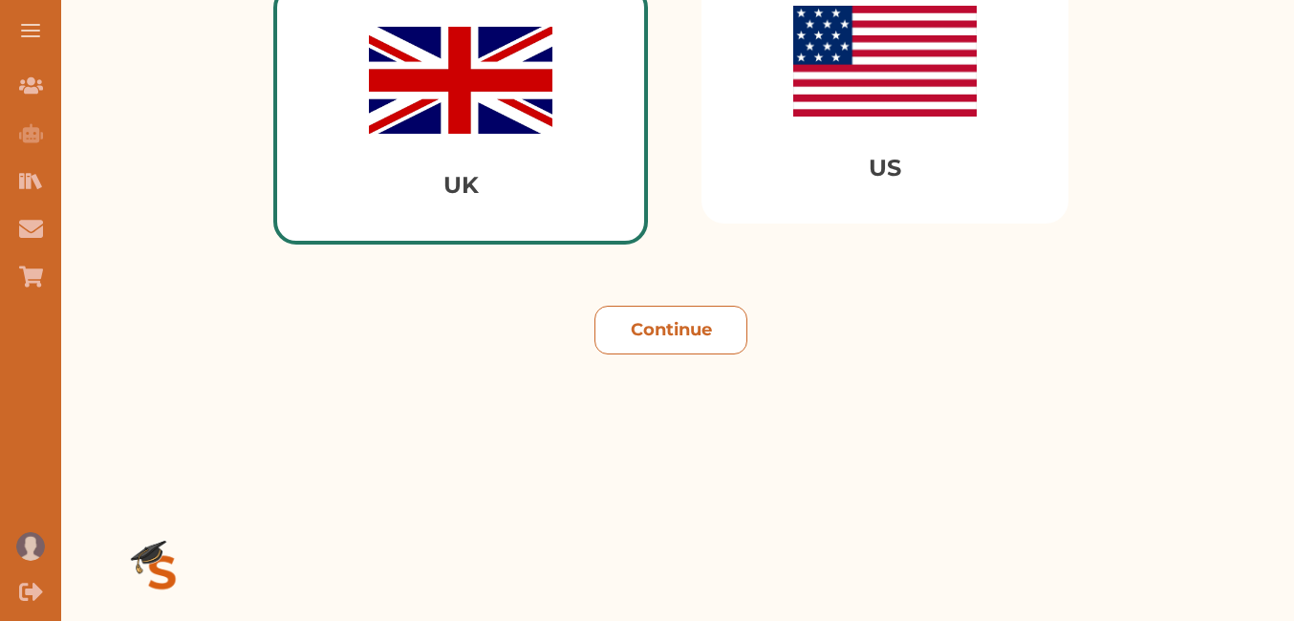
click at [687, 322] on button "Continue" at bounding box center [671, 330] width 153 height 49
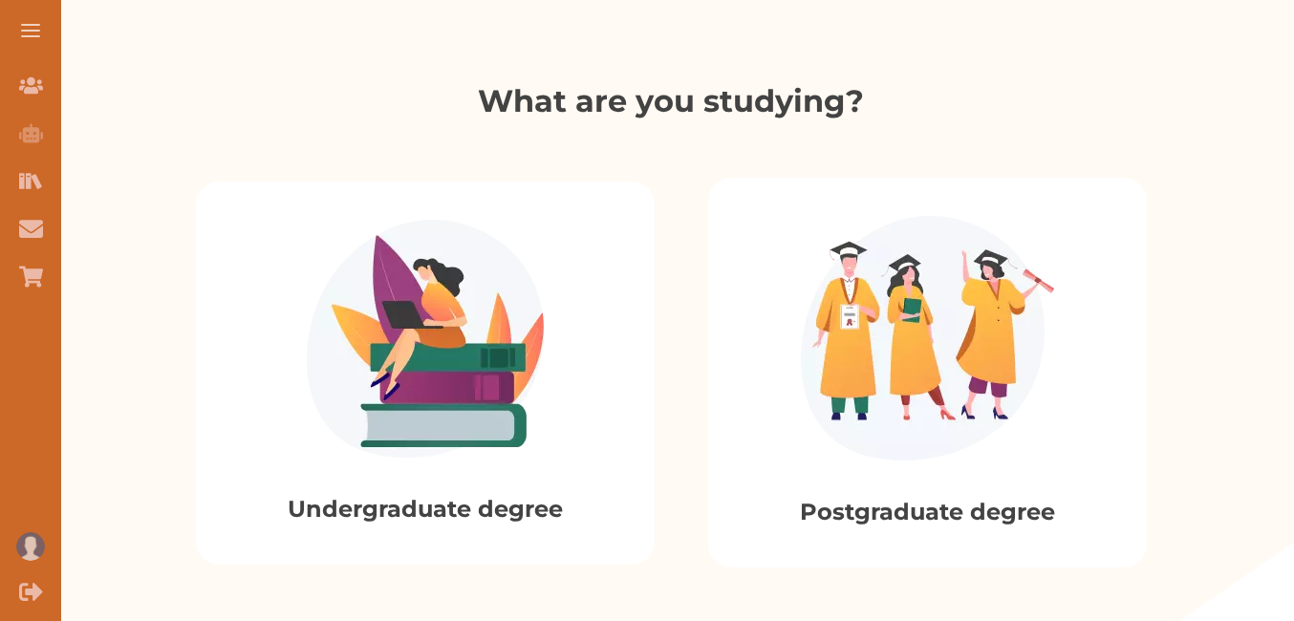
scroll to position [348, 0]
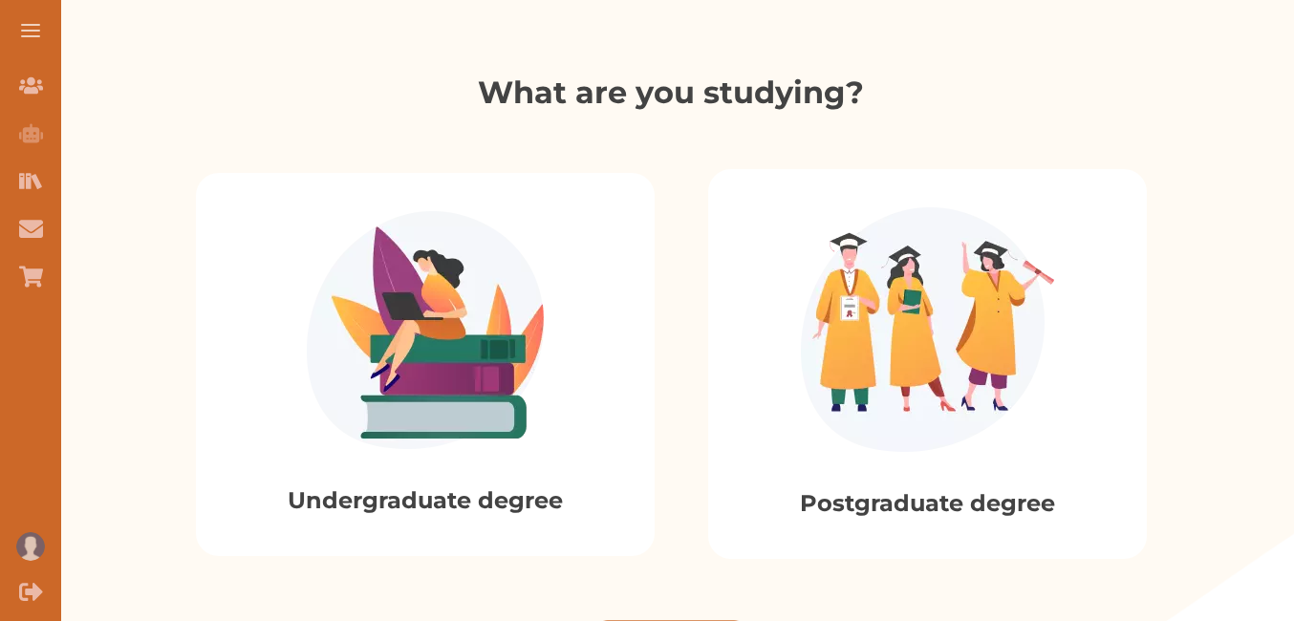
click at [458, 379] on img at bounding box center [425, 330] width 237 height 238
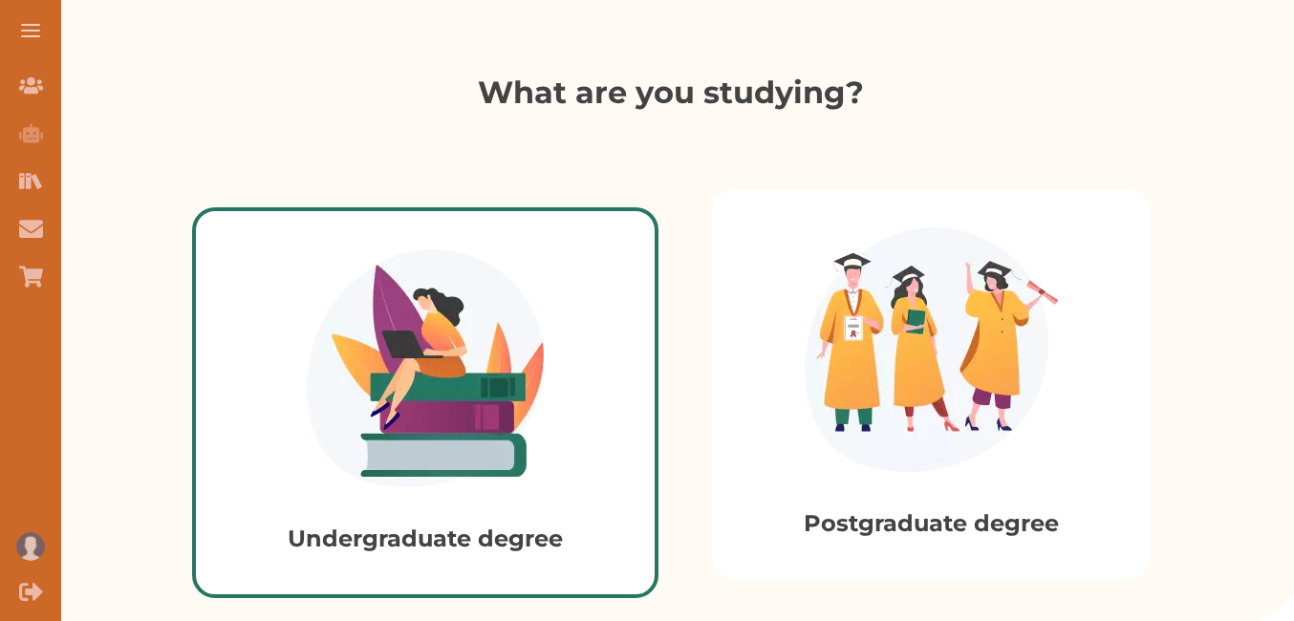
scroll to position [892, 0]
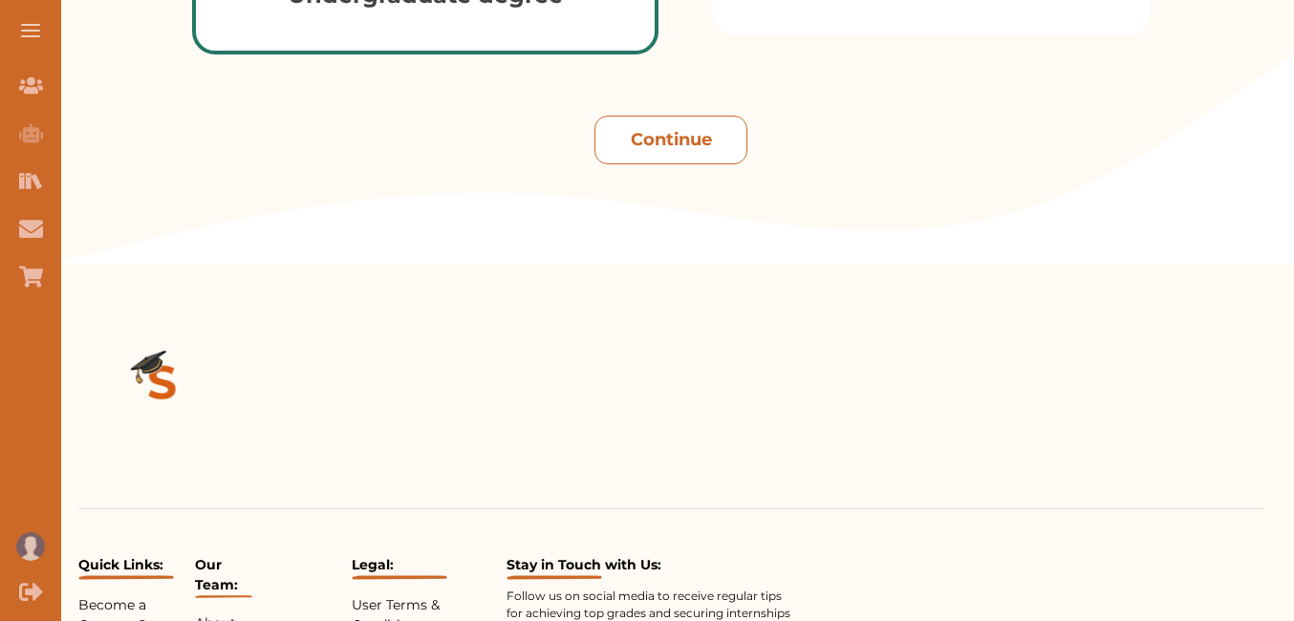
drag, startPoint x: 592, startPoint y: 134, endPoint x: 640, endPoint y: 126, distance: 48.4
click at [640, 126] on div "Continue" at bounding box center [671, 132] width 1247 height 64
click at [640, 126] on button "Continue" at bounding box center [671, 140] width 153 height 49
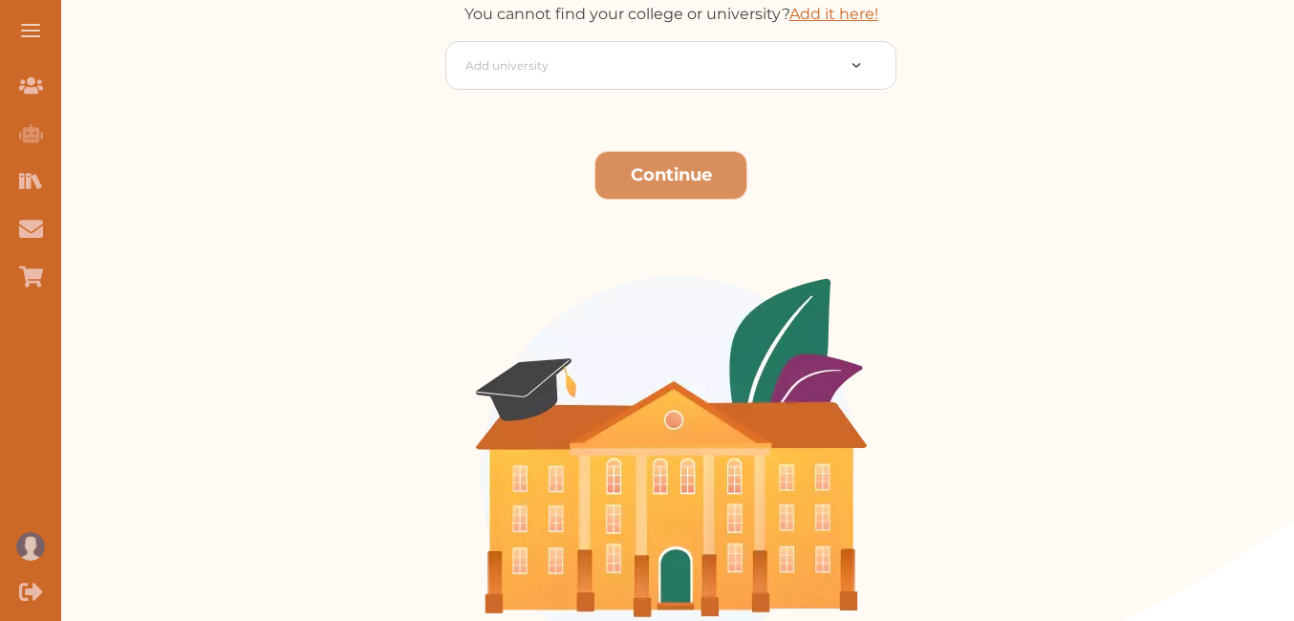
scroll to position [305, 0]
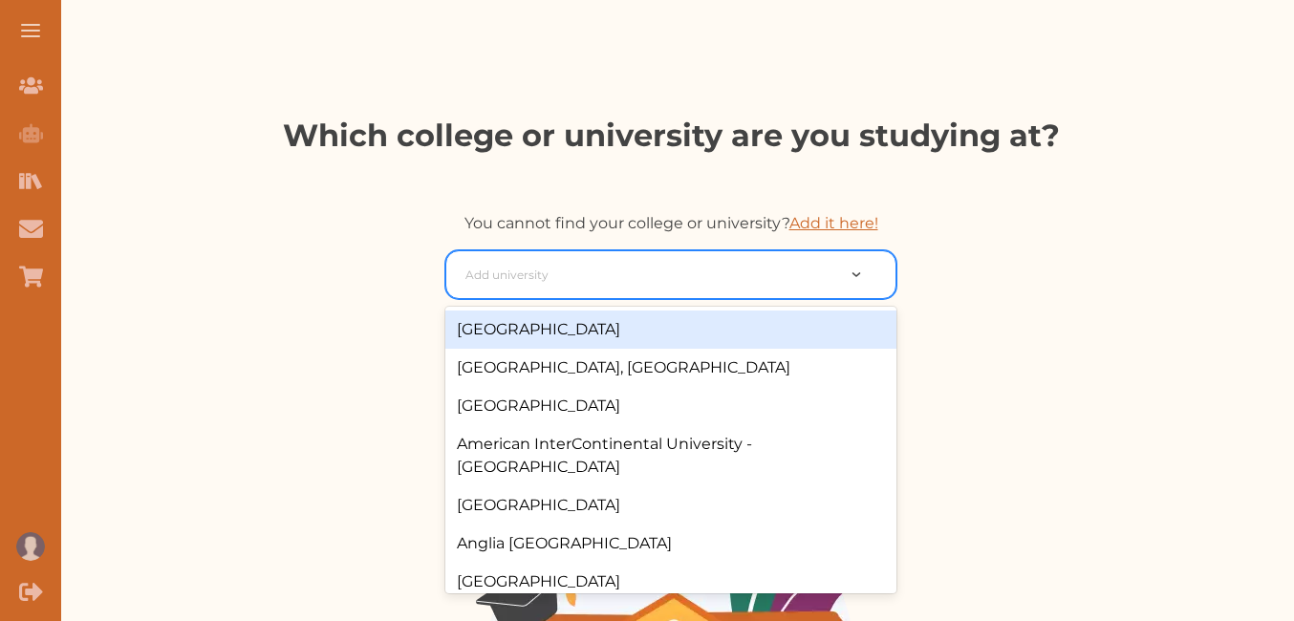
click at [554, 262] on div at bounding box center [650, 275] width 369 height 27
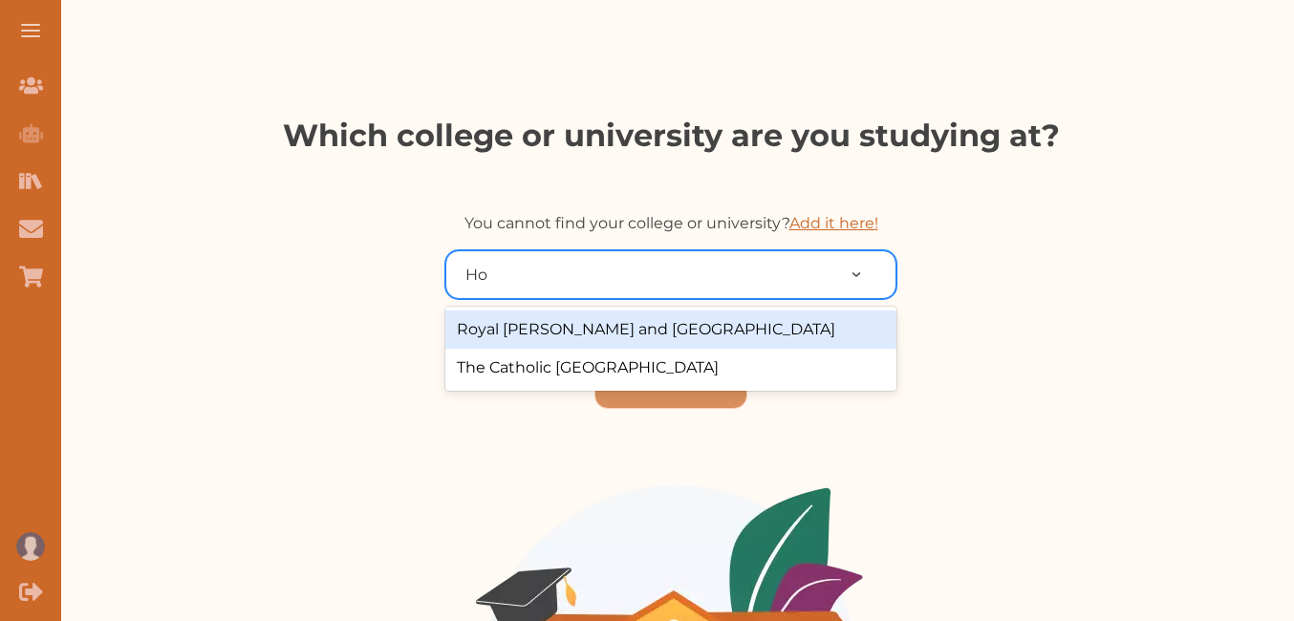
type input "H"
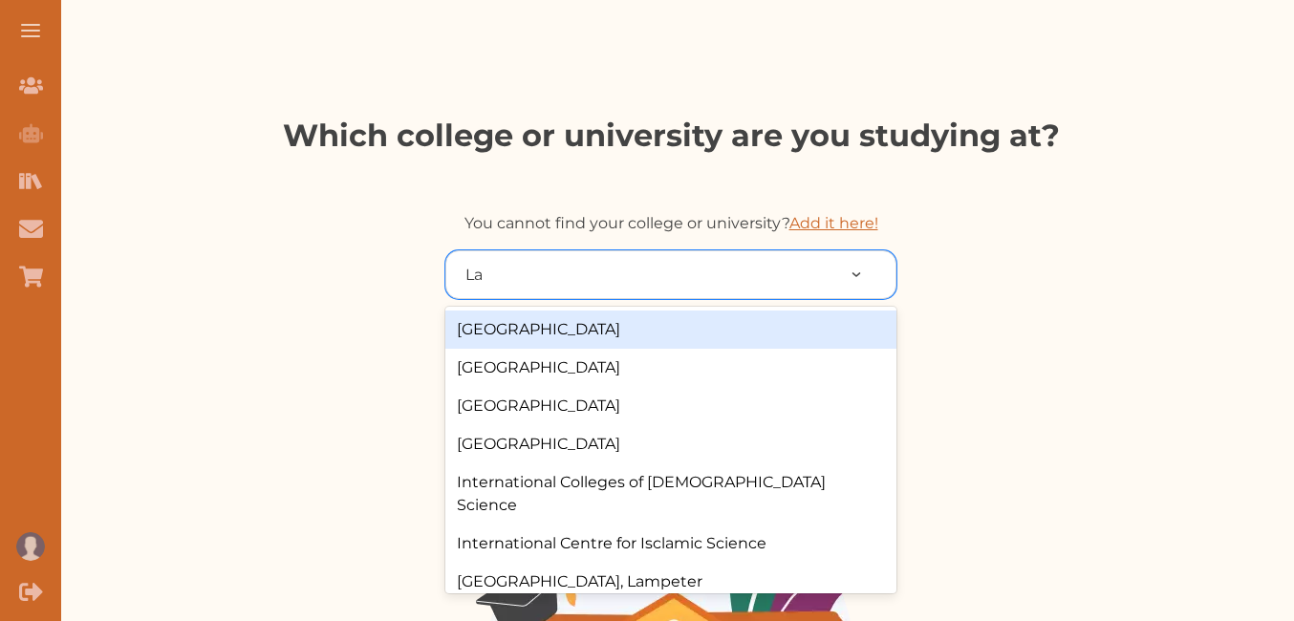
type input "L"
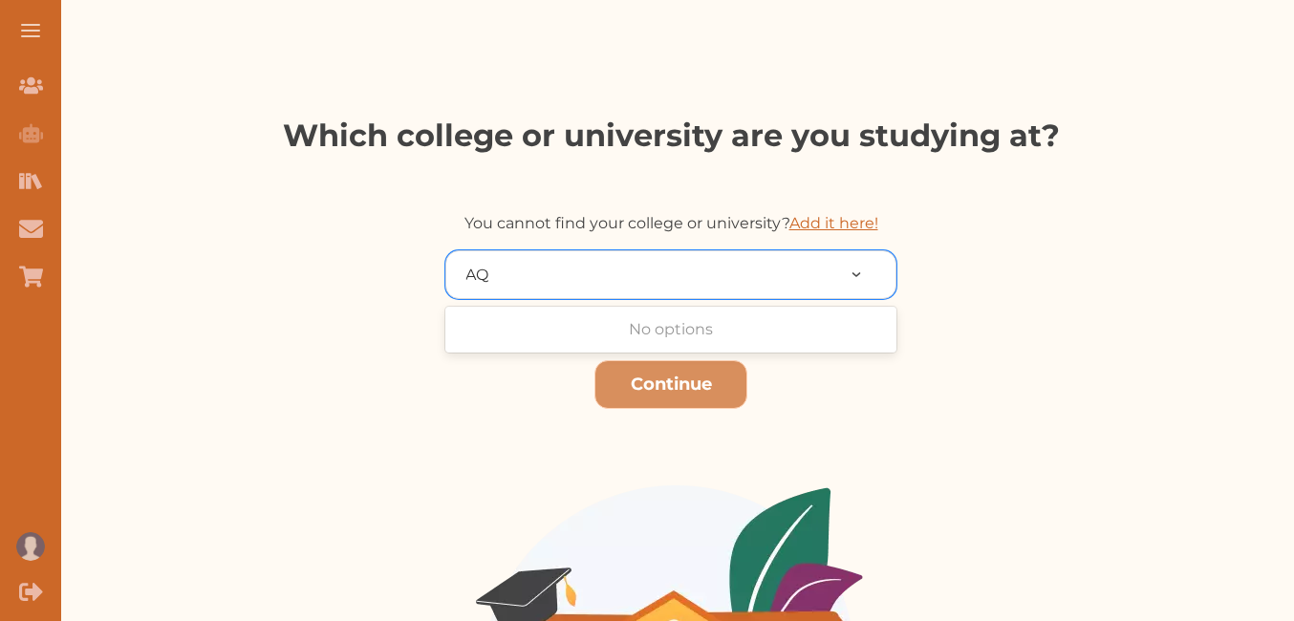
type input "A"
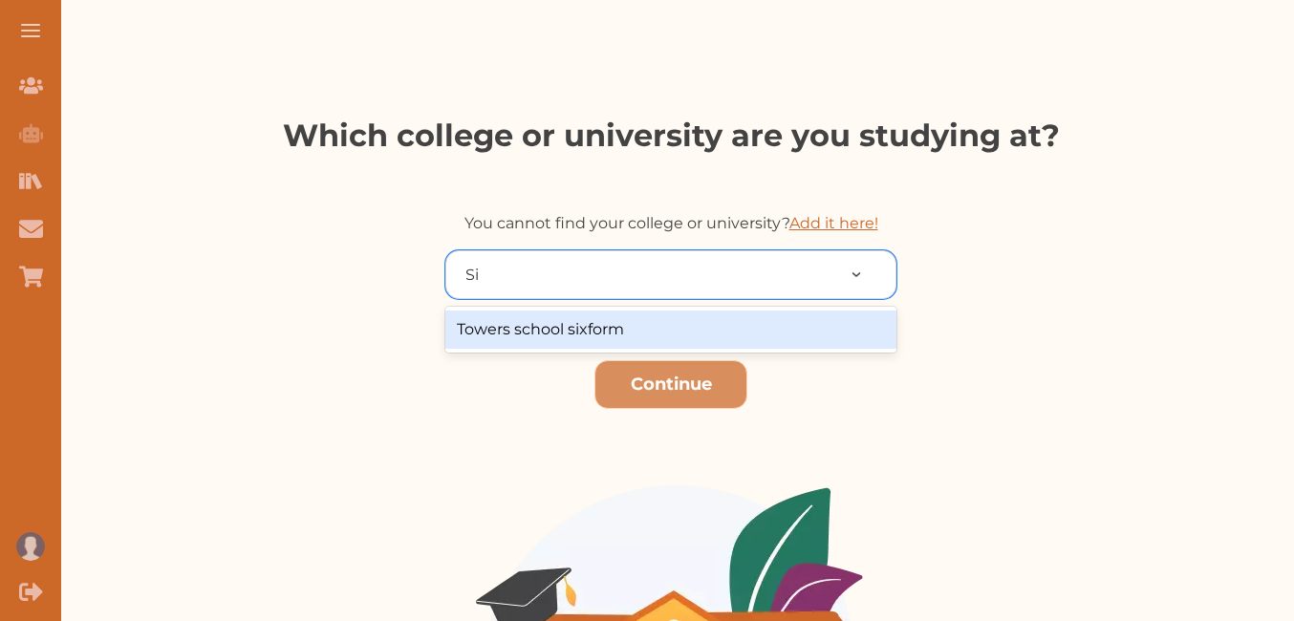
type input "S"
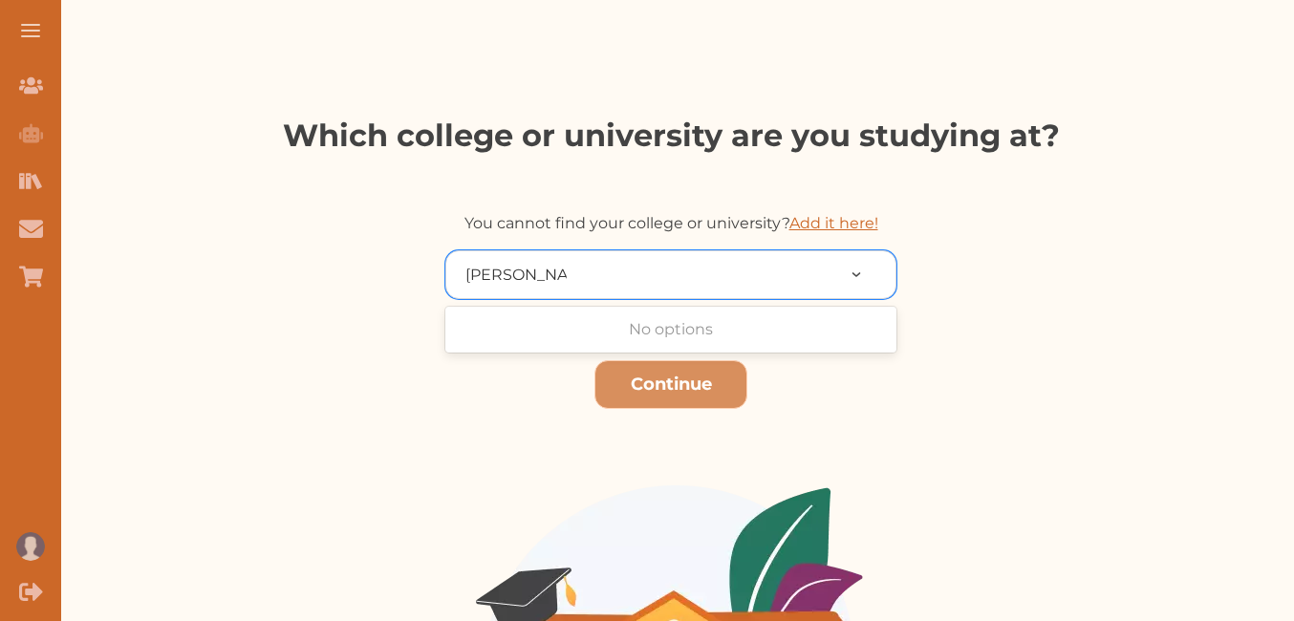
type input "Holte School"
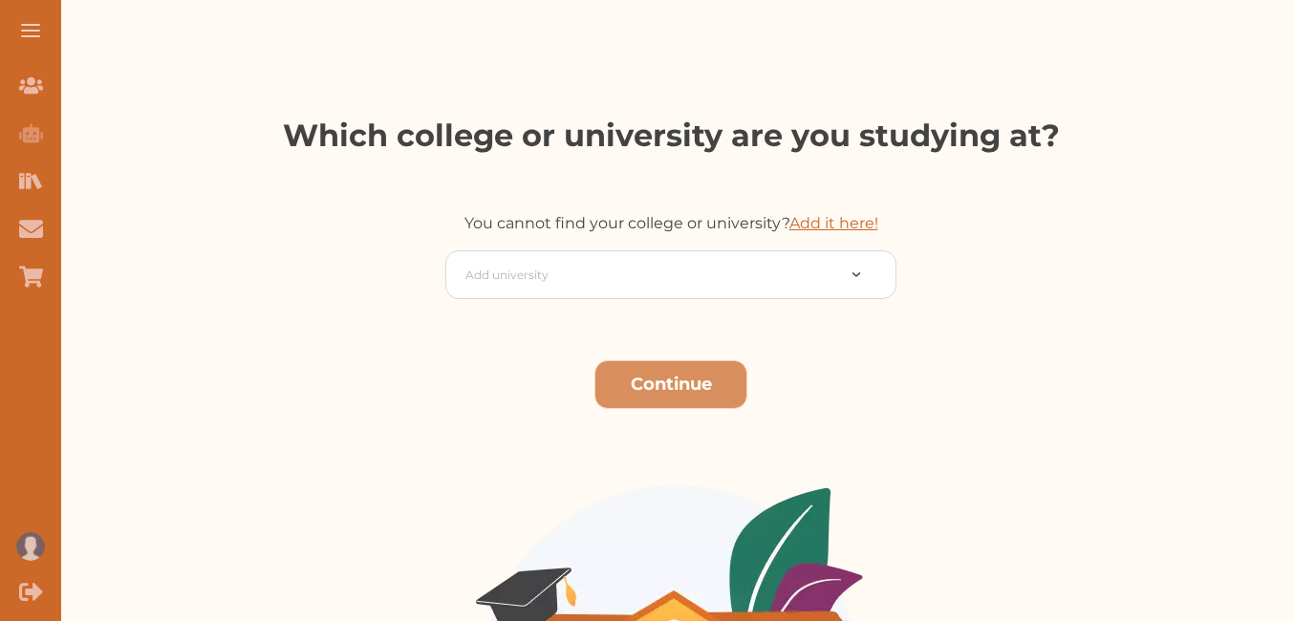
click at [611, 360] on button "Continue" at bounding box center [671, 384] width 153 height 49
click at [649, 380] on button "Continue" at bounding box center [671, 384] width 153 height 49
click at [670, 306] on div "Add university Continue" at bounding box center [670, 577] width 971 height 655
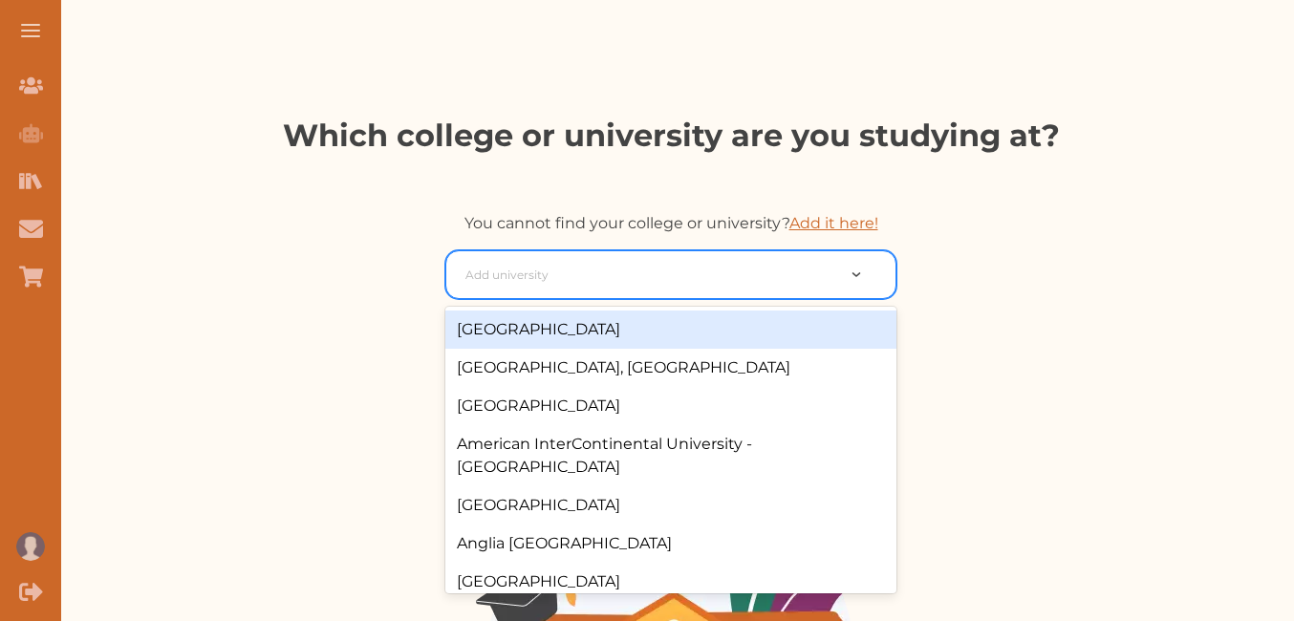
click at [696, 283] on div at bounding box center [650, 275] width 369 height 27
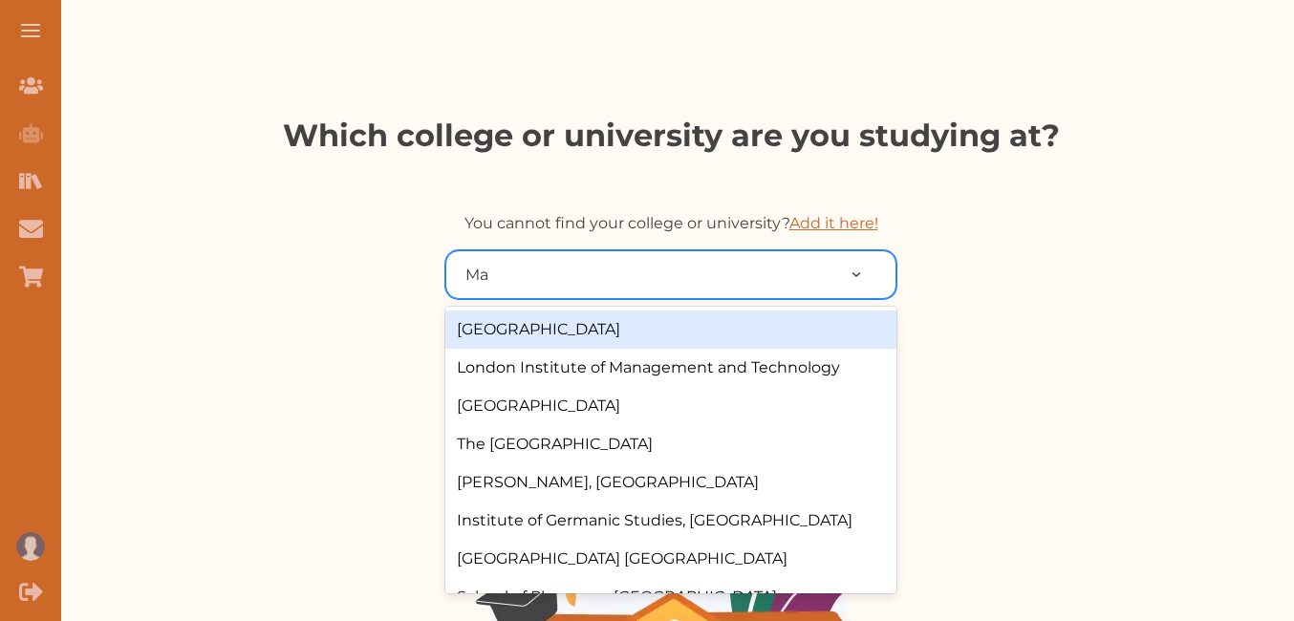
type input "M"
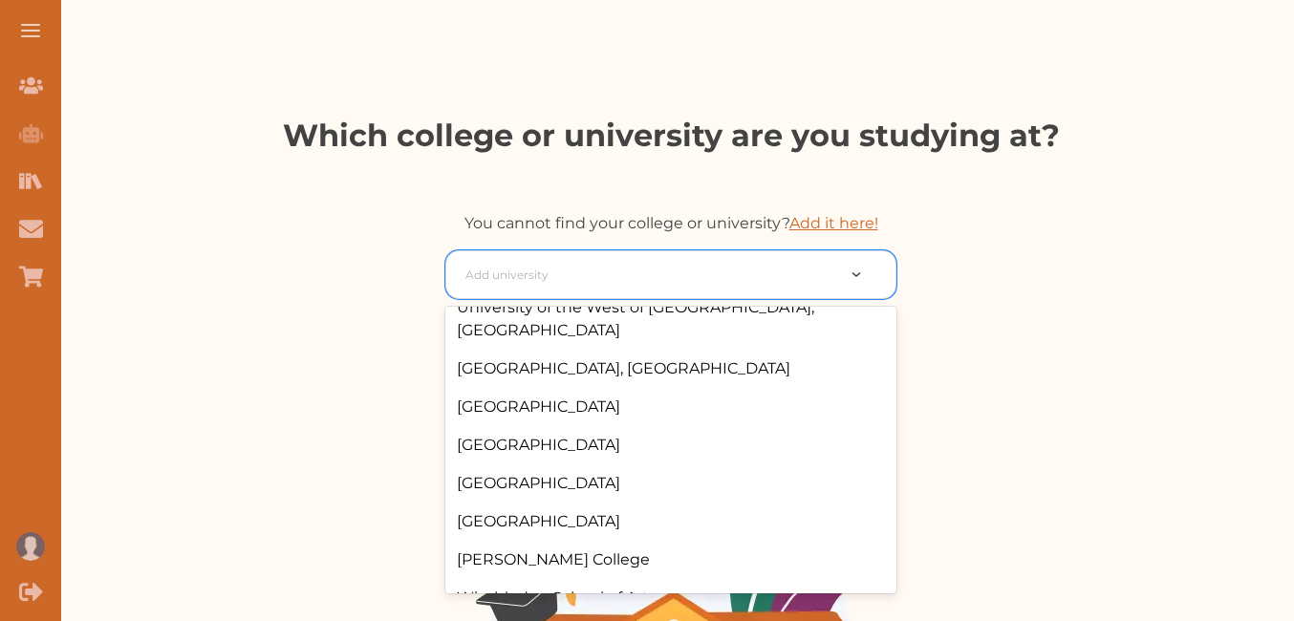
scroll to position [6395, 0]
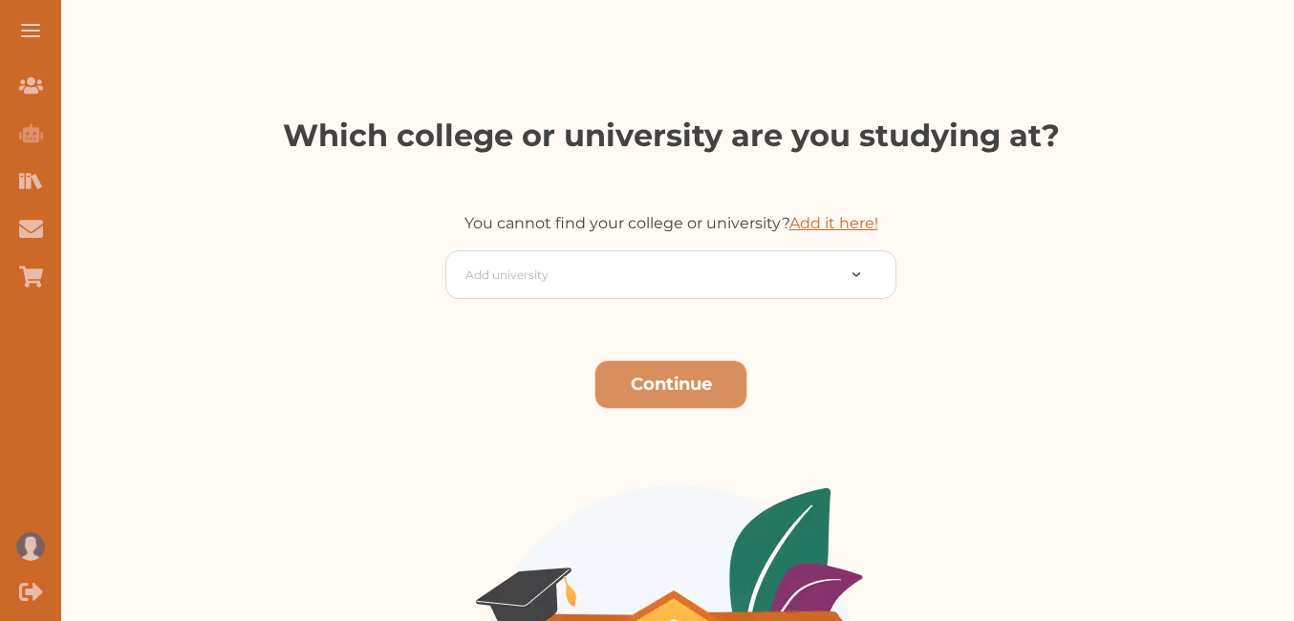
click at [808, 227] on link "Add it here!" at bounding box center [834, 223] width 89 height 18
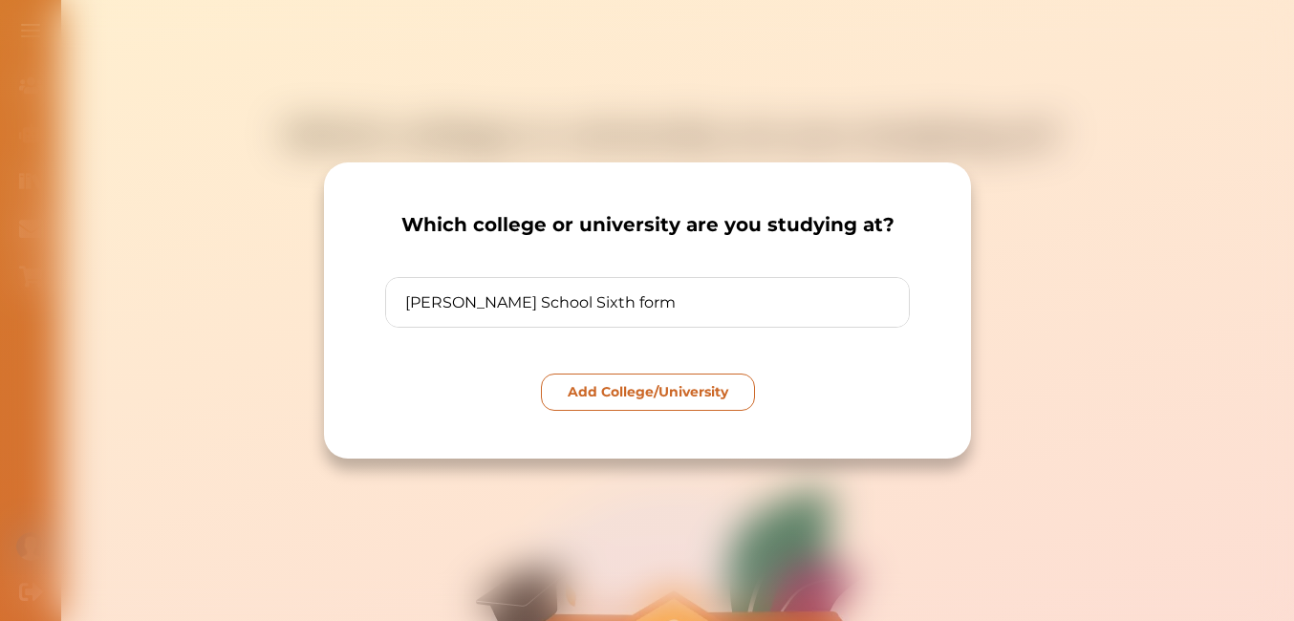
type input "Holte School Sixth form"
click at [607, 388] on p "Add College/University" at bounding box center [647, 392] width 161 height 20
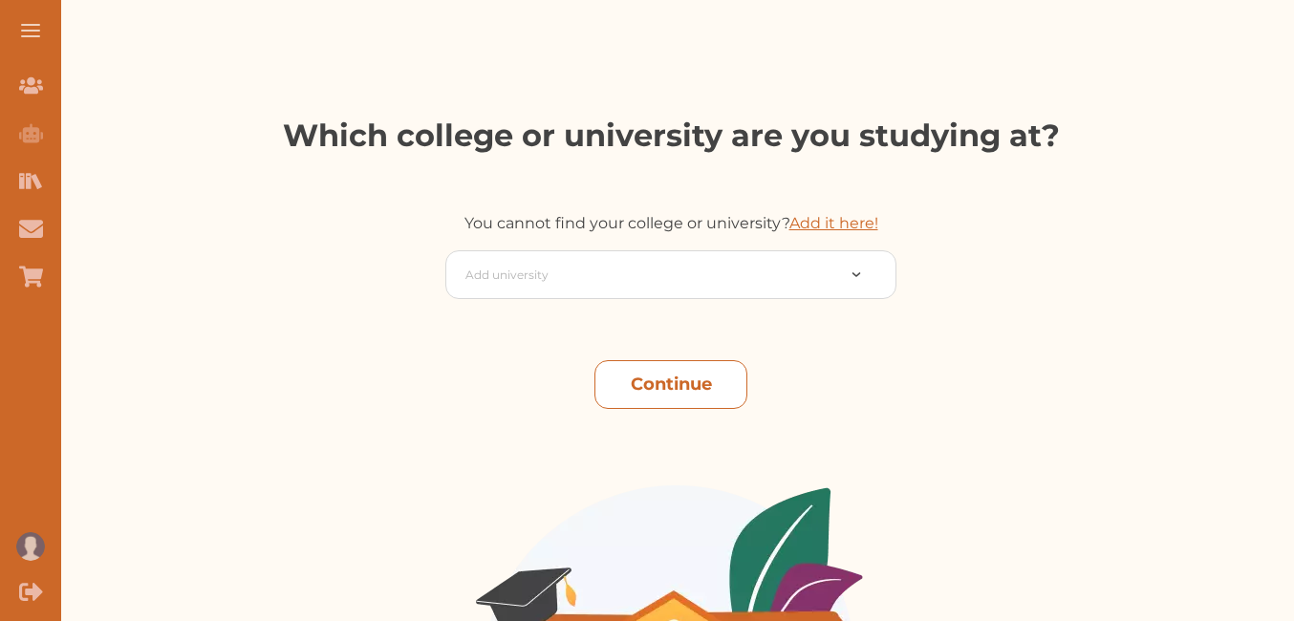
click at [668, 385] on button "Continue" at bounding box center [671, 384] width 153 height 49
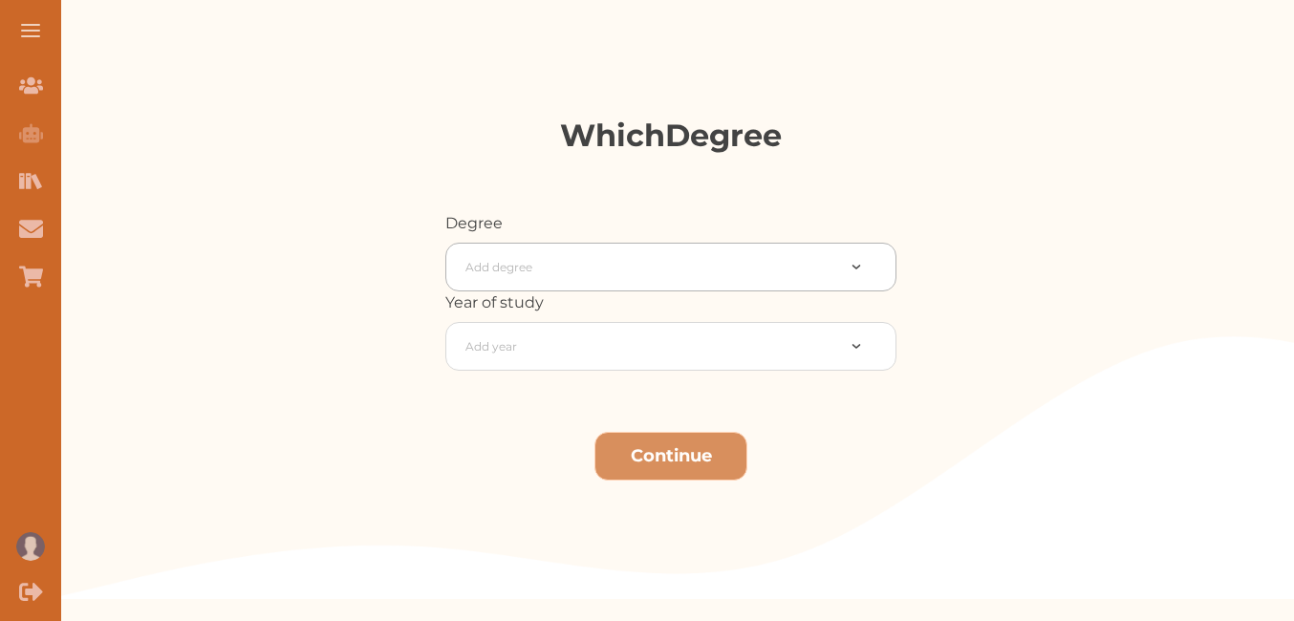
click at [689, 271] on div at bounding box center [650, 267] width 369 height 27
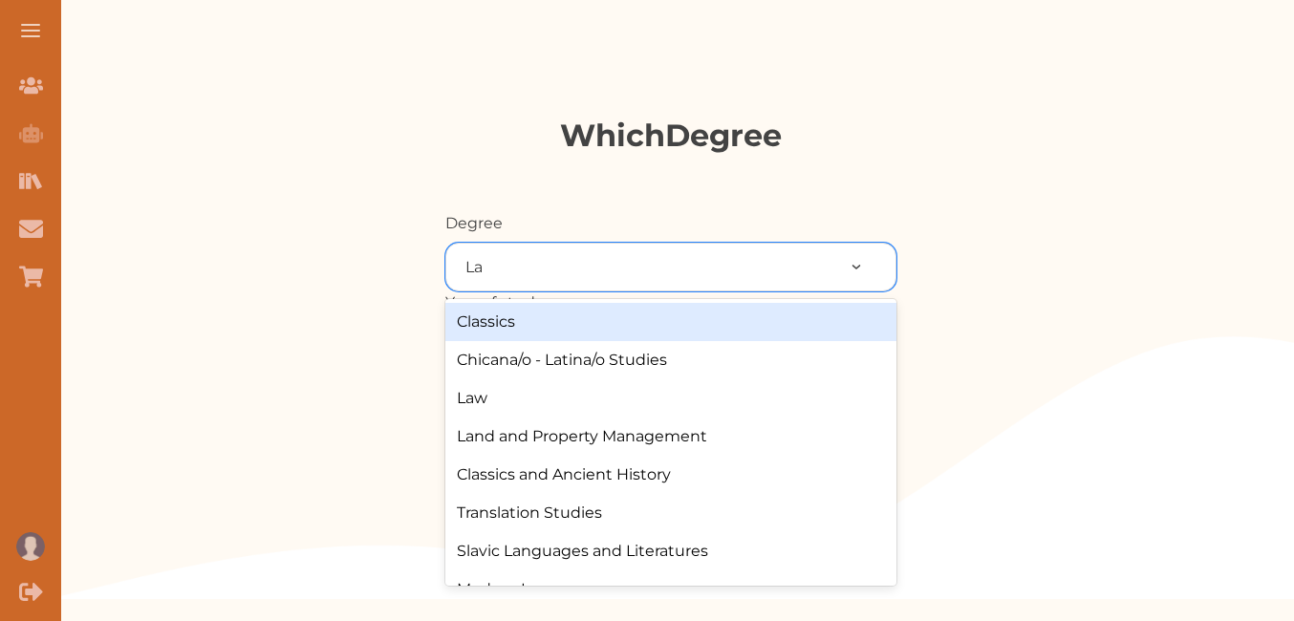
type input "Law"
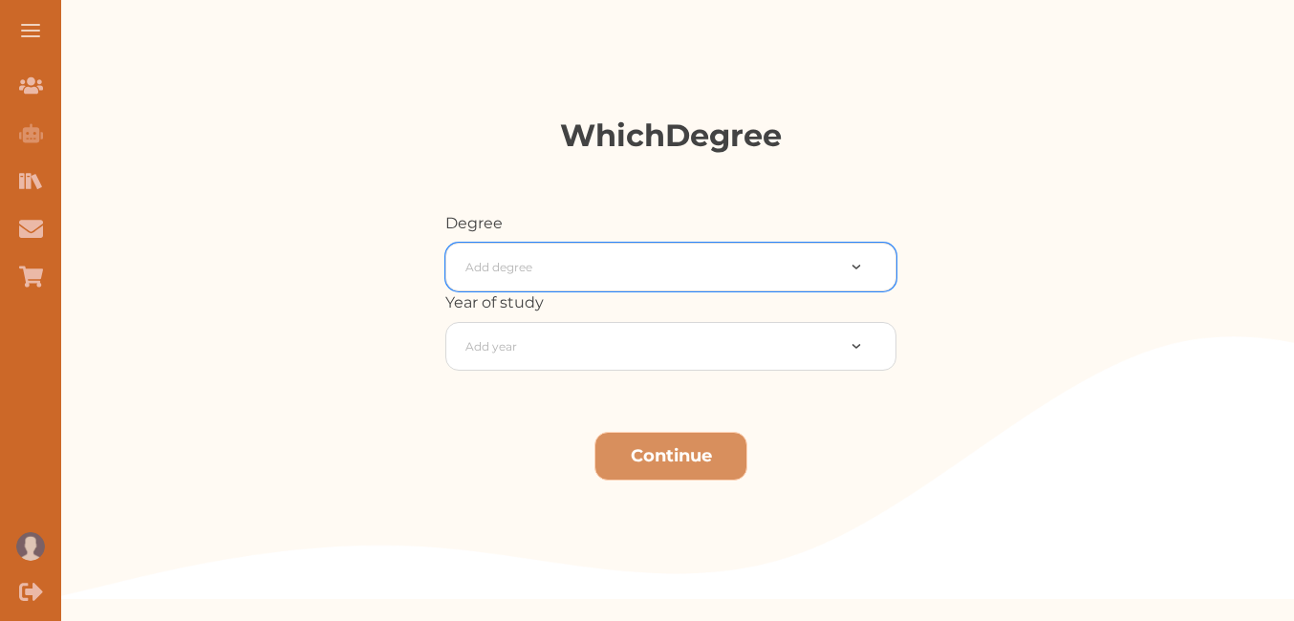
drag, startPoint x: 662, startPoint y: 288, endPoint x: 627, endPoint y: 316, distance: 45.5
click at [627, 316] on div "Degree Add degree Year of study Add year Continue" at bounding box center [670, 405] width 971 height 387
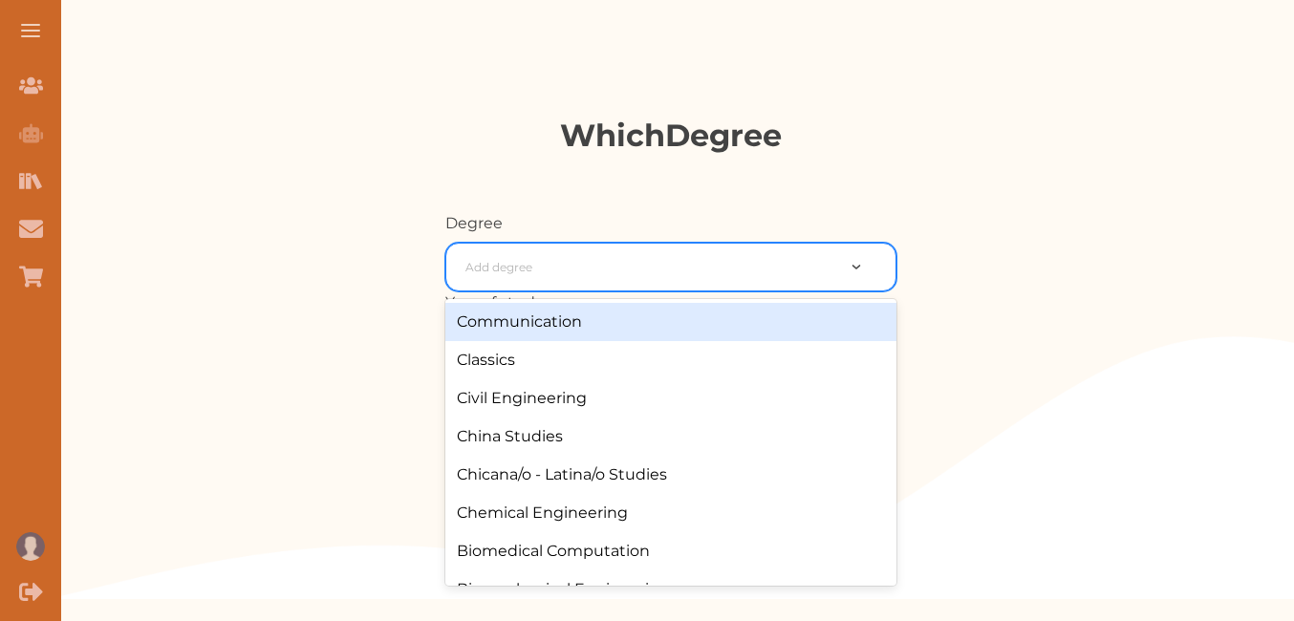
click at [684, 276] on div at bounding box center [650, 267] width 369 height 27
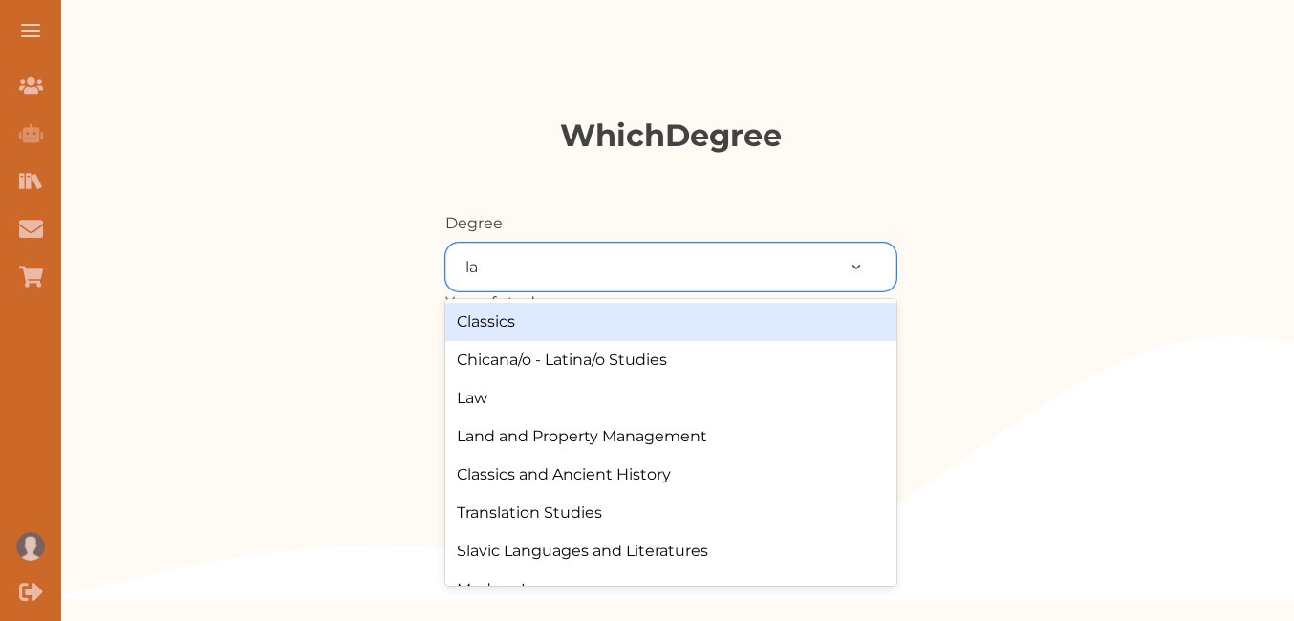
type input "law"
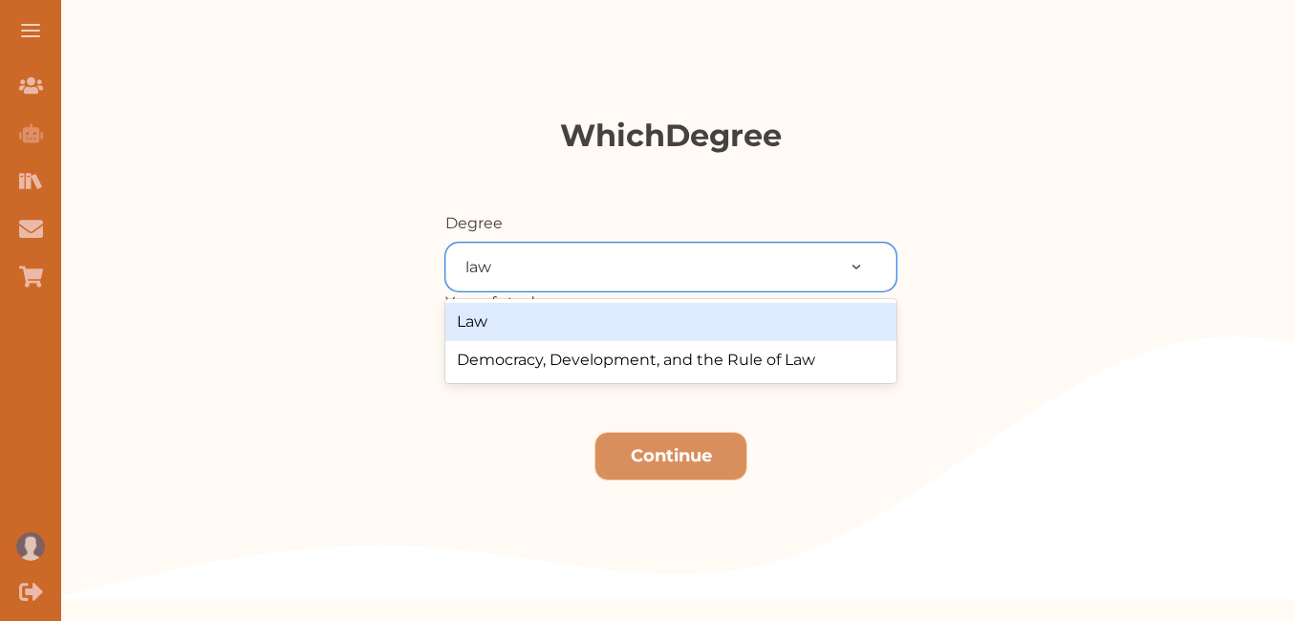
click at [625, 329] on div "Law" at bounding box center [670, 322] width 451 height 38
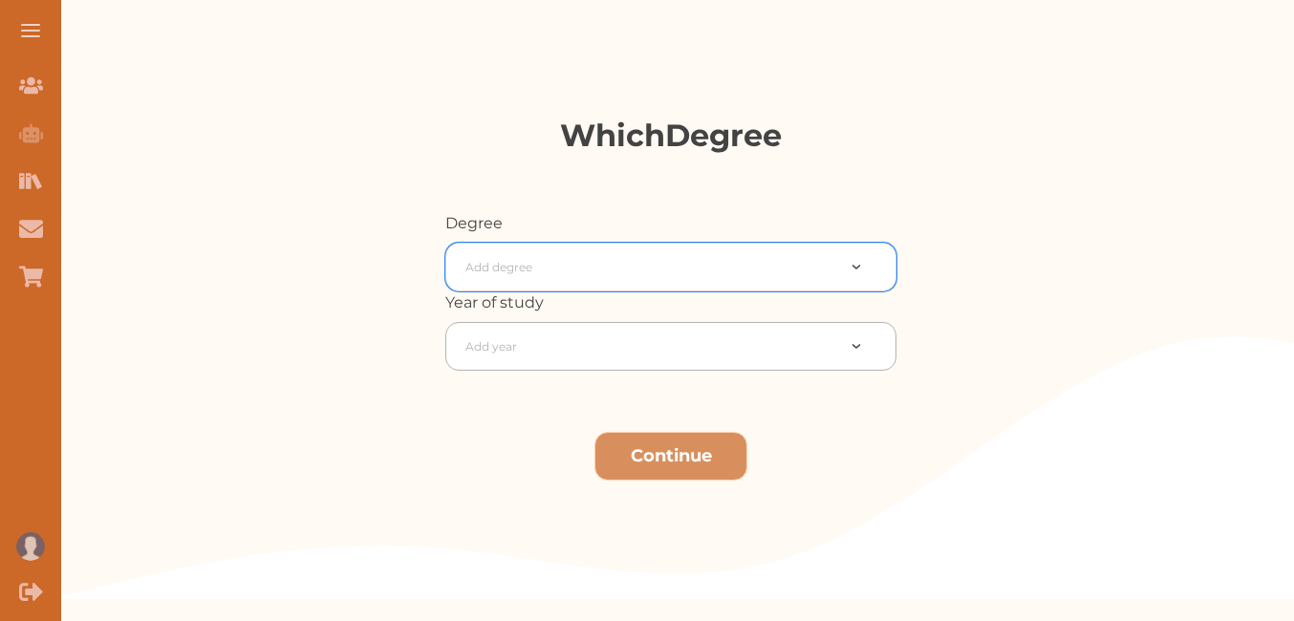
click at [607, 355] on div at bounding box center [650, 347] width 369 height 27
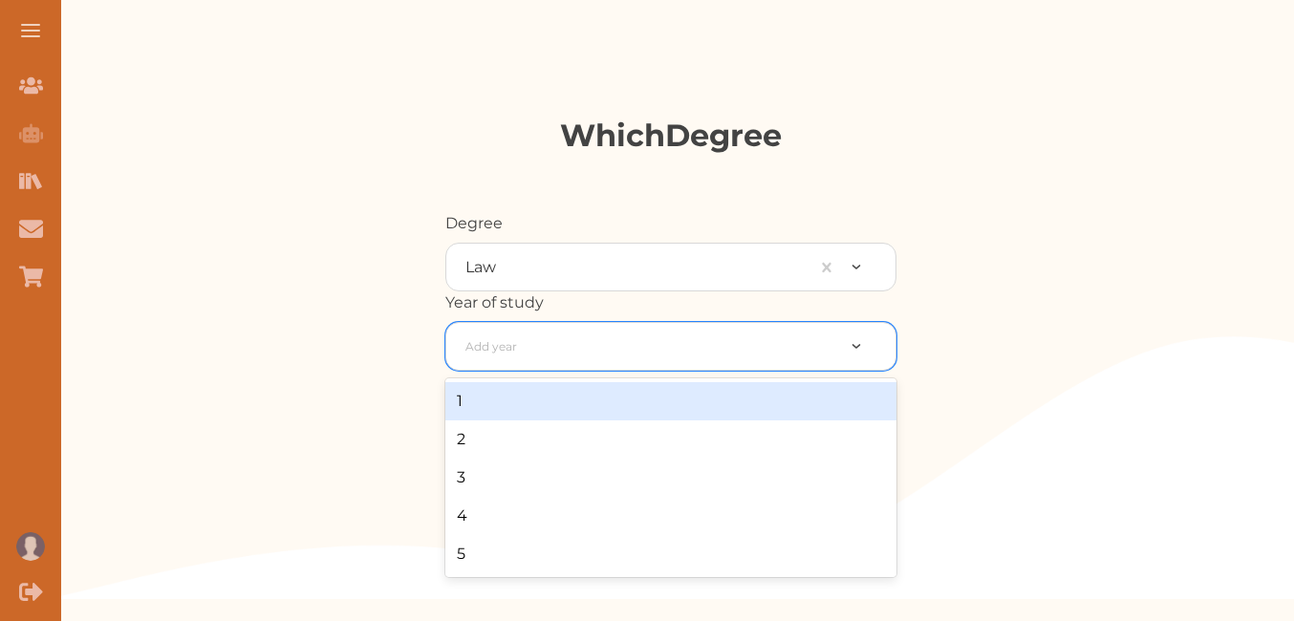
click at [696, 418] on div "1" at bounding box center [670, 401] width 451 height 38
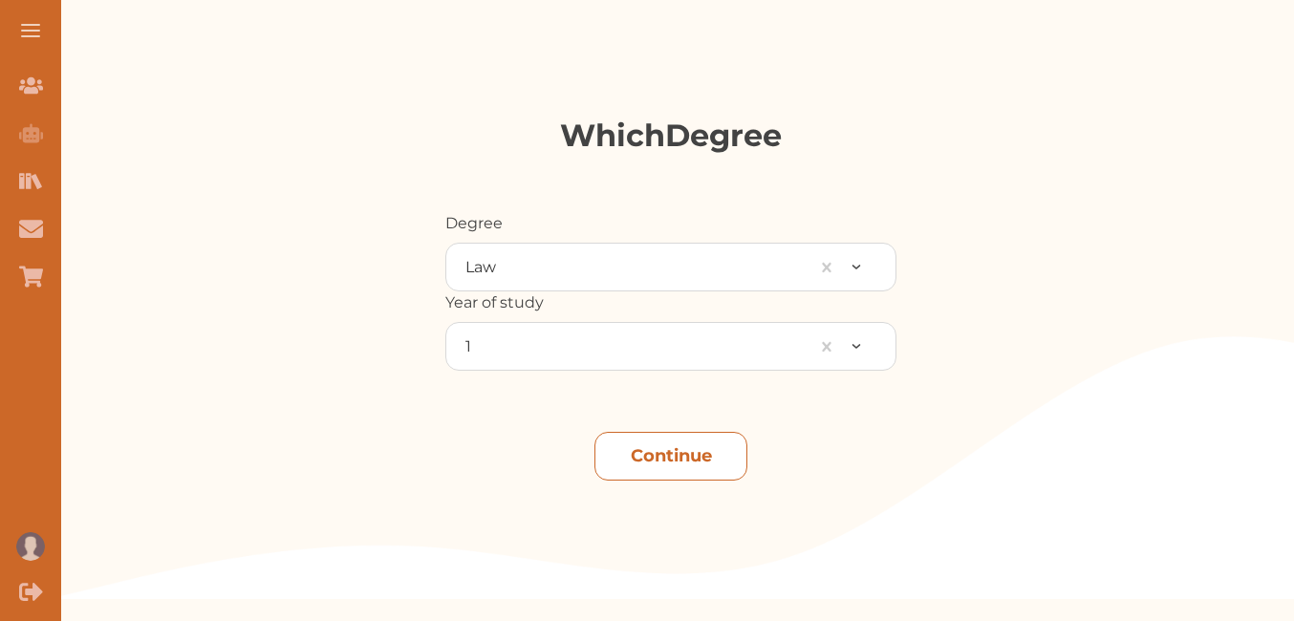
click at [709, 480] on button "Continue" at bounding box center [671, 456] width 153 height 49
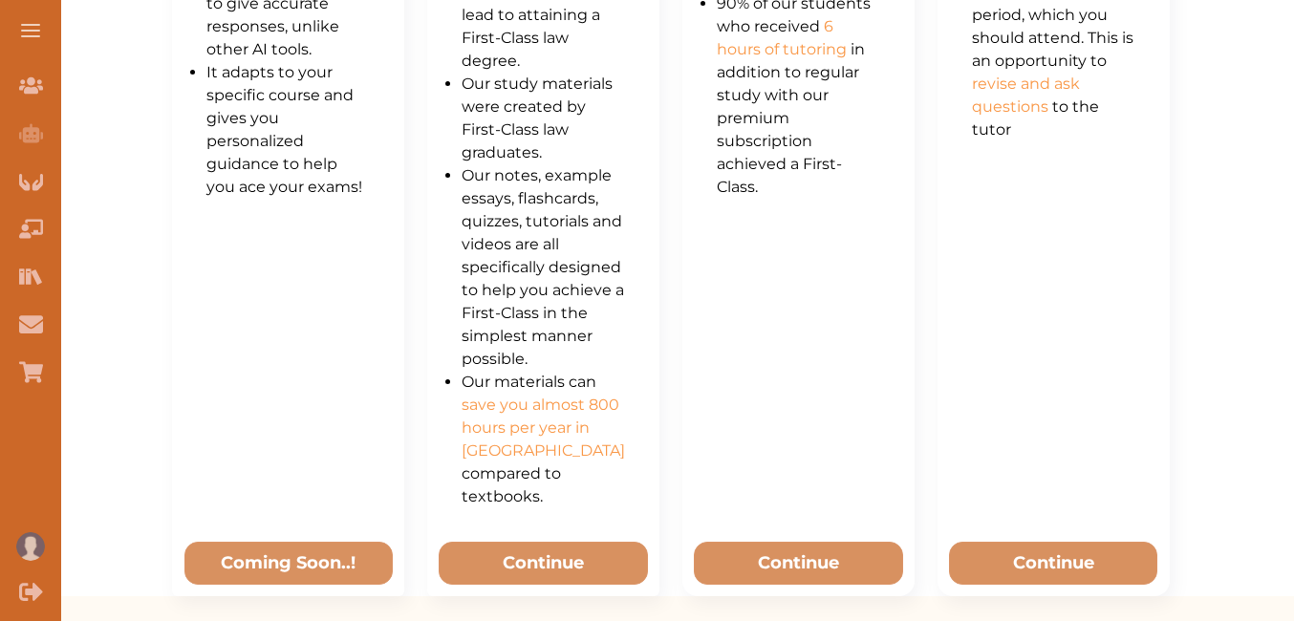
scroll to position [1230, 0]
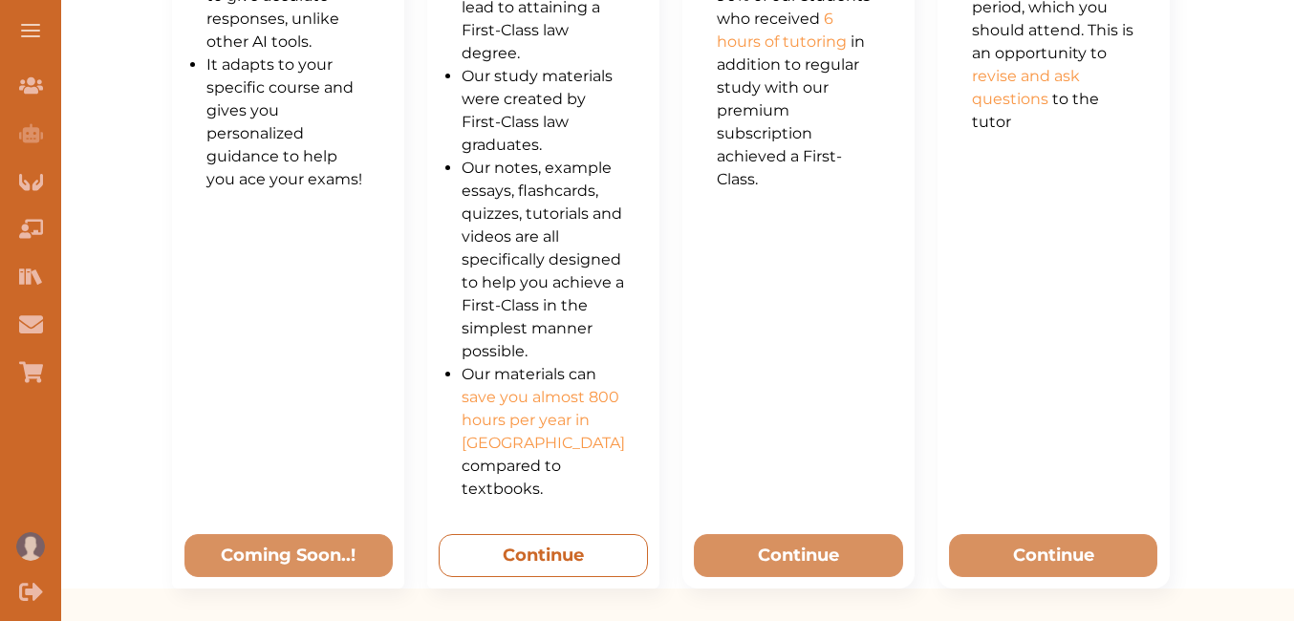
click at [522, 543] on button "Continue" at bounding box center [543, 555] width 209 height 43
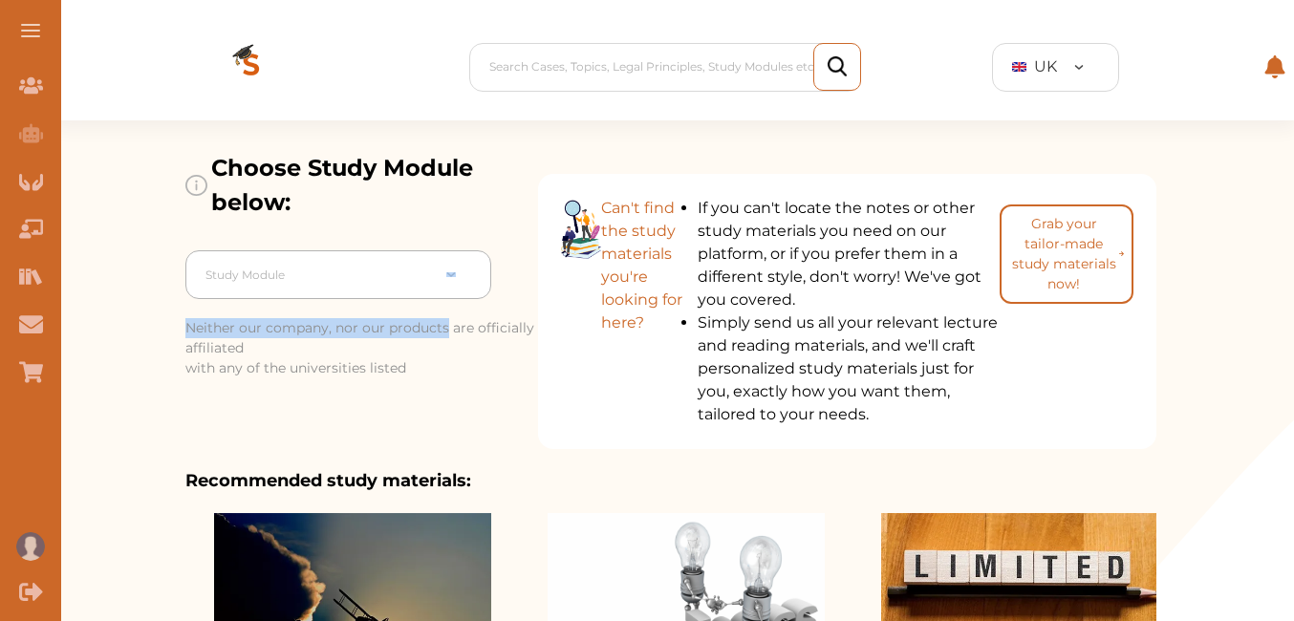
drag, startPoint x: 448, startPoint y: 309, endPoint x: 473, endPoint y: 262, distance: 53.0
click at [473, 262] on div "Choose Study Module below: Study Module Neither our company, nor our products a…" at bounding box center [361, 284] width 353 height 329
click at [473, 262] on div at bounding box center [465, 274] width 52 height 47
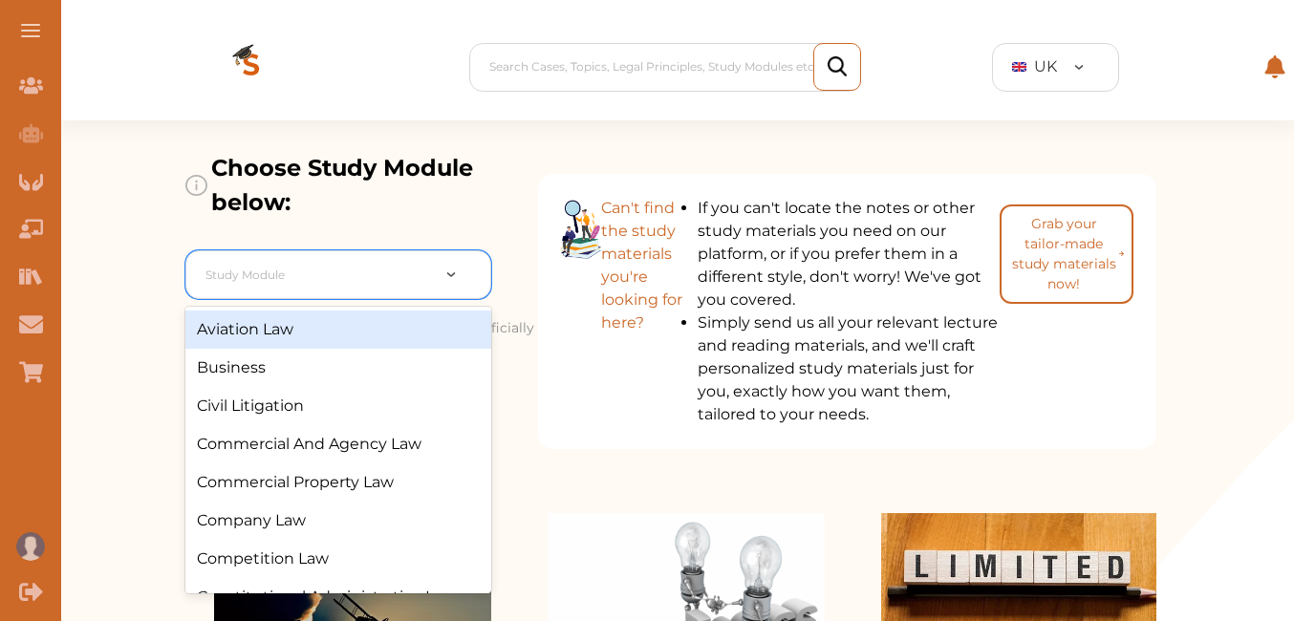
type input "C"
type input "L"
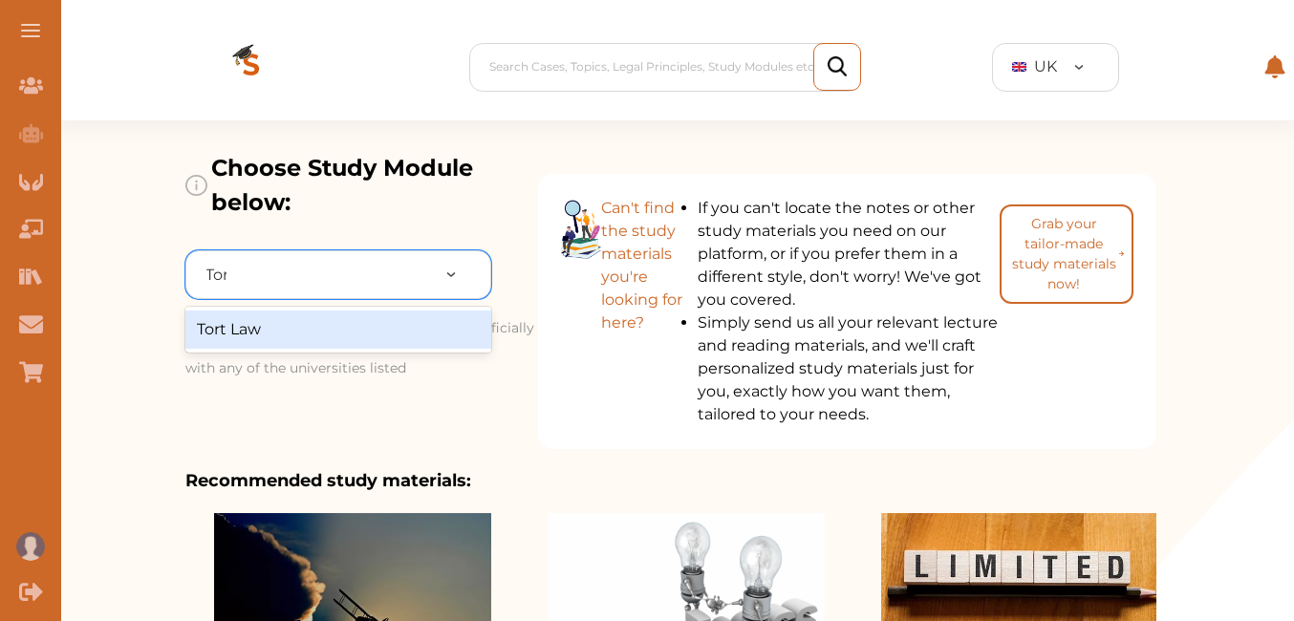
type input "Tort"
click at [435, 336] on div "Tort Law" at bounding box center [338, 330] width 306 height 38
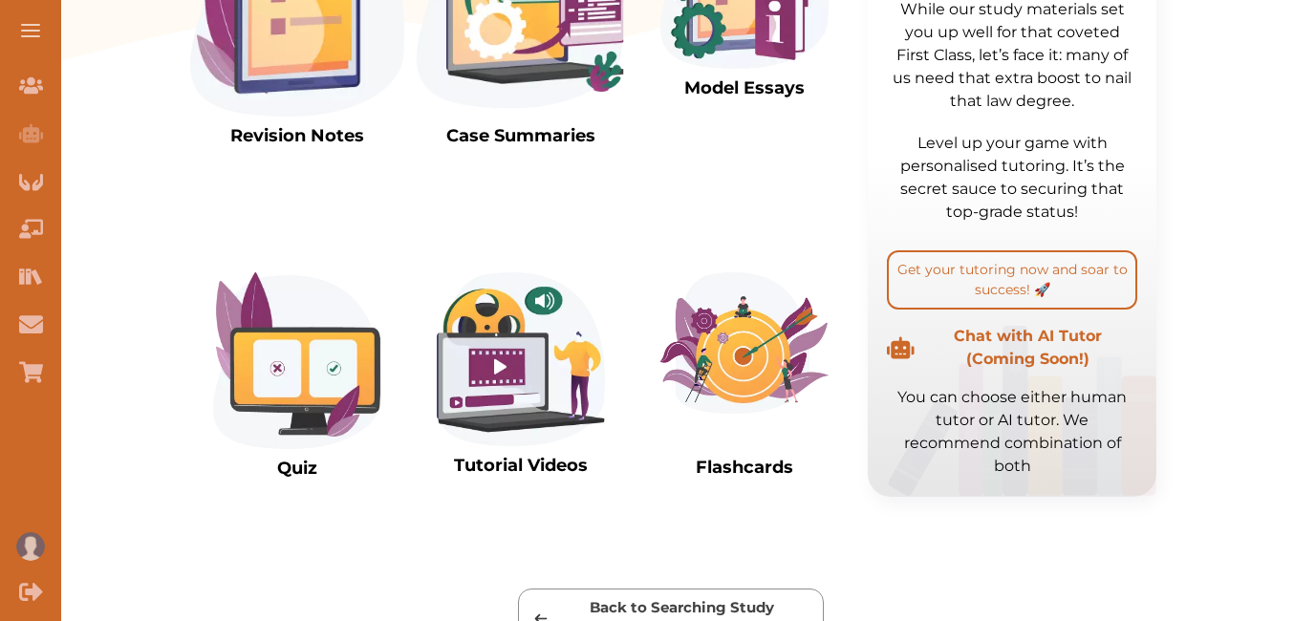
scroll to position [733, 0]
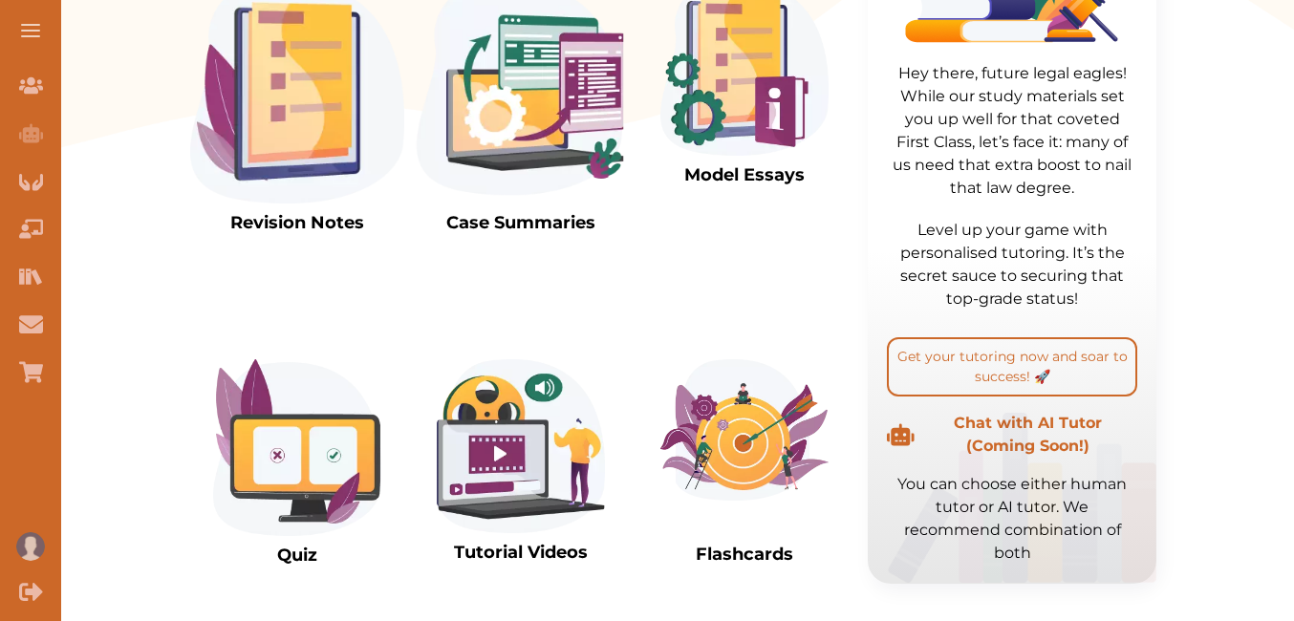
click at [311, 436] on img at bounding box center [297, 447] width 168 height 177
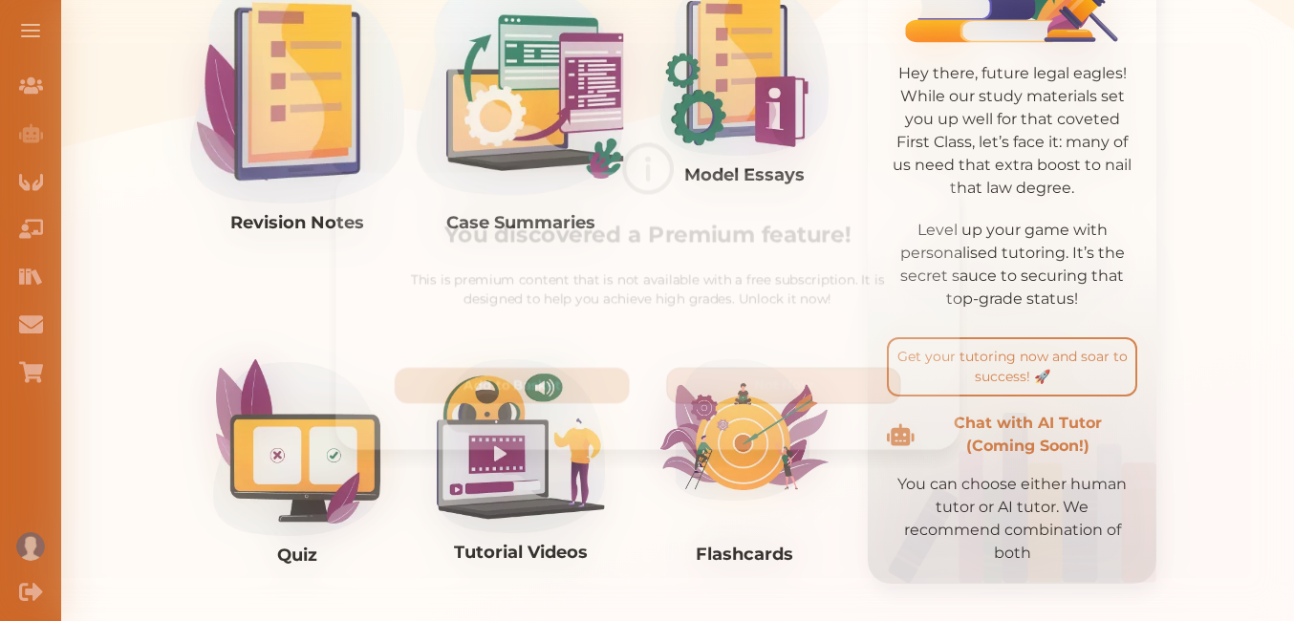
click at [724, 383] on button "Not Now" at bounding box center [788, 388] width 244 height 37
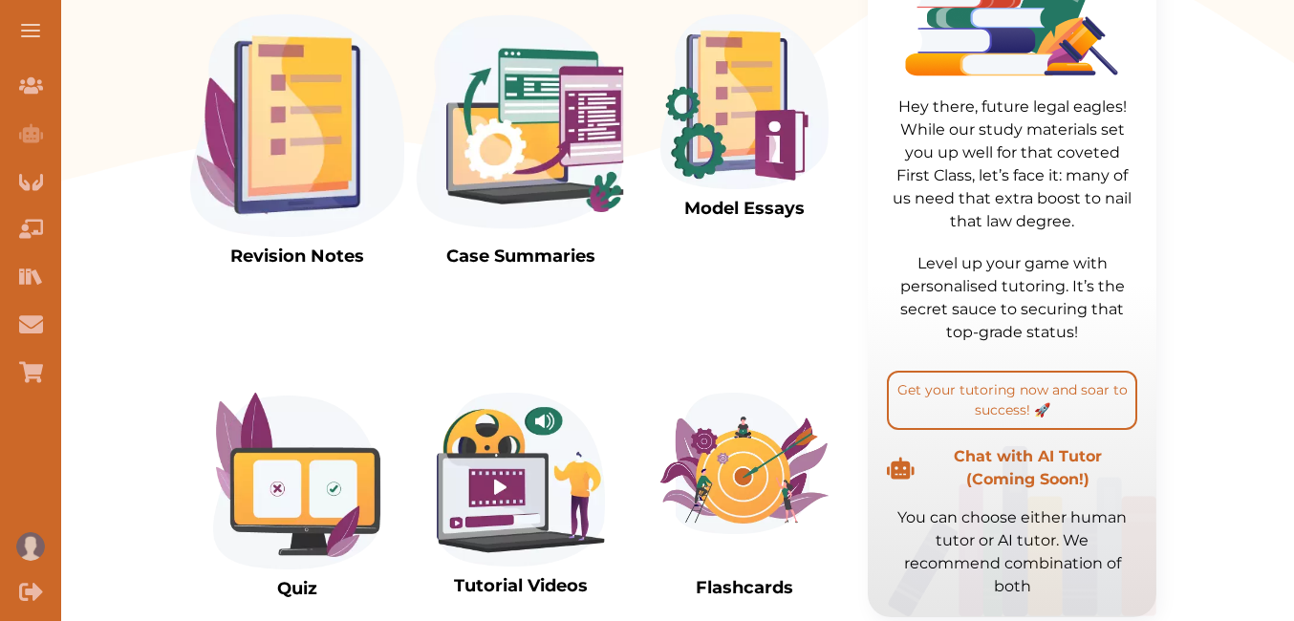
scroll to position [695, 0]
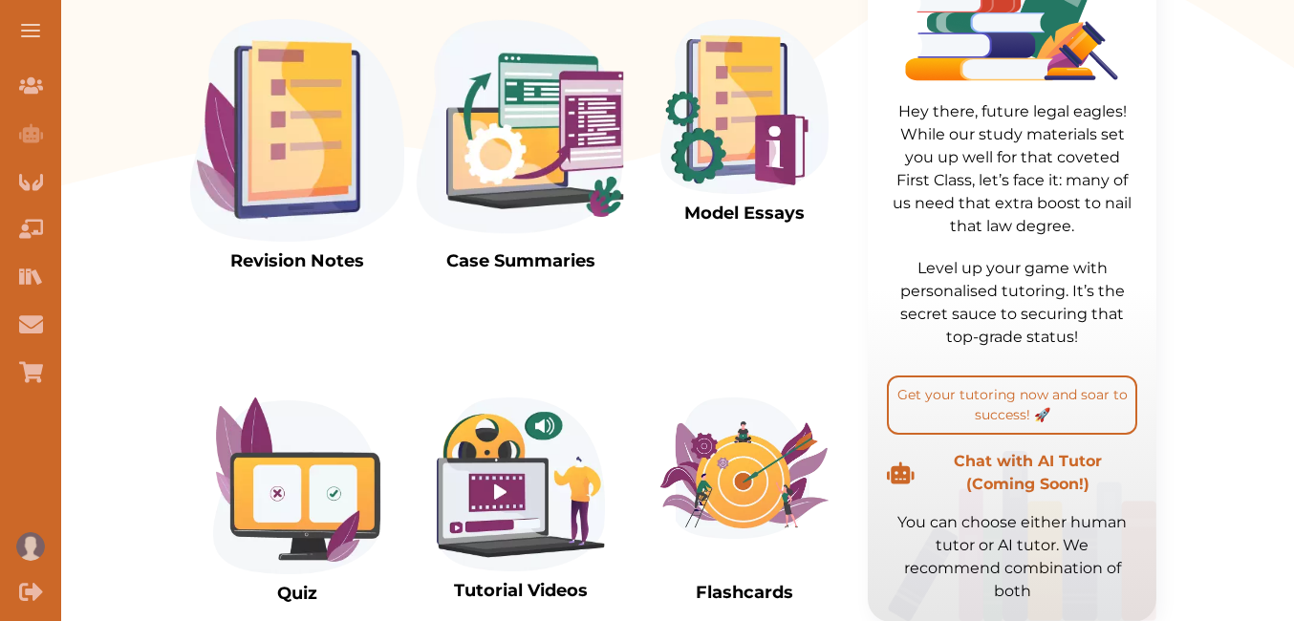
click at [746, 184] on img at bounding box center [745, 106] width 168 height 175
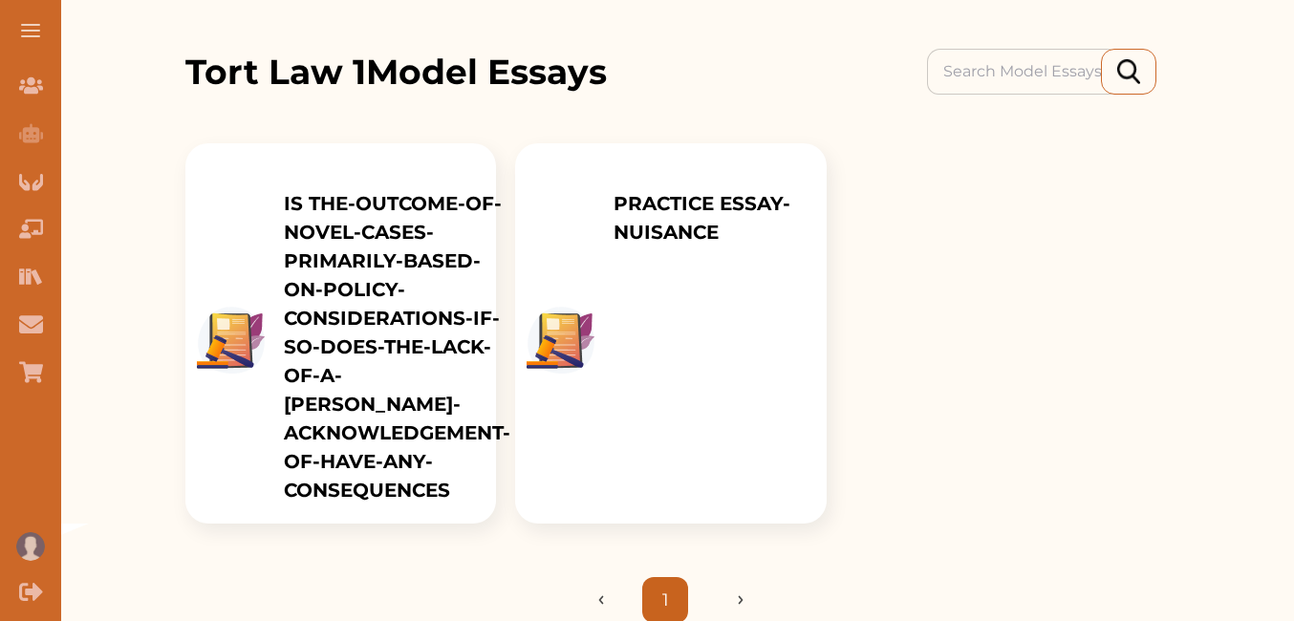
scroll to position [198, 0]
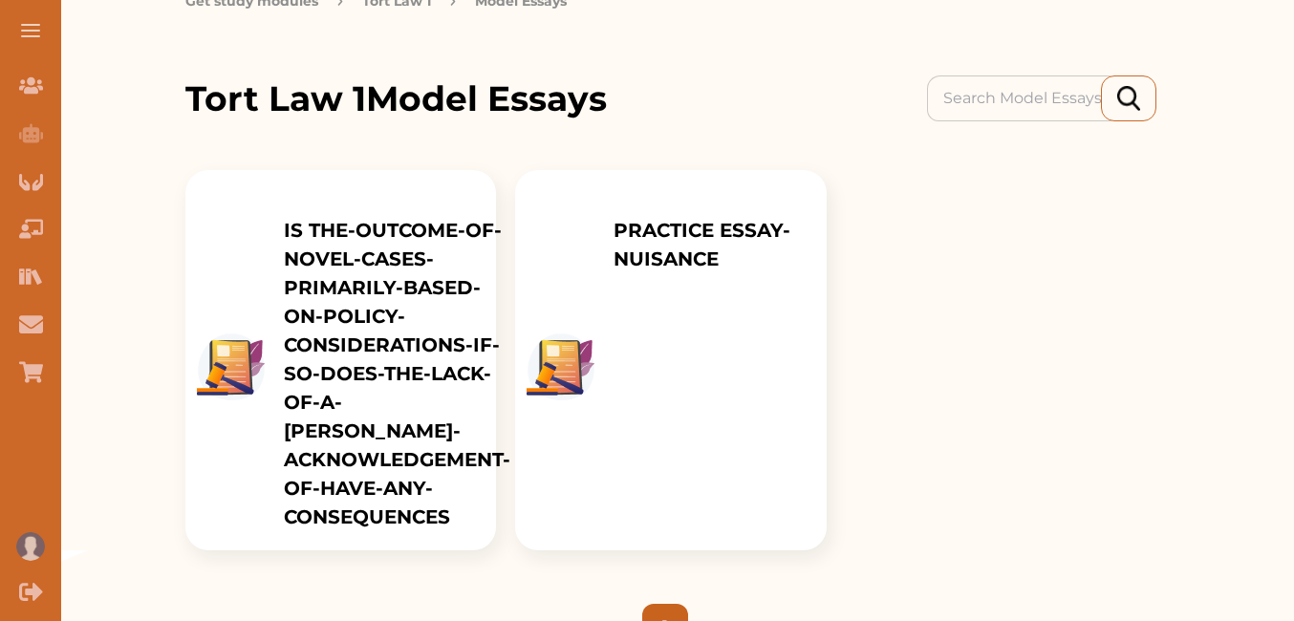
click at [626, 380] on div "PRACTICE ESSAY-NUISANCE" at bounding box center [710, 360] width 231 height 380
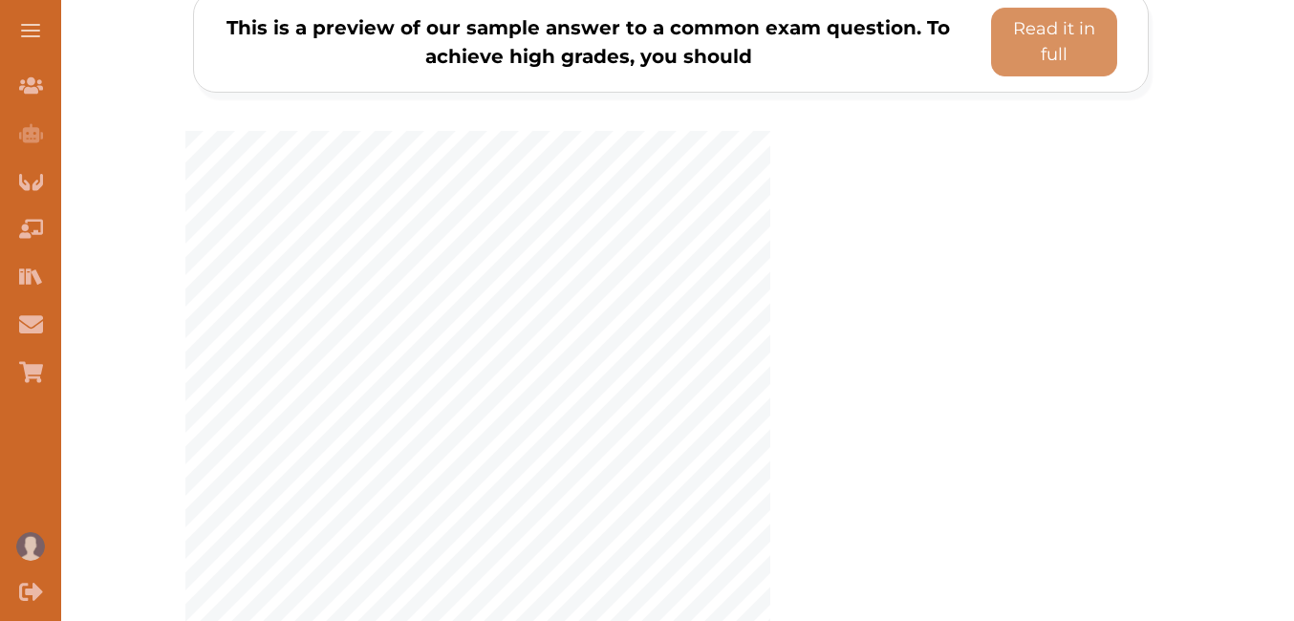
scroll to position [466, 0]
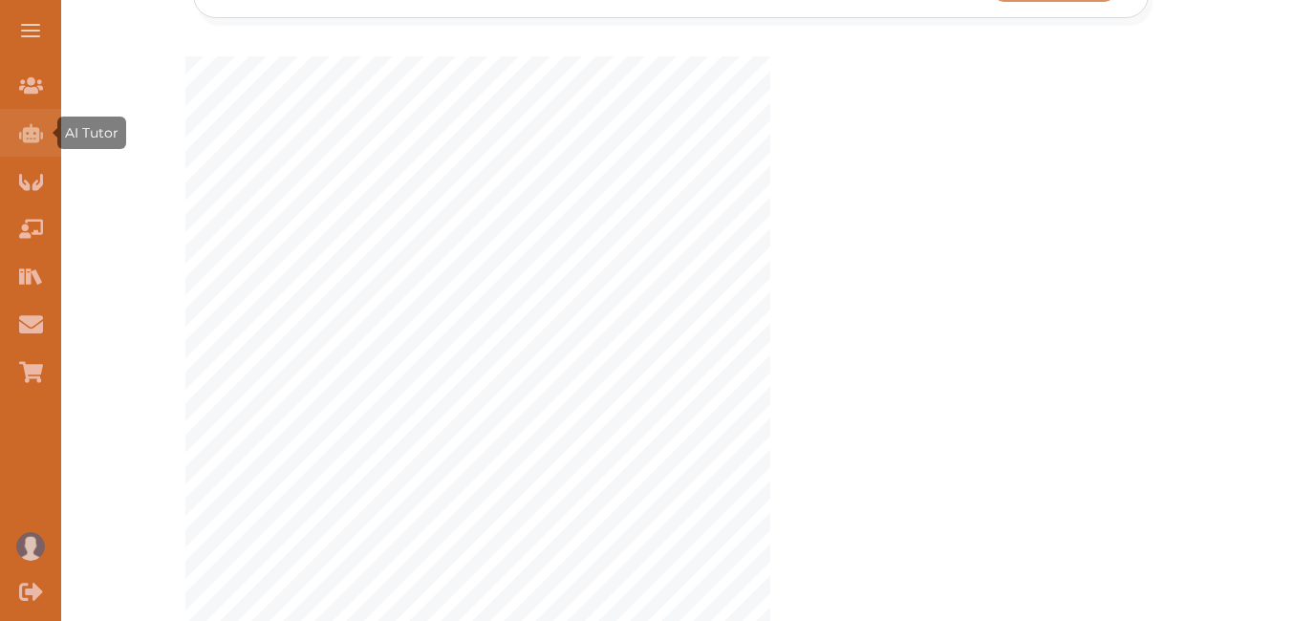
click at [27, 117] on div "AI Tutor (Coming Soon)" at bounding box center [30, 133] width 61 height 48
click at [12, 131] on div "AI Tutor (Coming Soon)" at bounding box center [30, 133] width 61 height 48
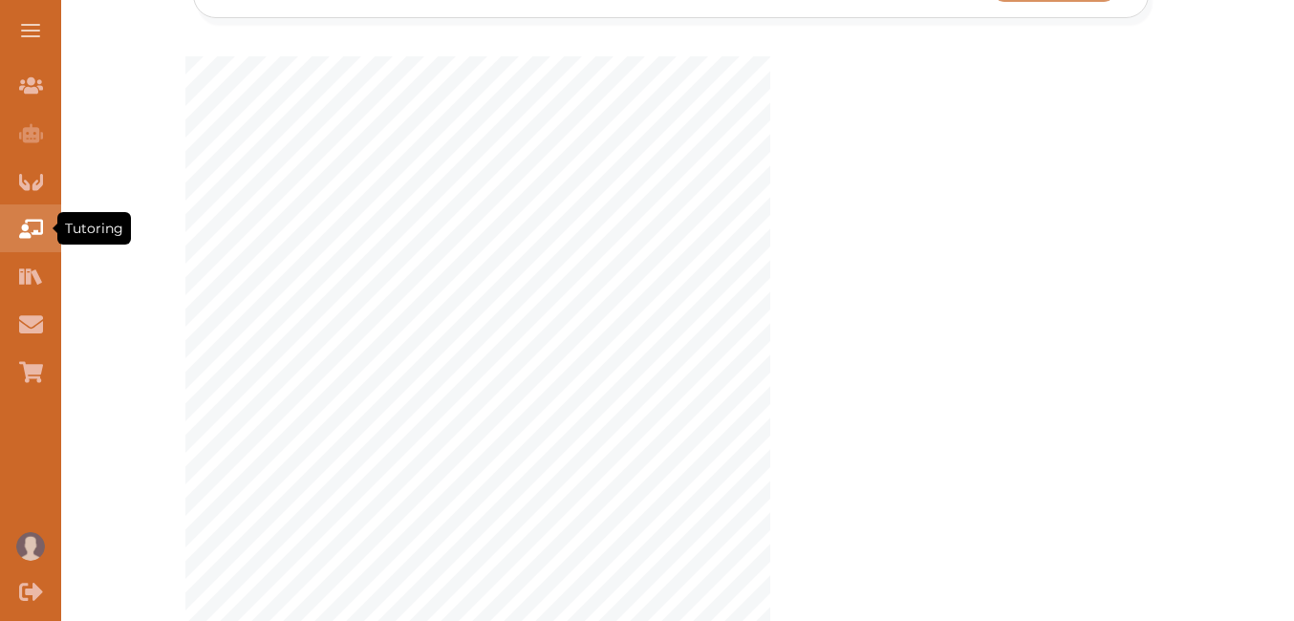
click at [33, 220] on icon "Tutoring" at bounding box center [31, 228] width 24 height 19
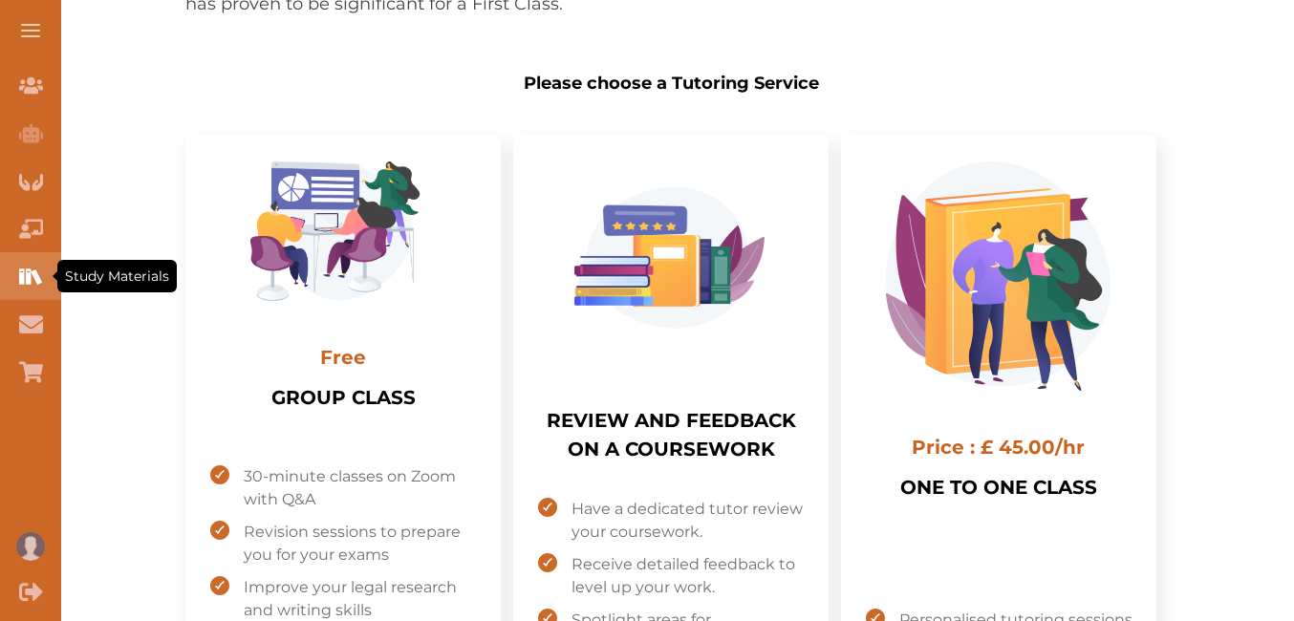
click at [27, 282] on icon "Study Materials" at bounding box center [28, 276] width 5 height 15
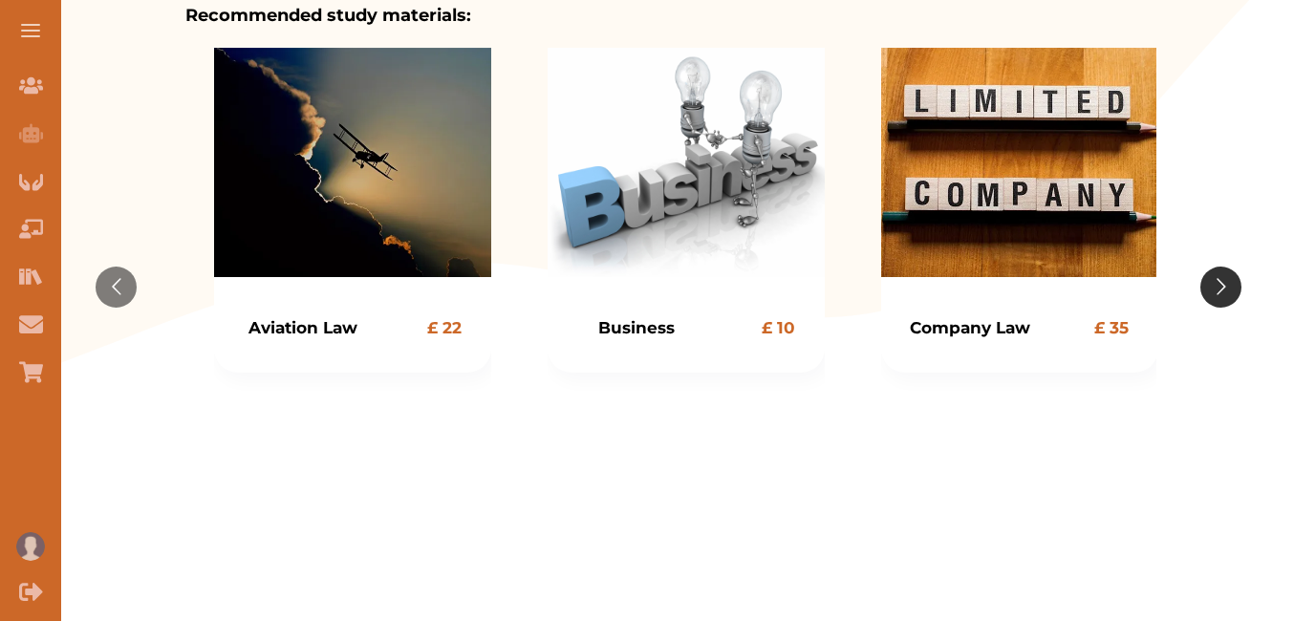
click at [1223, 275] on button "Go to next slide" at bounding box center [1221, 287] width 41 height 41
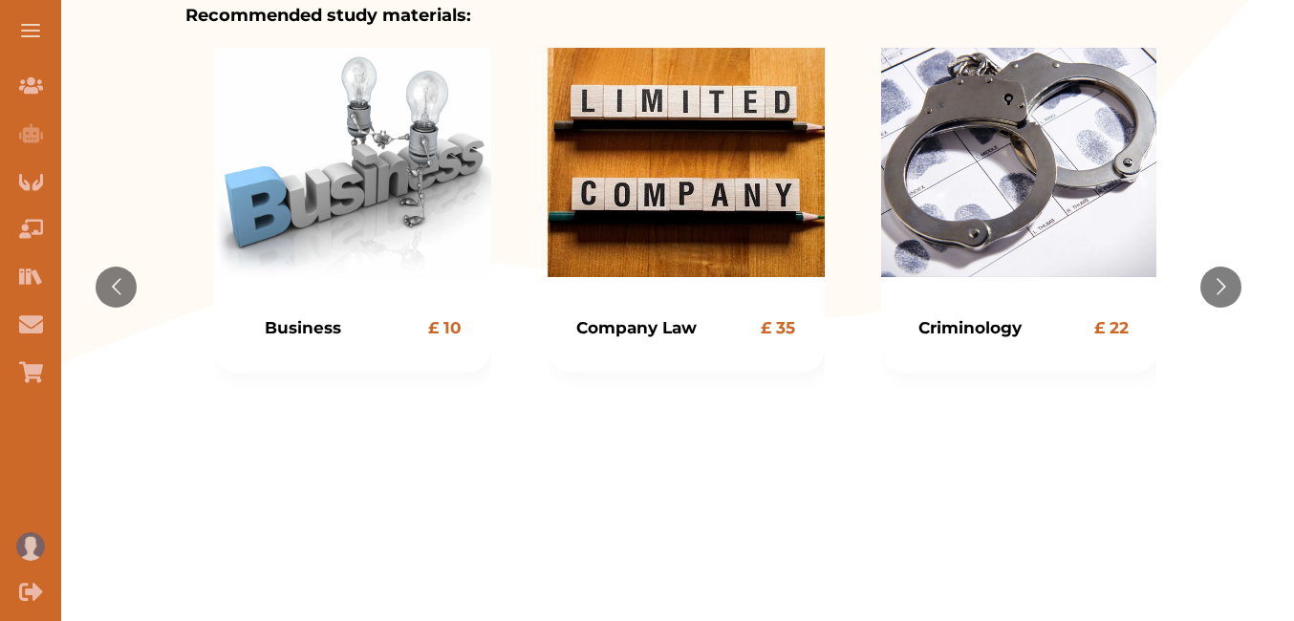
click at [19, 37] on button at bounding box center [30, 30] width 61 height 61
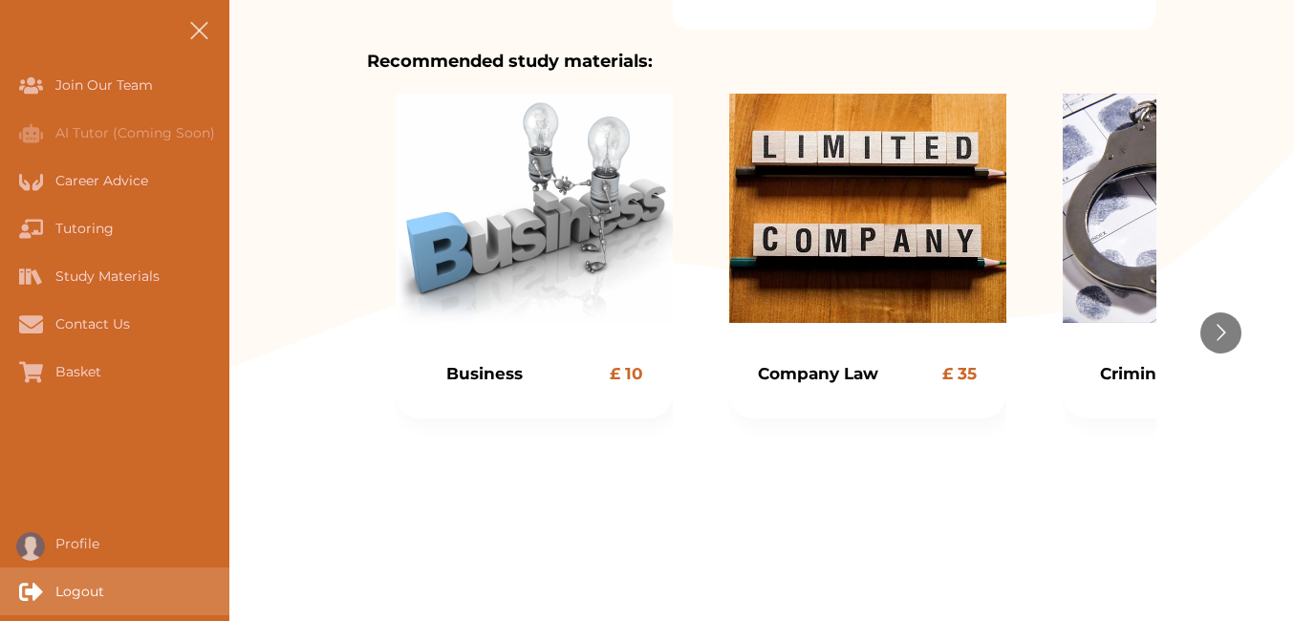
click at [0, 586] on div "Logout" at bounding box center [0, 592] width 0 height 48
